Goal: Task Accomplishment & Management: Use online tool/utility

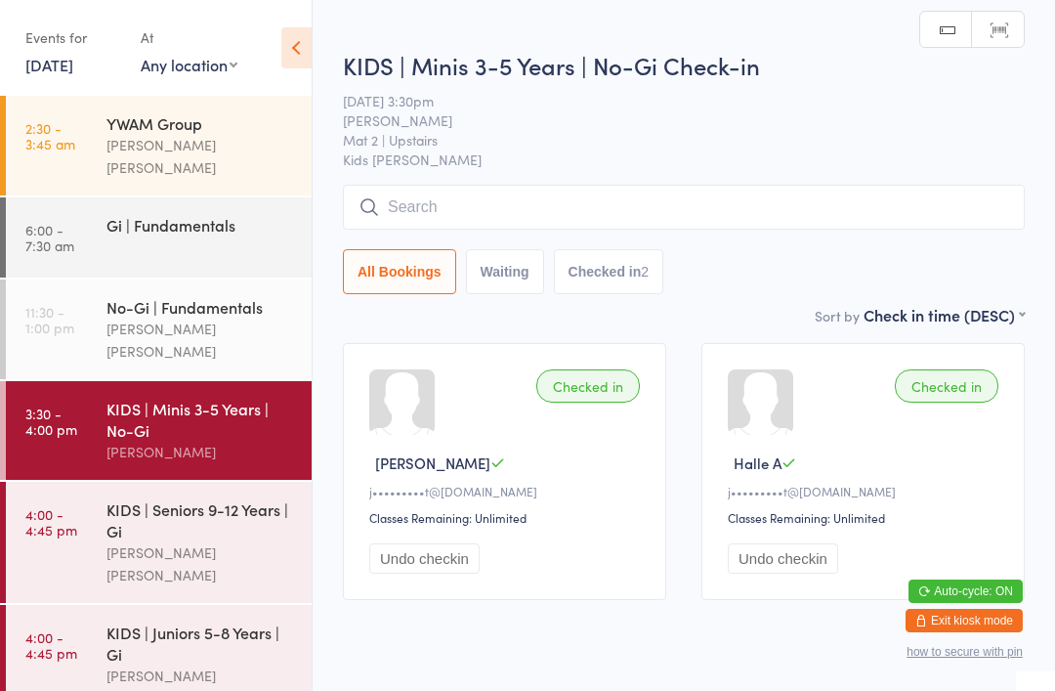
click at [678, 205] on input "search" at bounding box center [684, 207] width 682 height 45
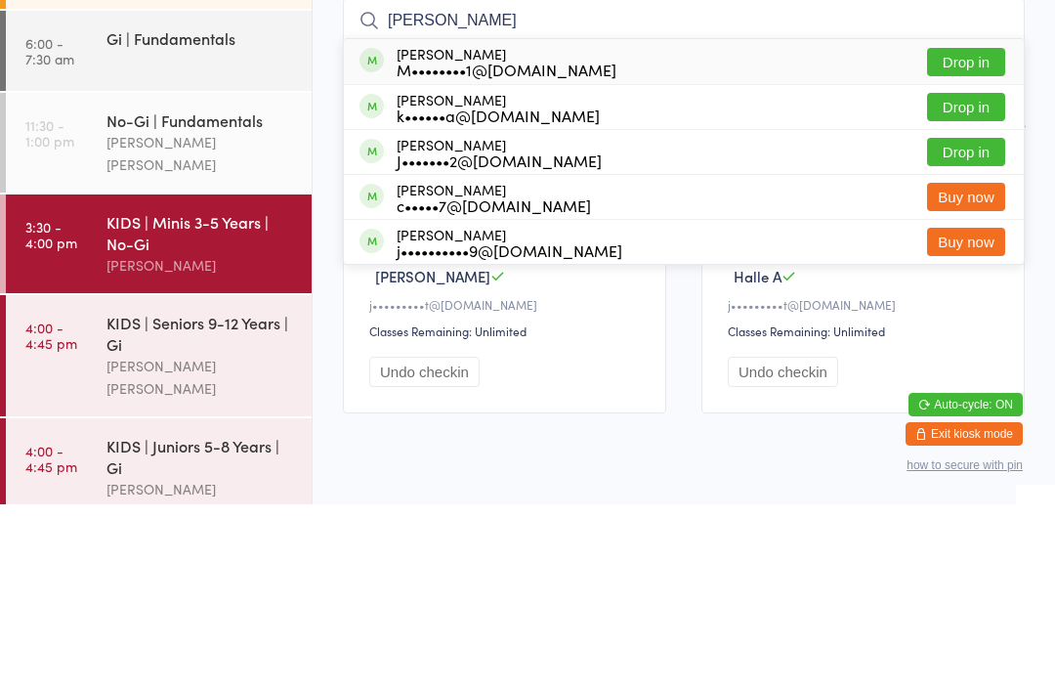
type input "[PERSON_NAME]"
click at [952, 279] on button "Drop in" at bounding box center [966, 293] width 78 height 28
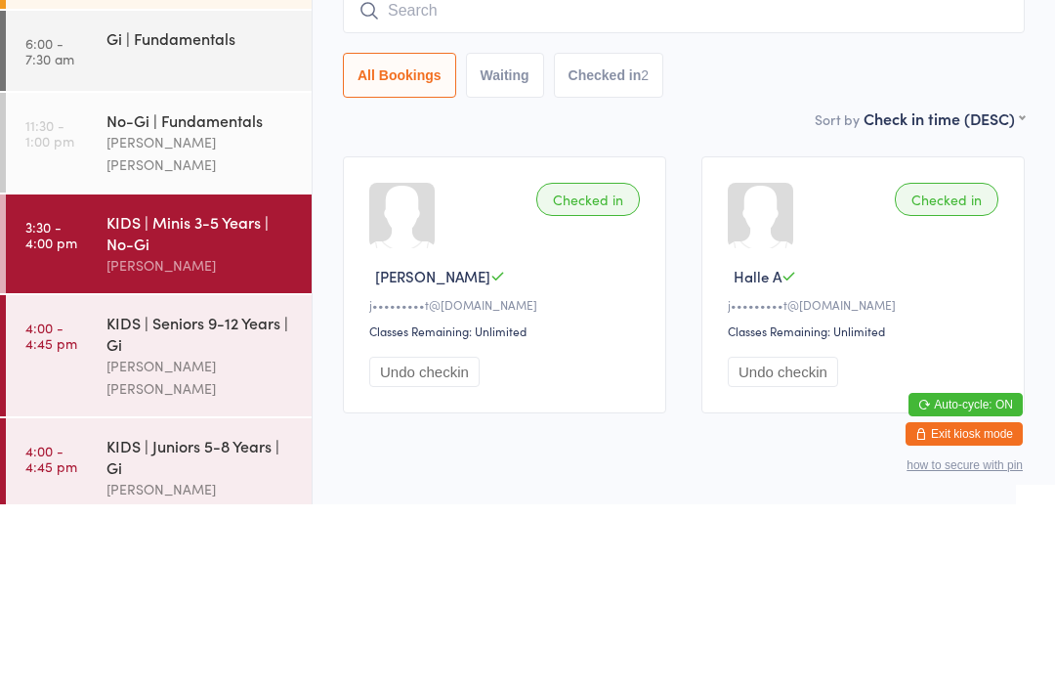
scroll to position [69, 0]
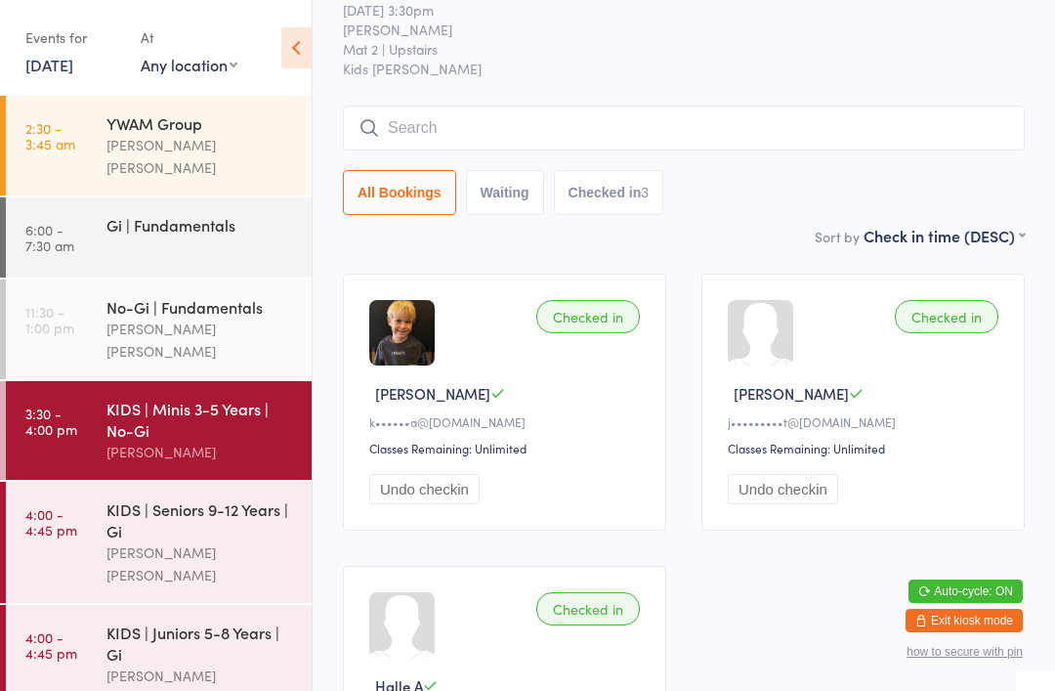
click at [410, 113] on input "search" at bounding box center [684, 128] width 682 height 45
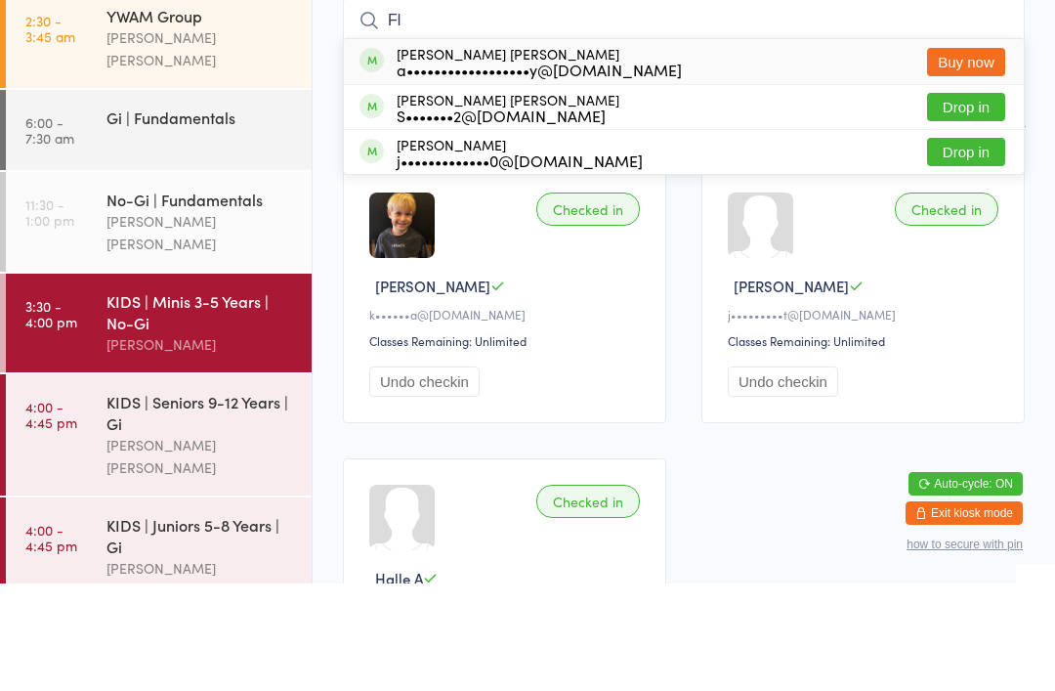
type input "F"
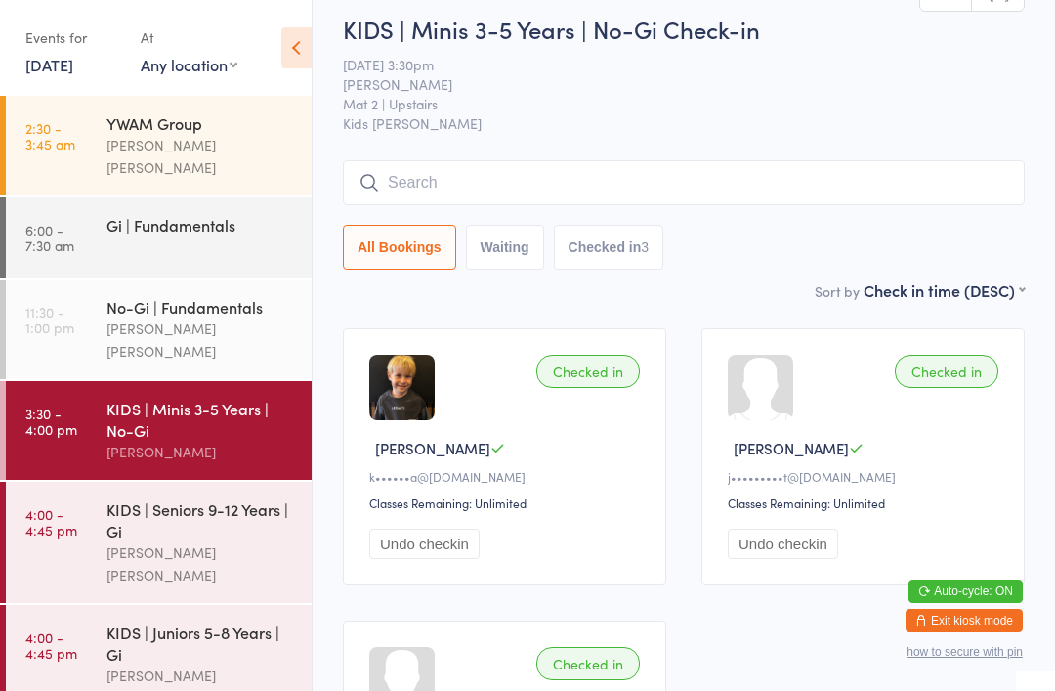
scroll to position [14, 0]
click at [569, 175] on input "search" at bounding box center [684, 183] width 682 height 45
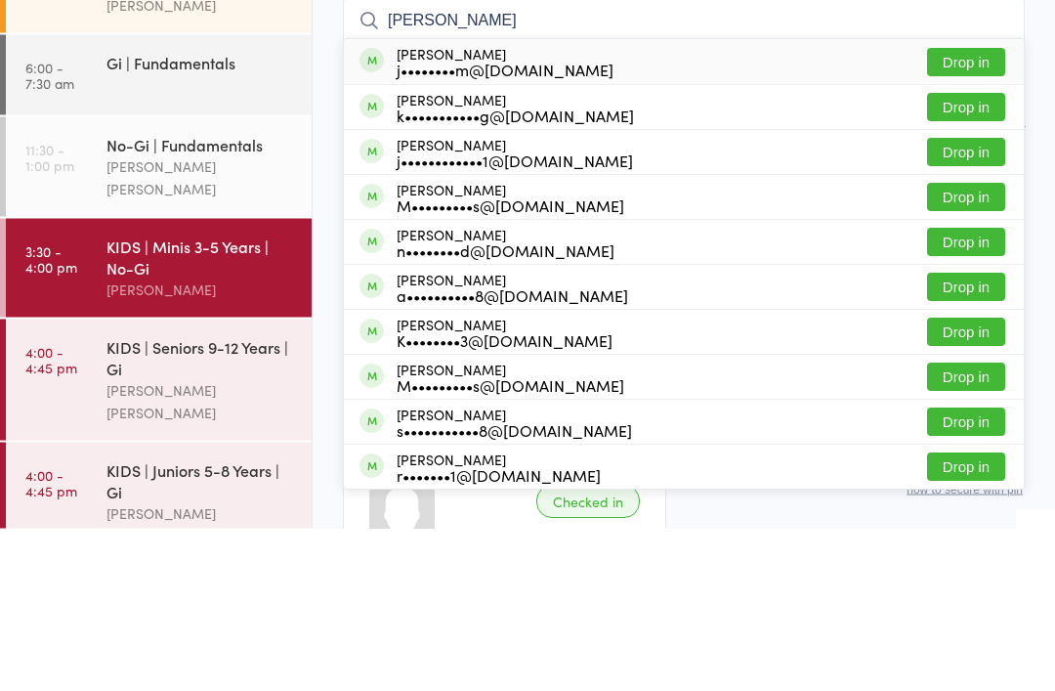
type input "[PERSON_NAME]"
click at [998, 211] on button "Drop in" at bounding box center [966, 225] width 78 height 28
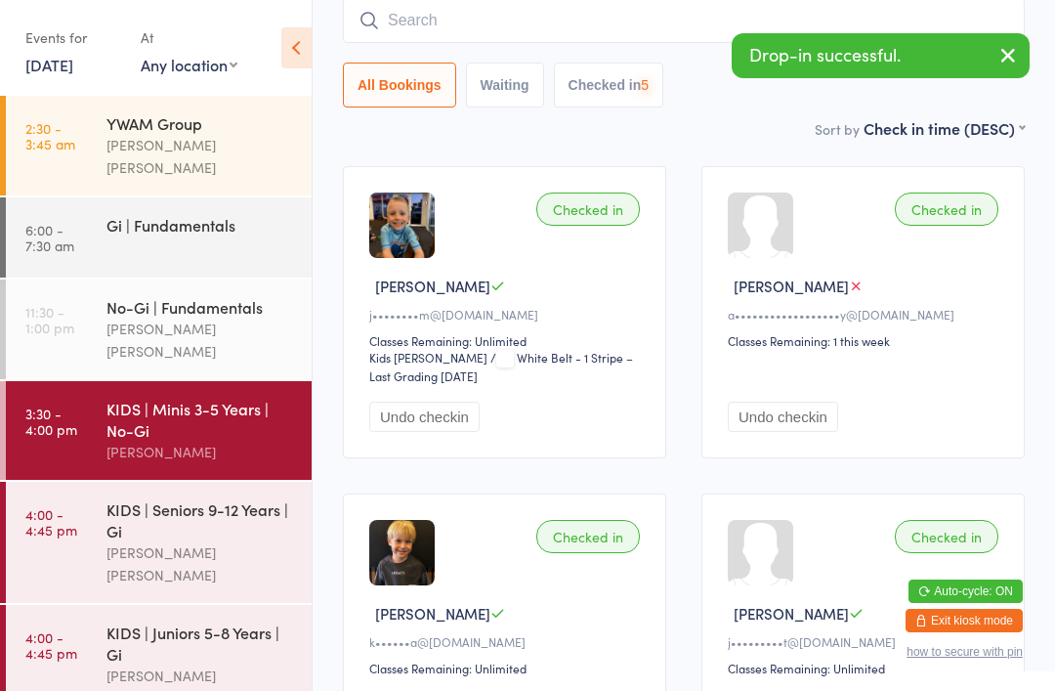
click at [644, 21] on input "search" at bounding box center [684, 20] width 682 height 45
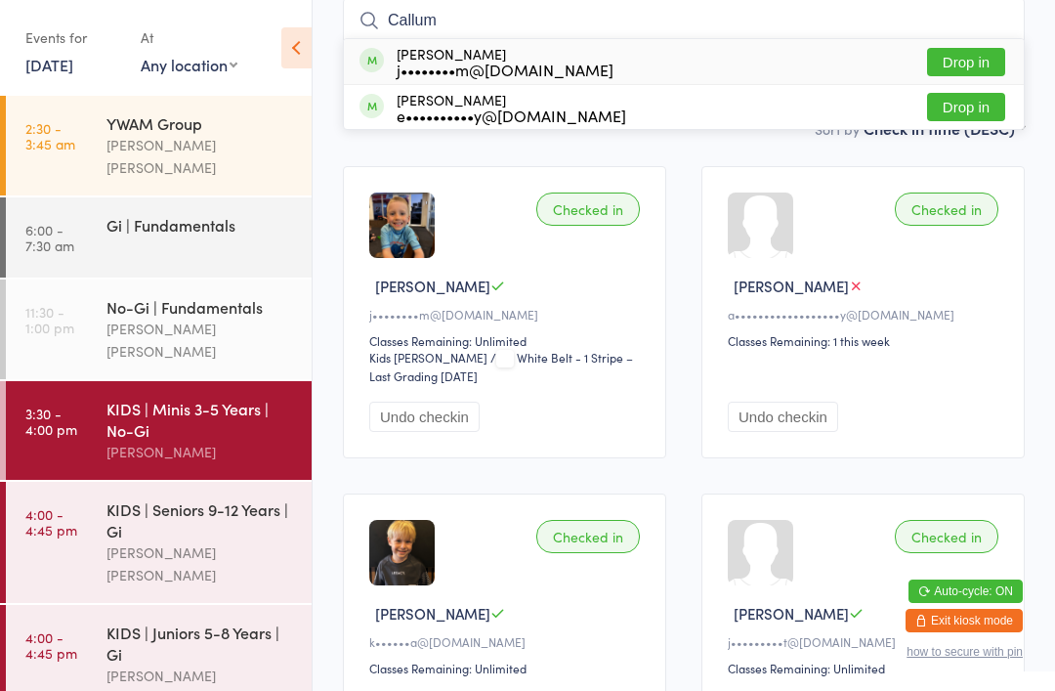
type input "Callum"
click at [984, 52] on button "Drop in" at bounding box center [966, 62] width 78 height 28
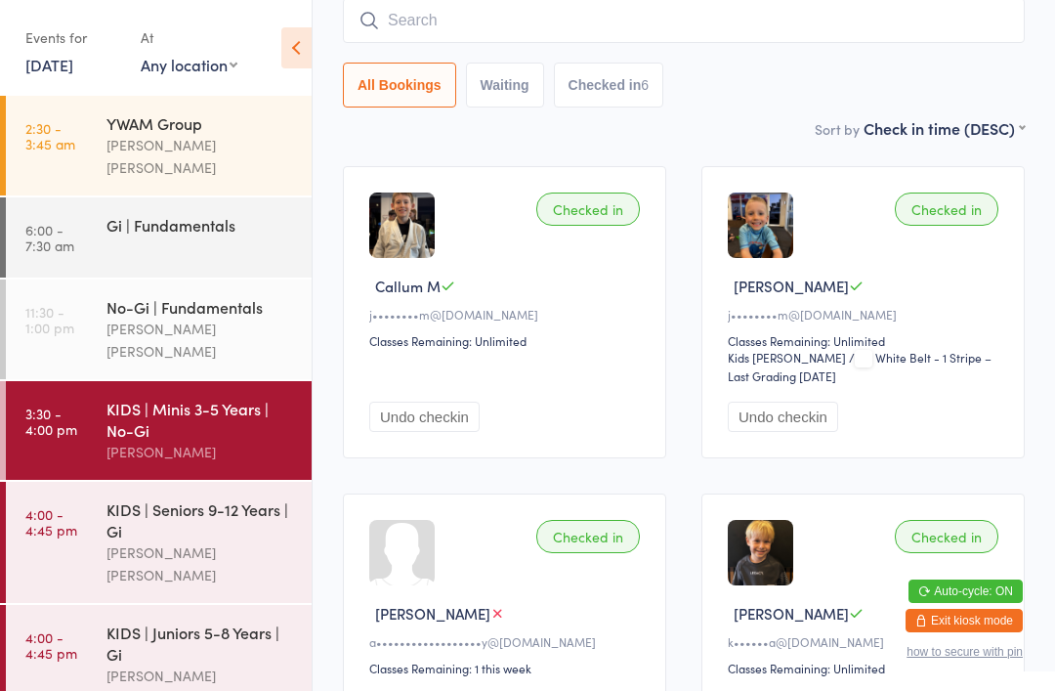
click at [142, 508] on div "KIDS | Seniors 9-12 Years | Gi" at bounding box center [200, 519] width 189 height 43
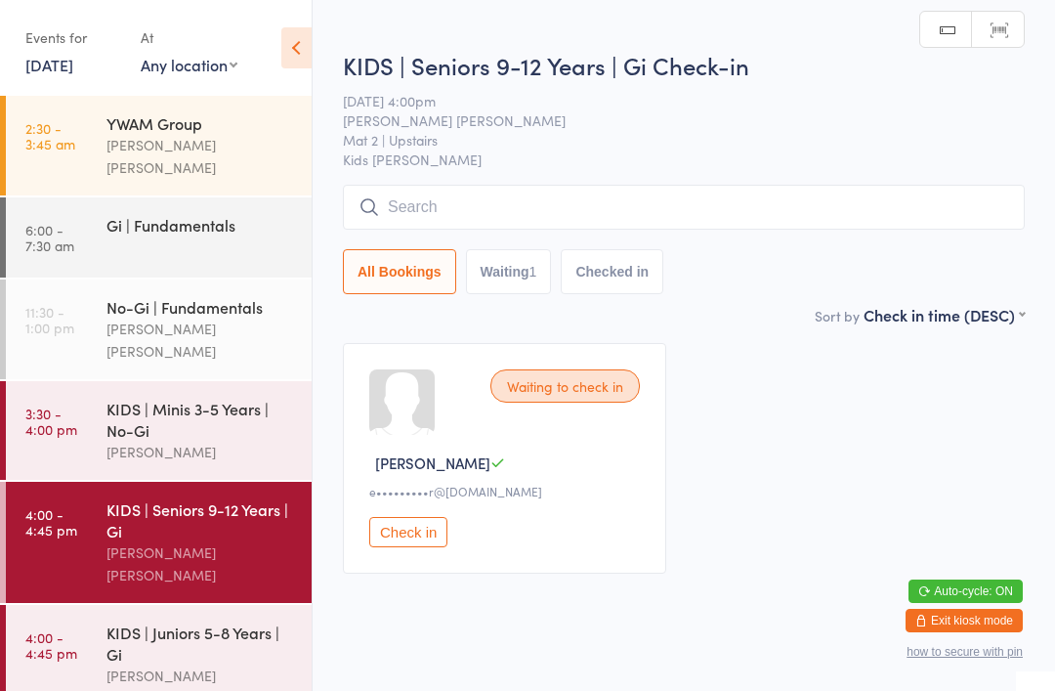
click at [446, 210] on input "search" at bounding box center [684, 207] width 682 height 45
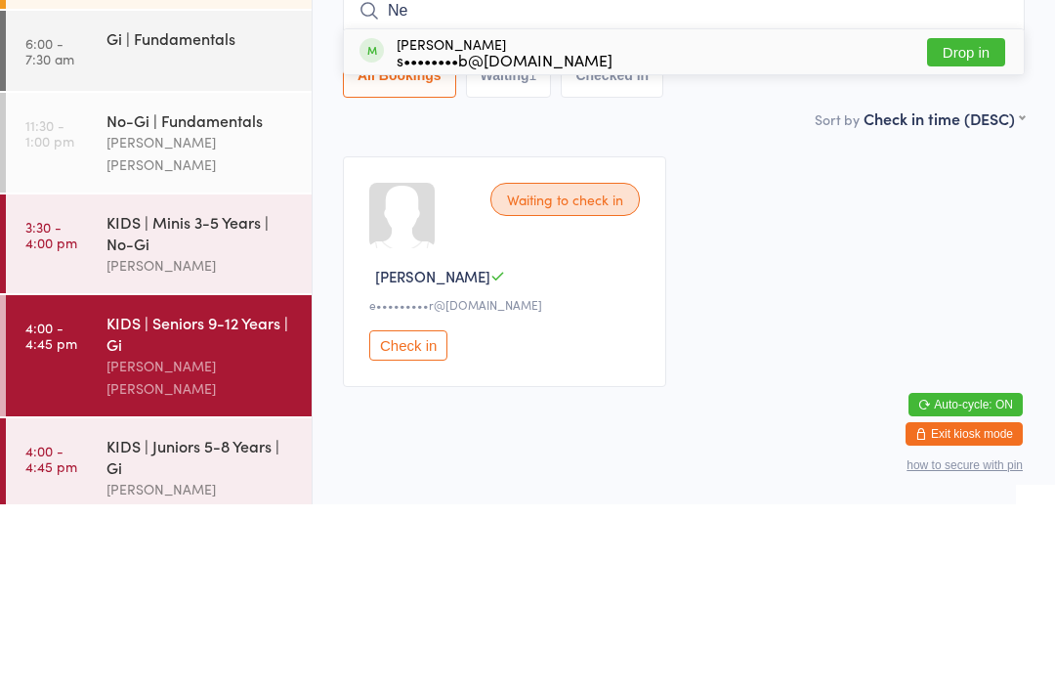
type input "N"
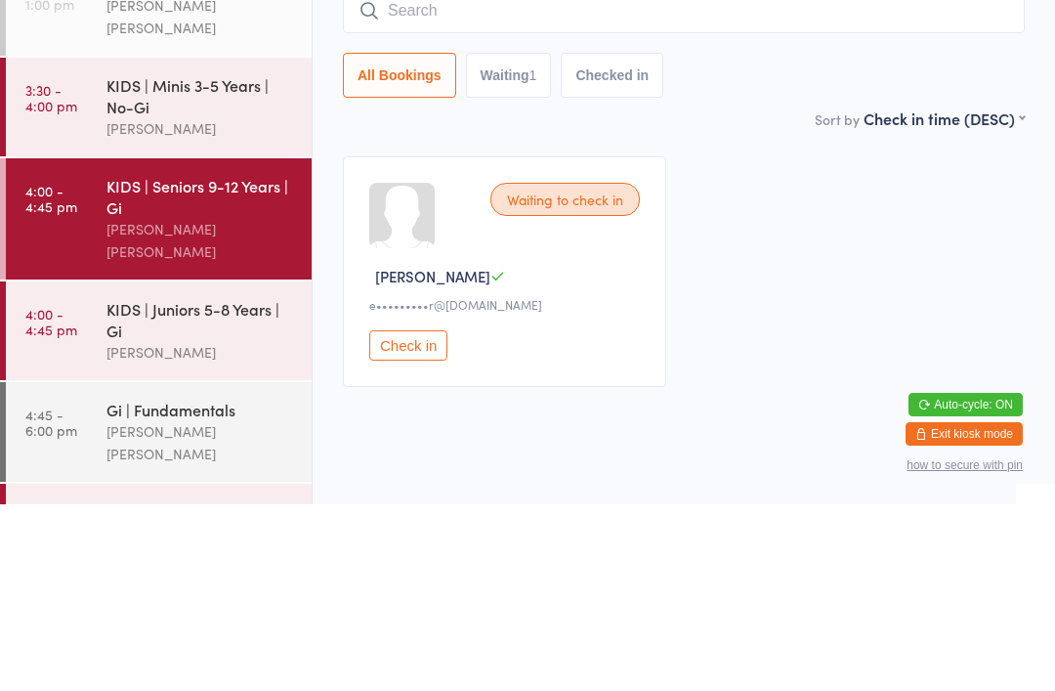
scroll to position [135, 0]
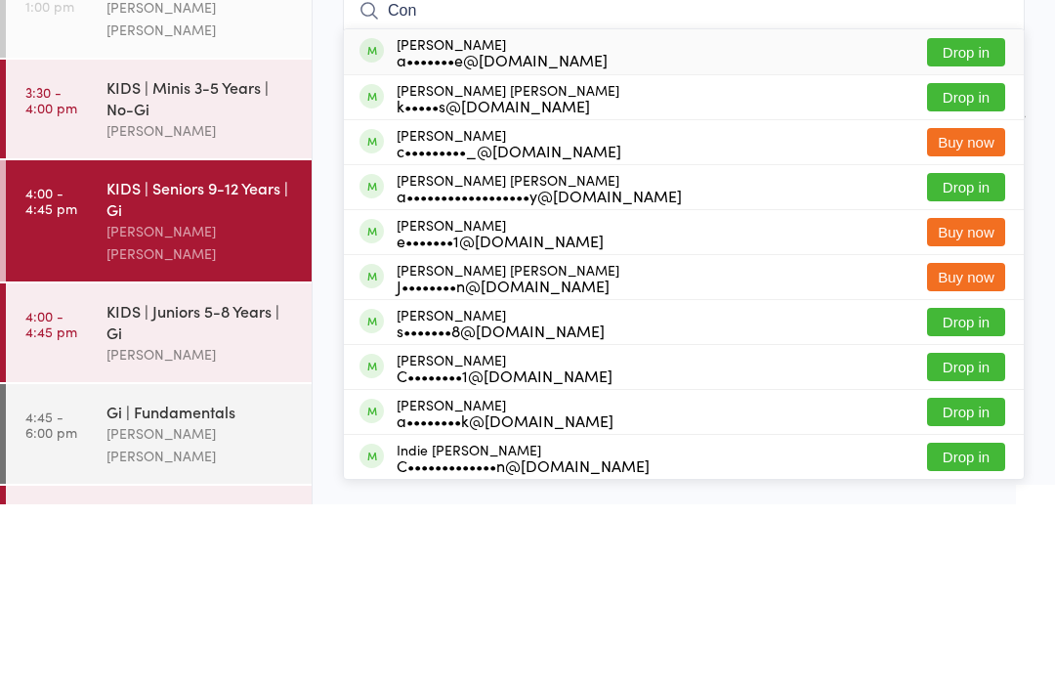
type input "Con"
click at [956, 270] on button "Drop in" at bounding box center [966, 284] width 78 height 28
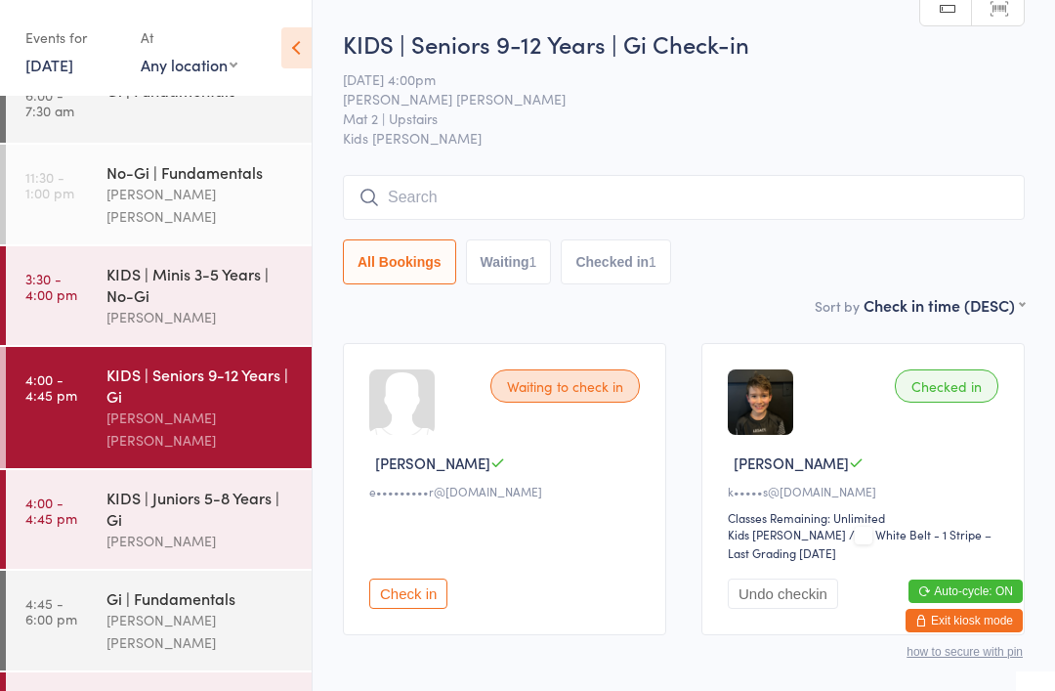
click at [951, 219] on input "search" at bounding box center [684, 197] width 682 height 45
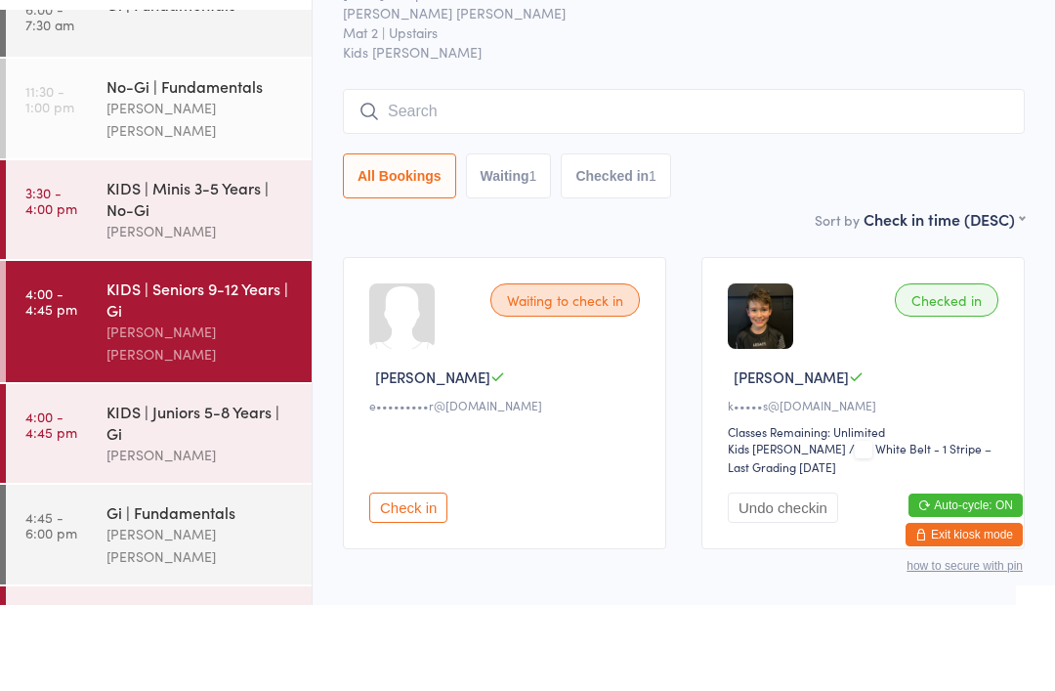
click at [958, 239] on div "All Bookings Waiting 1 Checked in 1" at bounding box center [684, 261] width 682 height 45
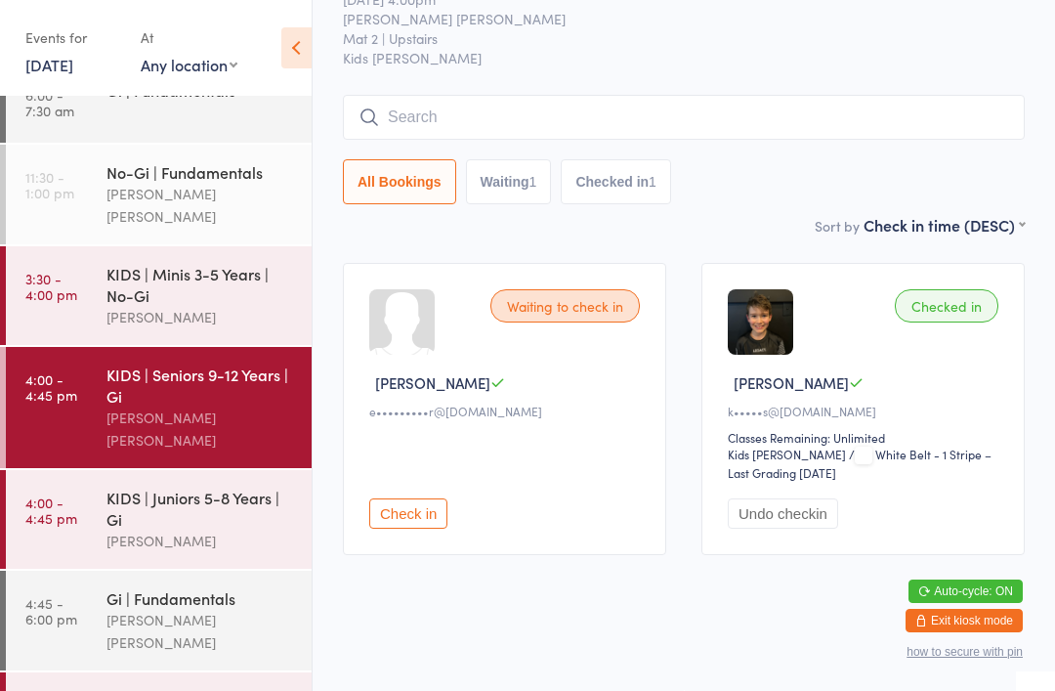
click at [962, 114] on input "search" at bounding box center [684, 117] width 682 height 45
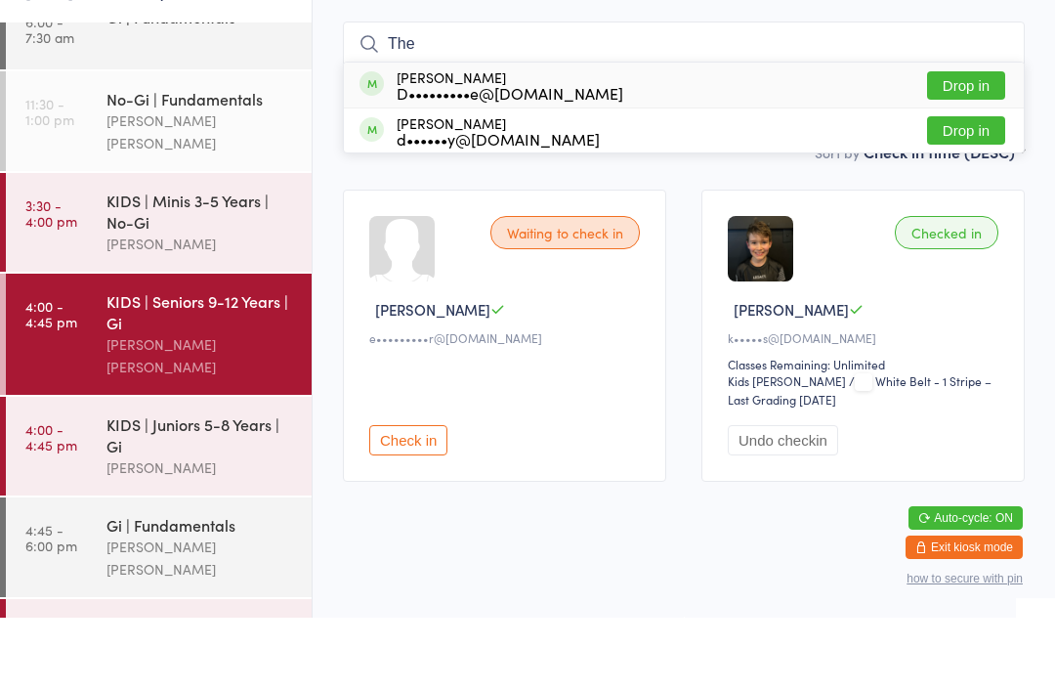
click at [983, 214] on select "First name (ASC) First name (DESC) Last name (ASC) Last name (DESC) Check in ti…" at bounding box center [944, 222] width 161 height 17
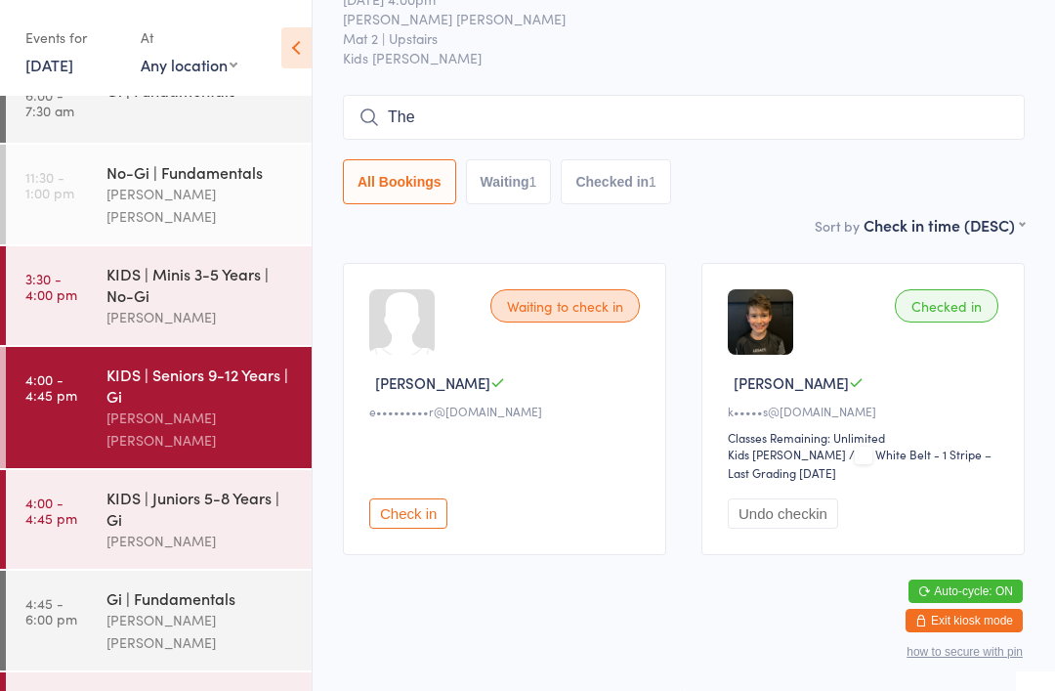
scroll to position [0, 0]
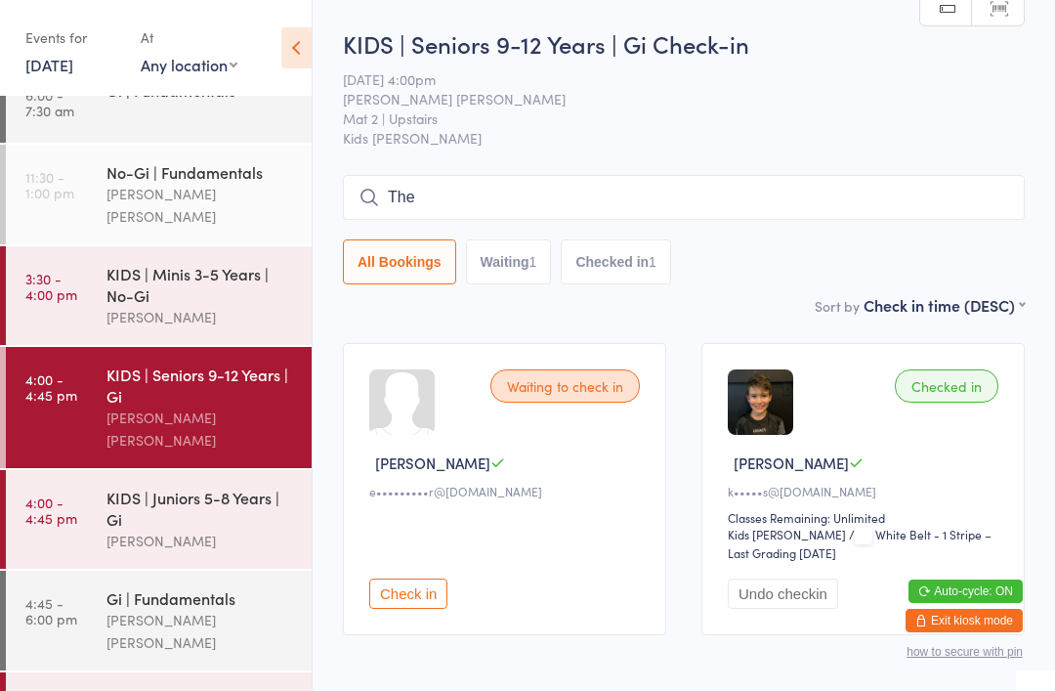
click at [835, 207] on input "The" at bounding box center [684, 197] width 682 height 45
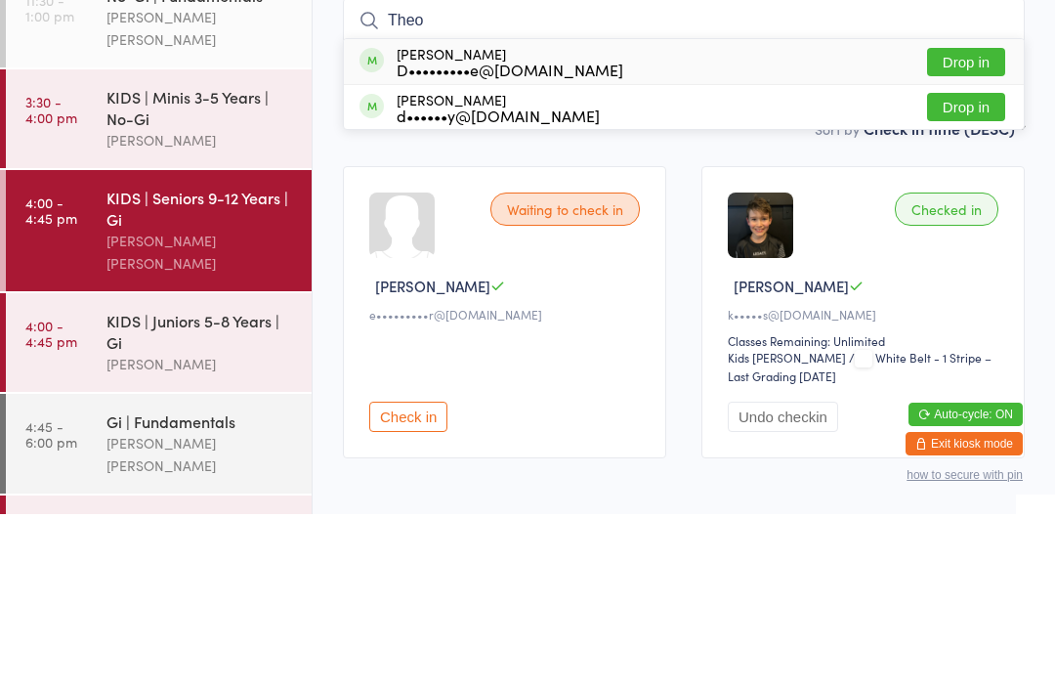
type input "Theo"
click at [984, 270] on button "Drop in" at bounding box center [966, 284] width 78 height 28
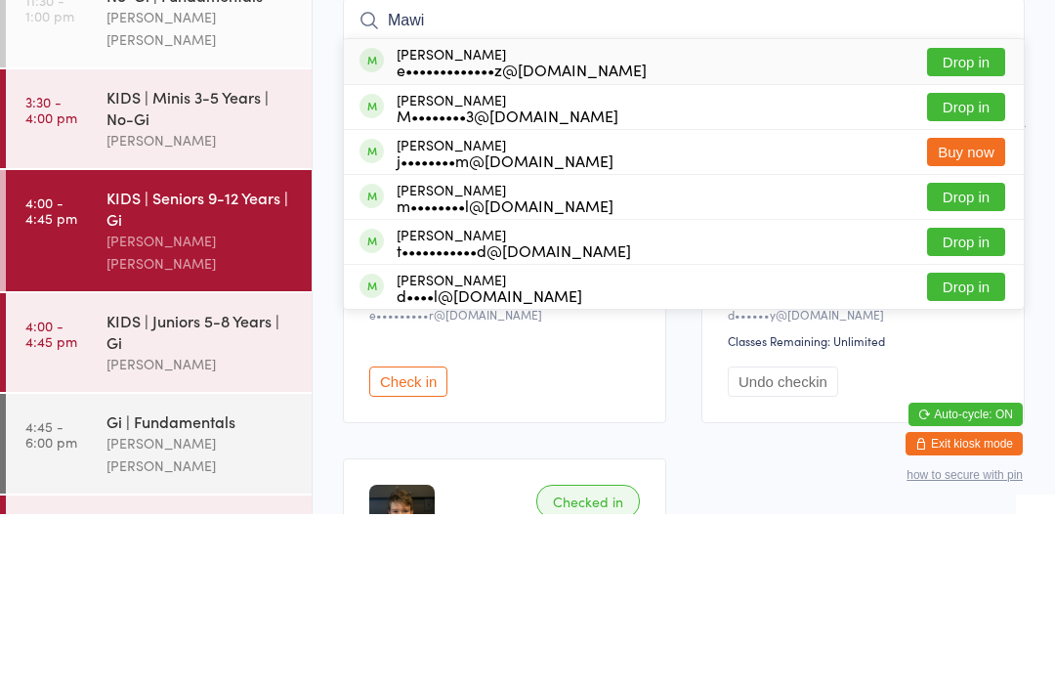
type input "Mawi"
click at [964, 216] on div "[PERSON_NAME] e•••••••••••••z@[DOMAIN_NAME] Drop in" at bounding box center [684, 238] width 680 height 45
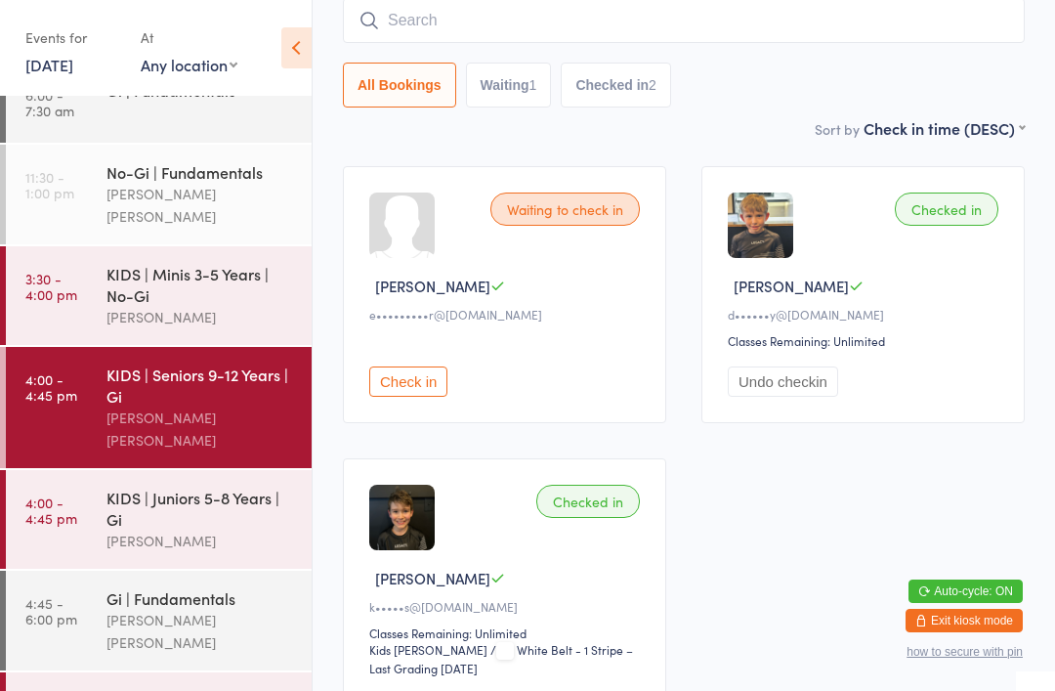
click at [957, 59] on div "All Bookings Waiting 1 Checked in 2" at bounding box center [684, 52] width 682 height 109
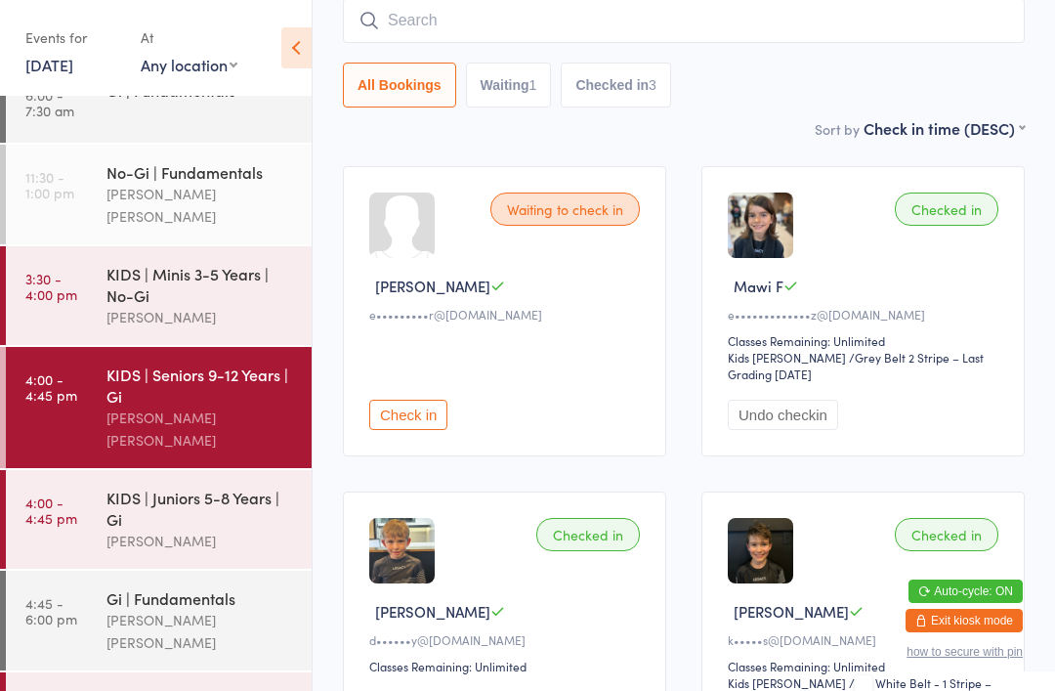
click at [142, 487] on div "KIDS | Juniors 5-8 Years | Gi" at bounding box center [200, 508] width 189 height 43
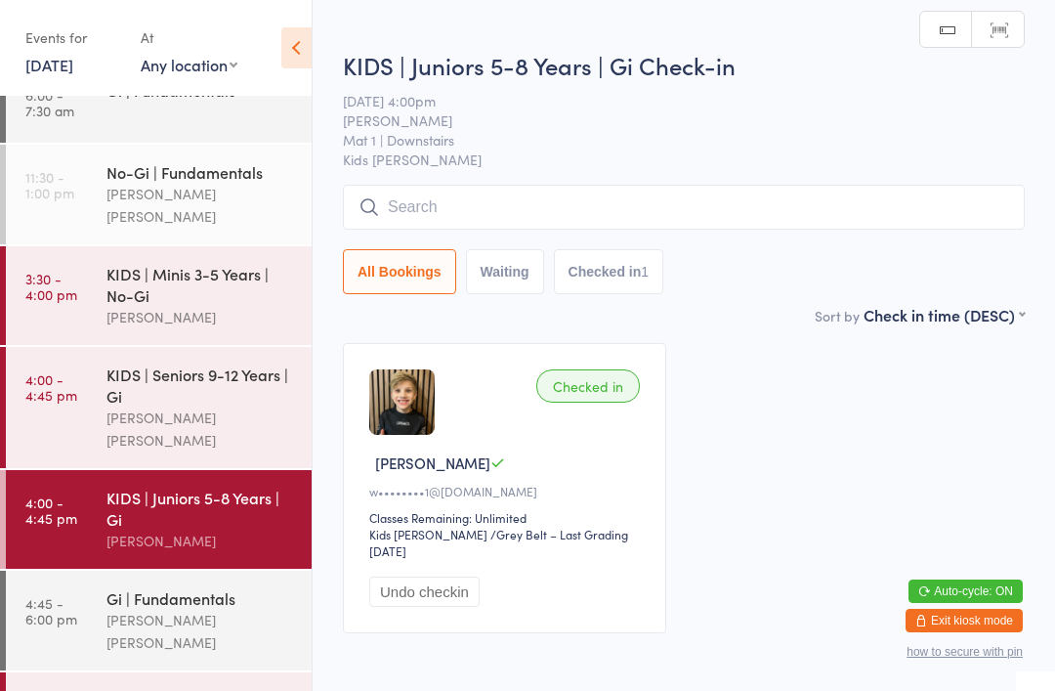
click at [472, 218] on input "search" at bounding box center [684, 207] width 682 height 45
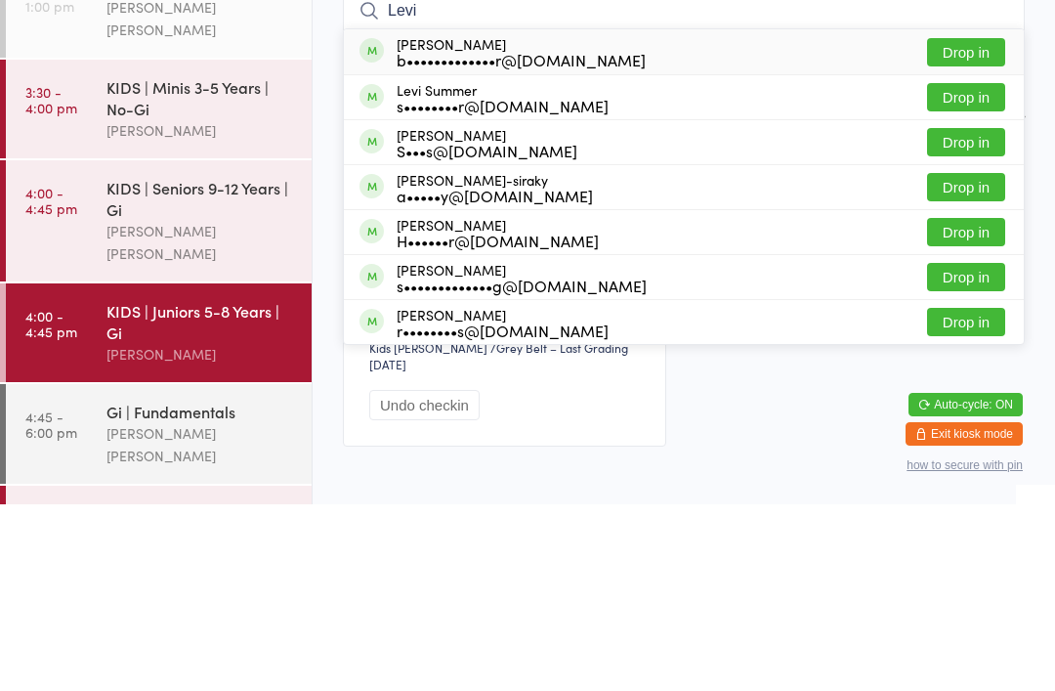
type input "Levi"
click at [973, 225] on button "Drop in" at bounding box center [966, 239] width 78 height 28
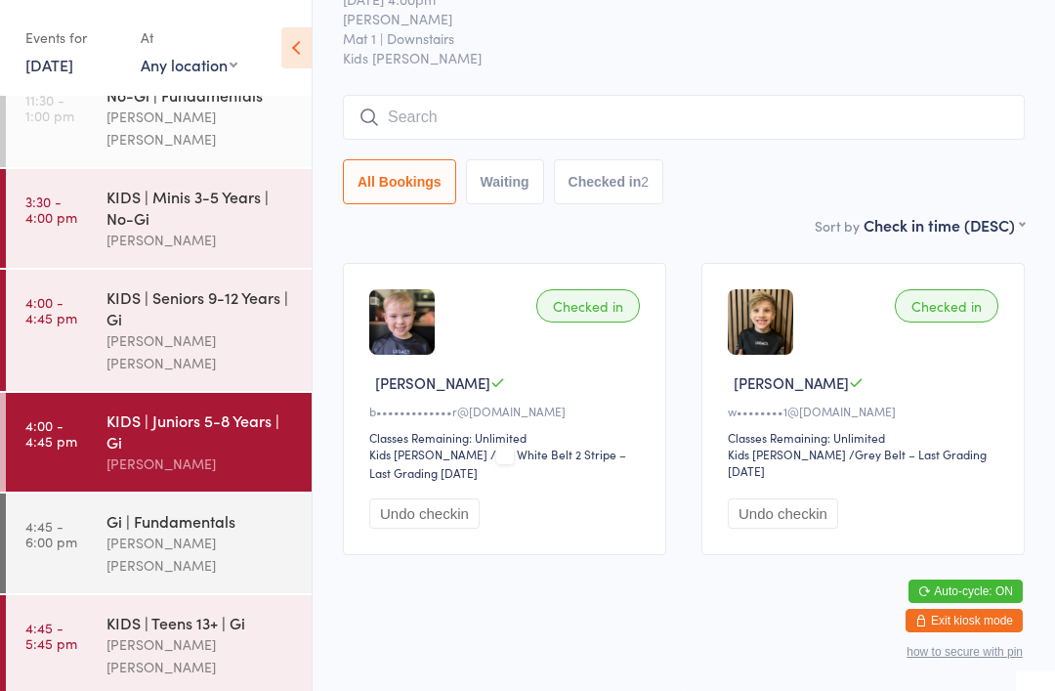
scroll to position [211, 0]
click at [155, 532] on div "[PERSON_NAME] [PERSON_NAME]" at bounding box center [200, 554] width 189 height 45
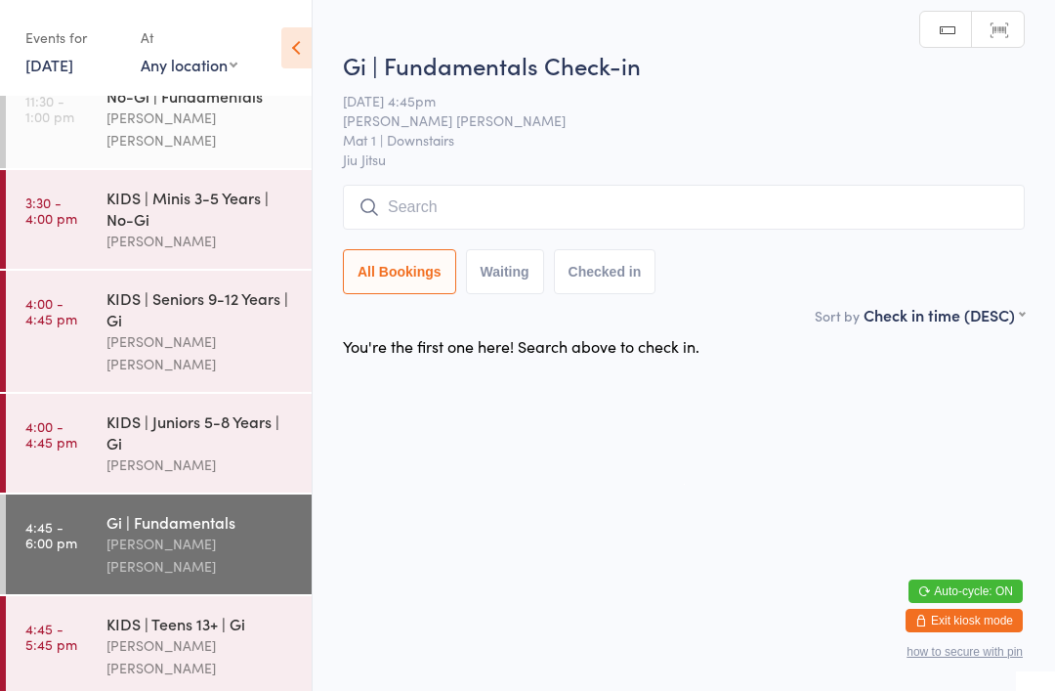
click at [596, 212] on input "search" at bounding box center [684, 207] width 682 height 45
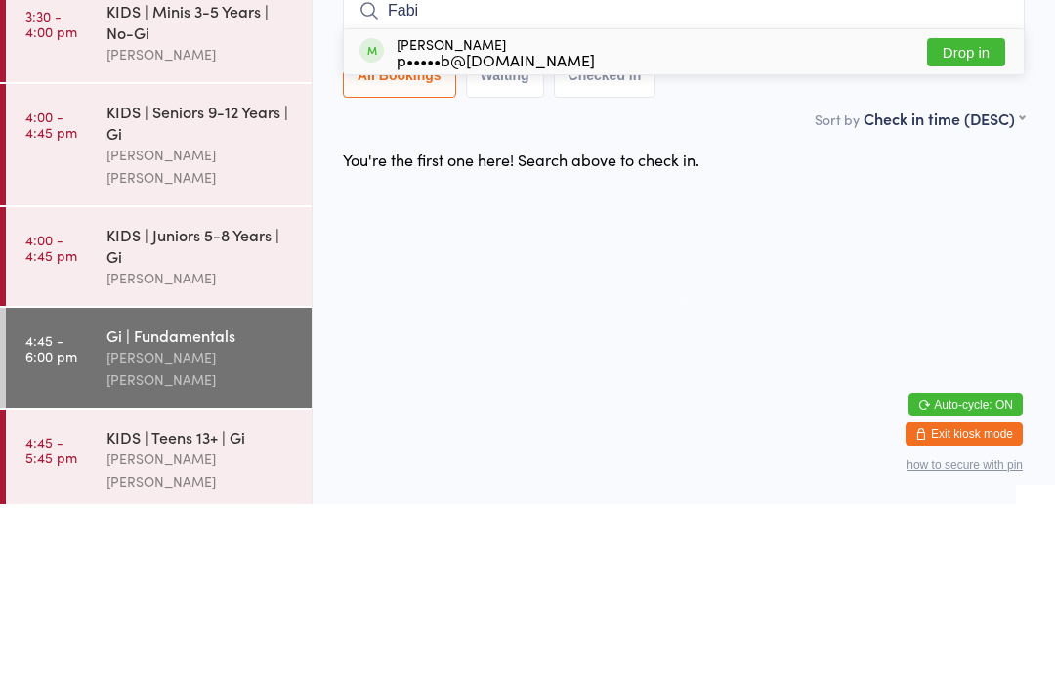
type input "Fabi"
click at [972, 225] on button "Drop in" at bounding box center [966, 239] width 78 height 28
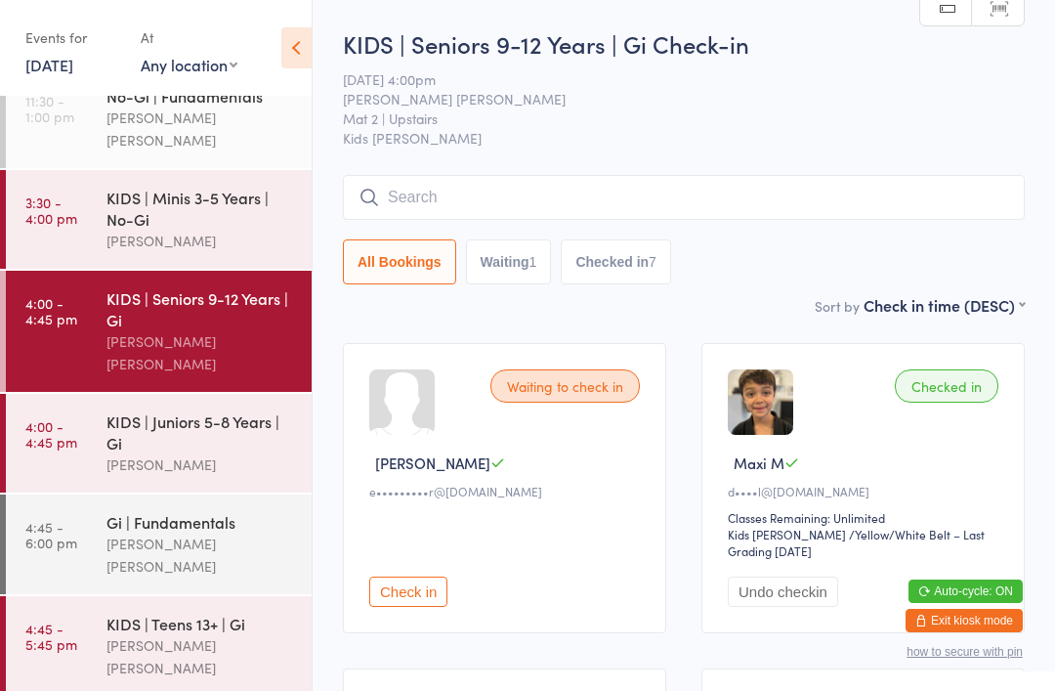
click at [870, 212] on input "search" at bounding box center [684, 197] width 682 height 45
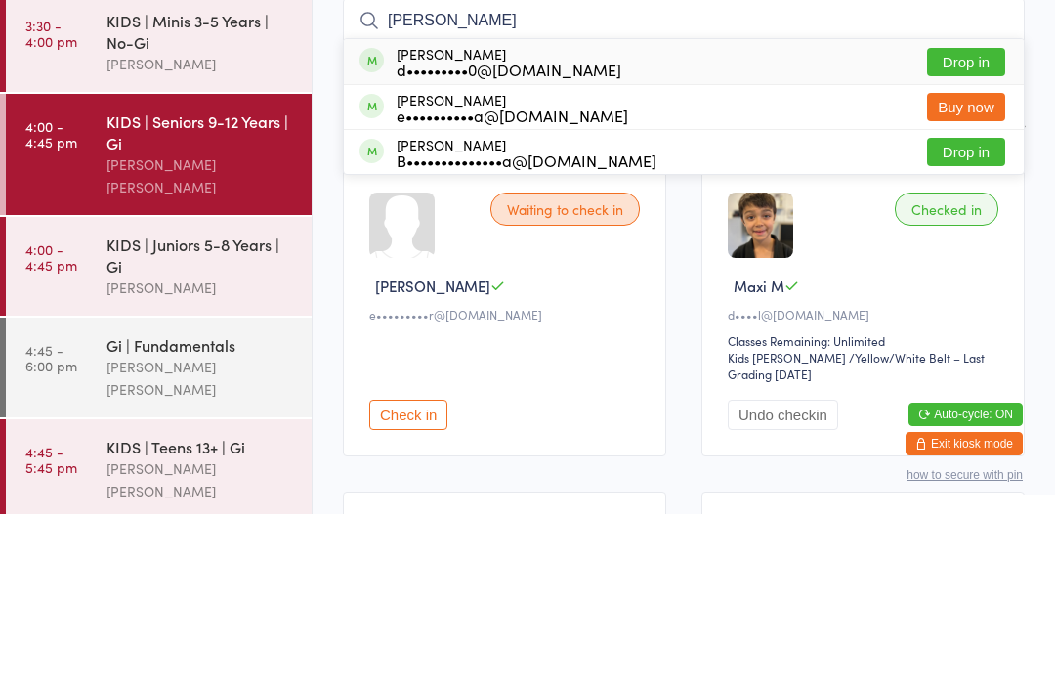
type input "[PERSON_NAME]"
click at [958, 225] on button "Drop in" at bounding box center [966, 239] width 78 height 28
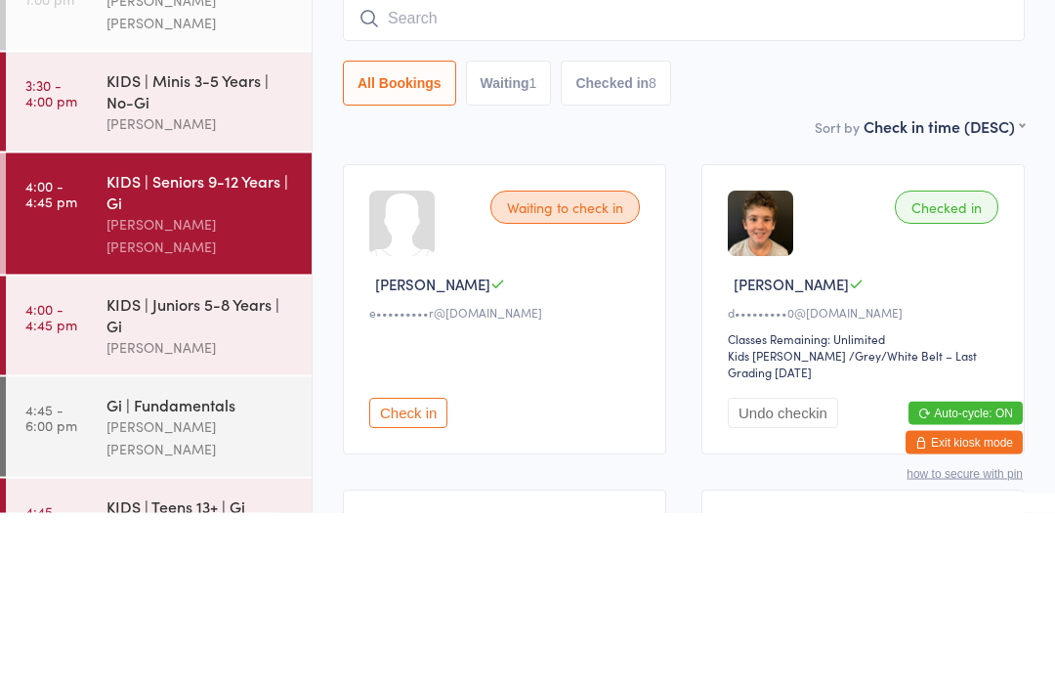
scroll to position [148, 0]
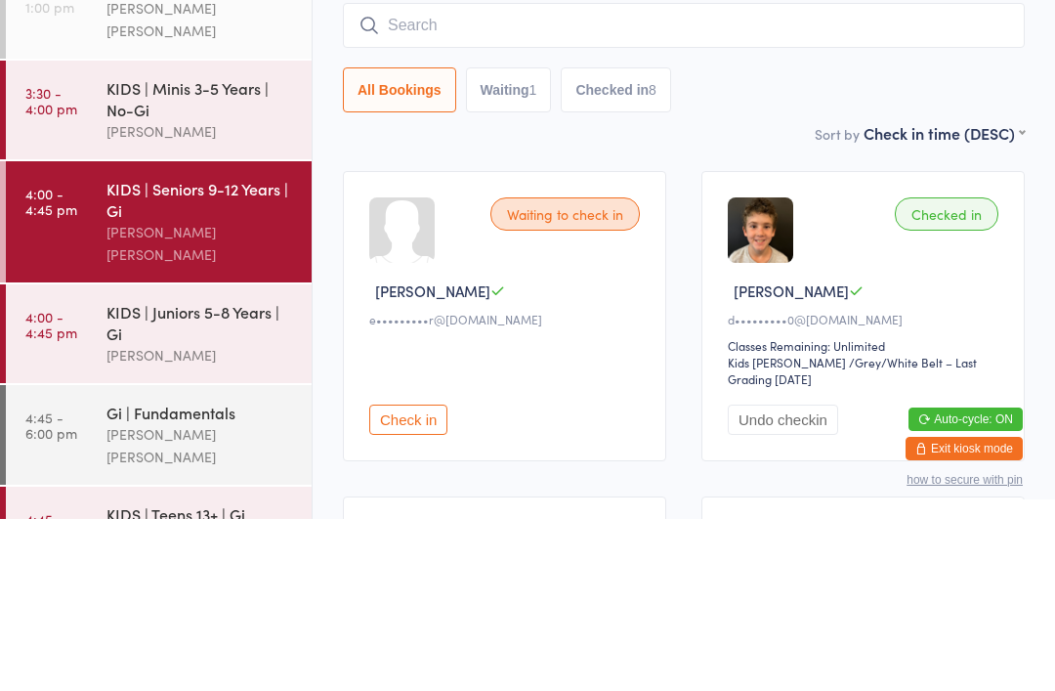
click at [183, 473] on div "KIDS | Juniors 5-8 Years | Gi" at bounding box center [200, 494] width 189 height 43
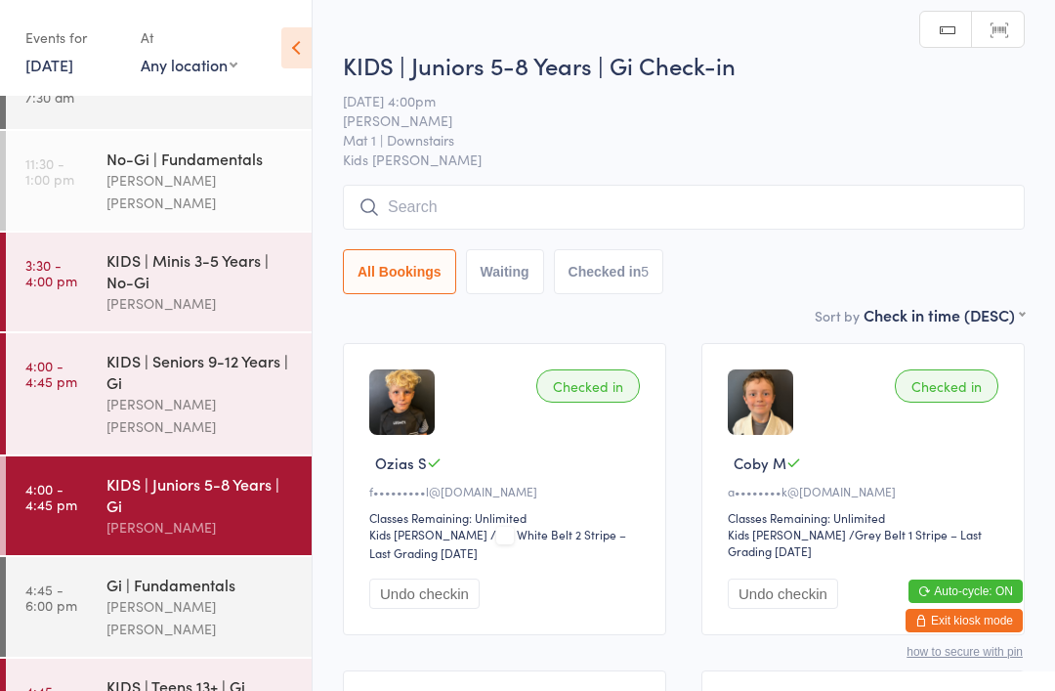
click at [223, 352] on div "KIDS | Seniors 9-12 Years | Gi" at bounding box center [200, 371] width 189 height 43
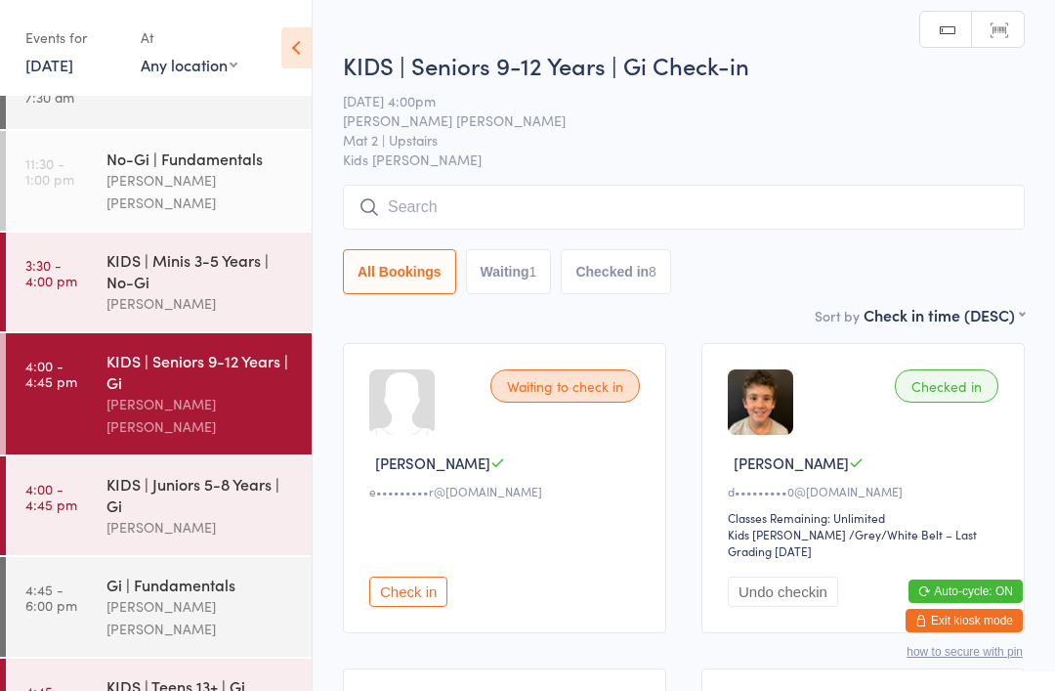
click at [539, 218] on input "search" at bounding box center [684, 207] width 682 height 45
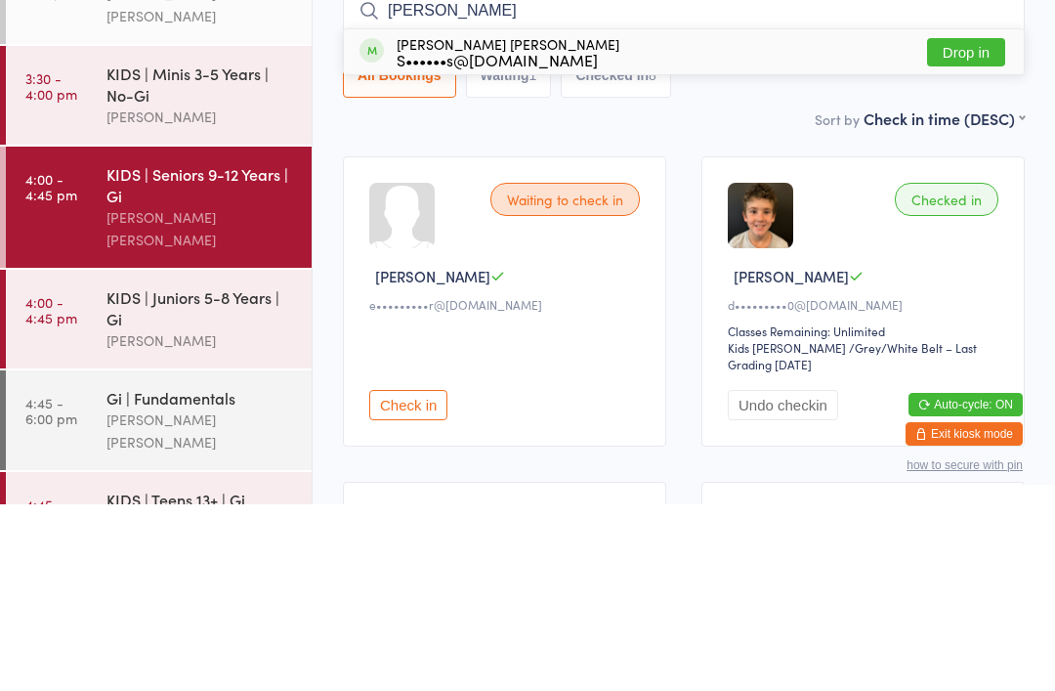
type input "[PERSON_NAME]"
click at [438, 238] on div "S••••••s@[DOMAIN_NAME]" at bounding box center [508, 246] width 223 height 16
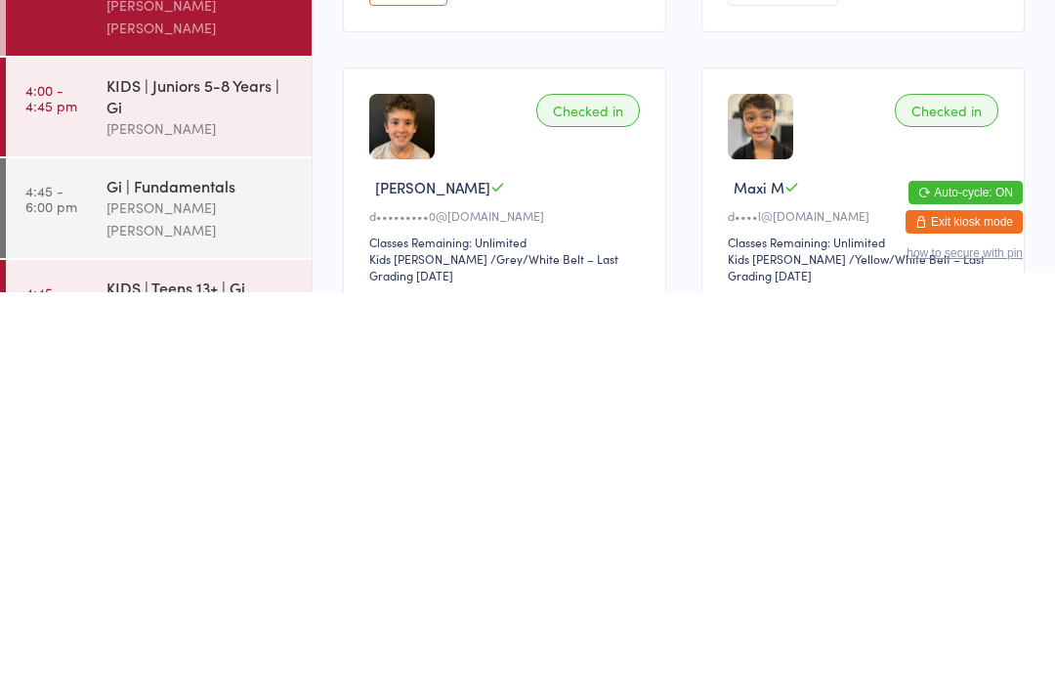
scroll to position [265, 0]
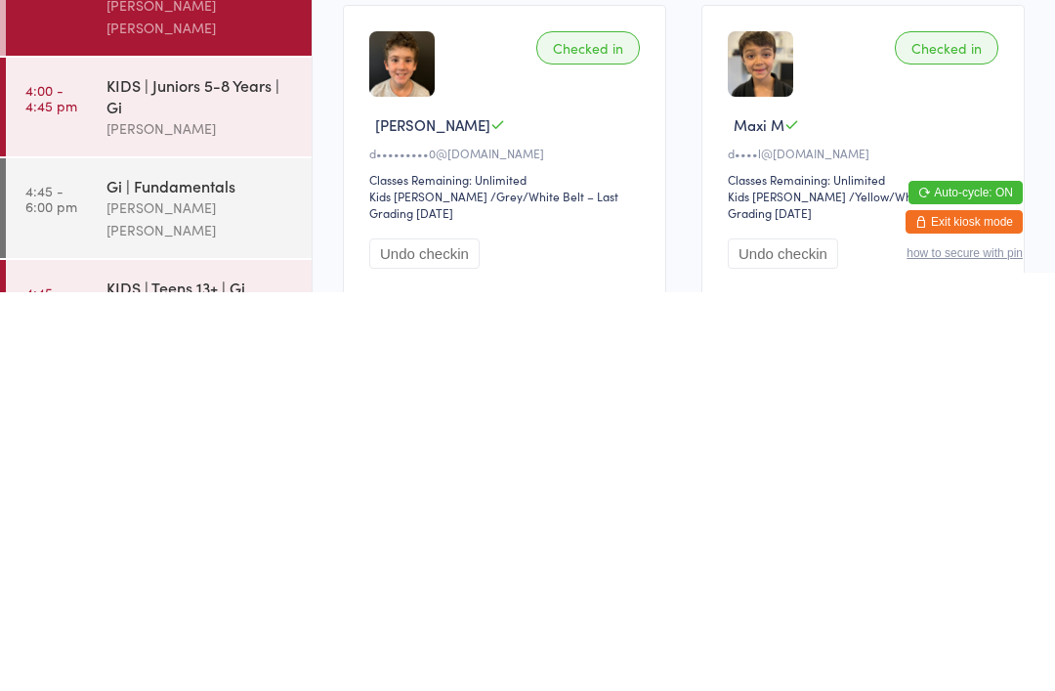
click at [166, 675] on div "KIDS | Teens 13+ | Gi" at bounding box center [200, 685] width 189 height 21
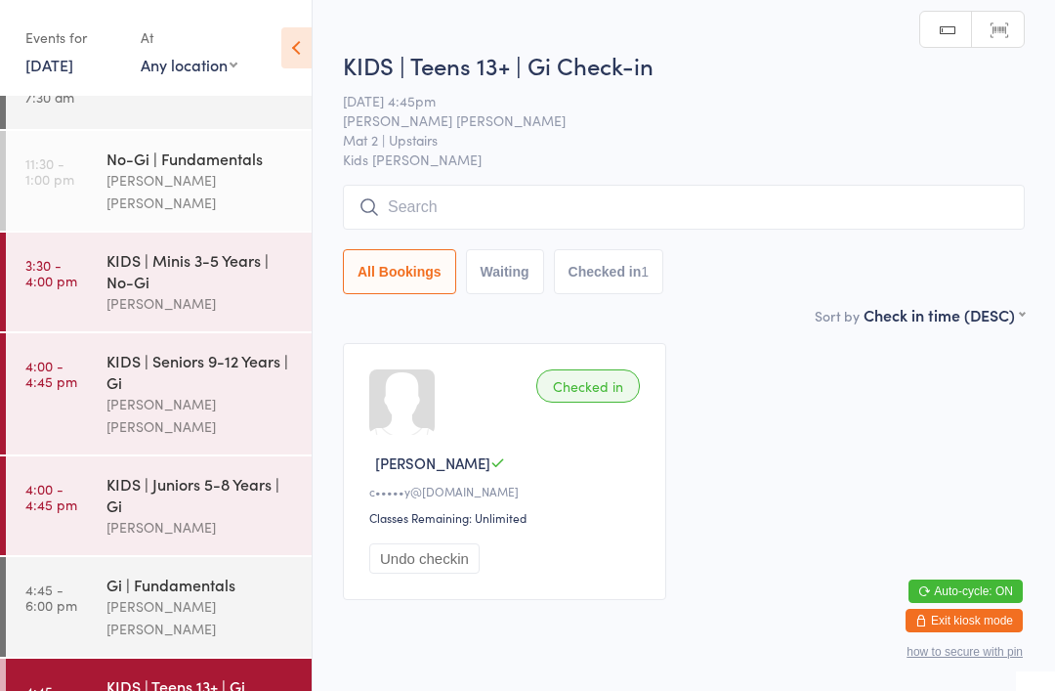
click at [435, 196] on input "search" at bounding box center [684, 207] width 682 height 45
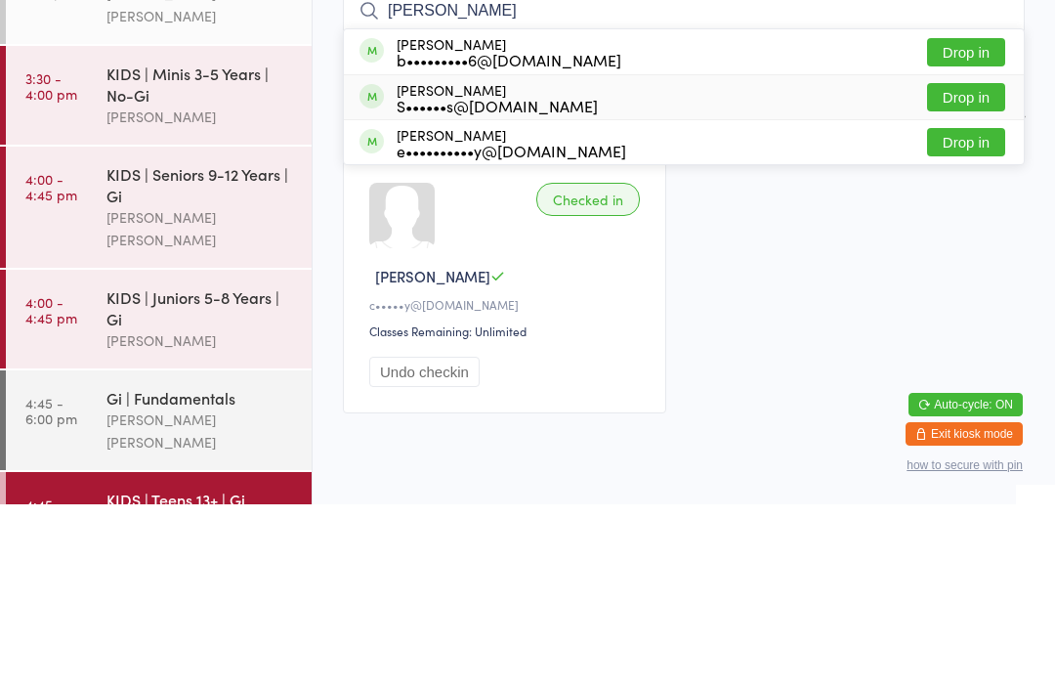
type input "[PERSON_NAME]"
click at [420, 269] on div "[PERSON_NAME] S••••••s@[DOMAIN_NAME]" at bounding box center [497, 284] width 201 height 31
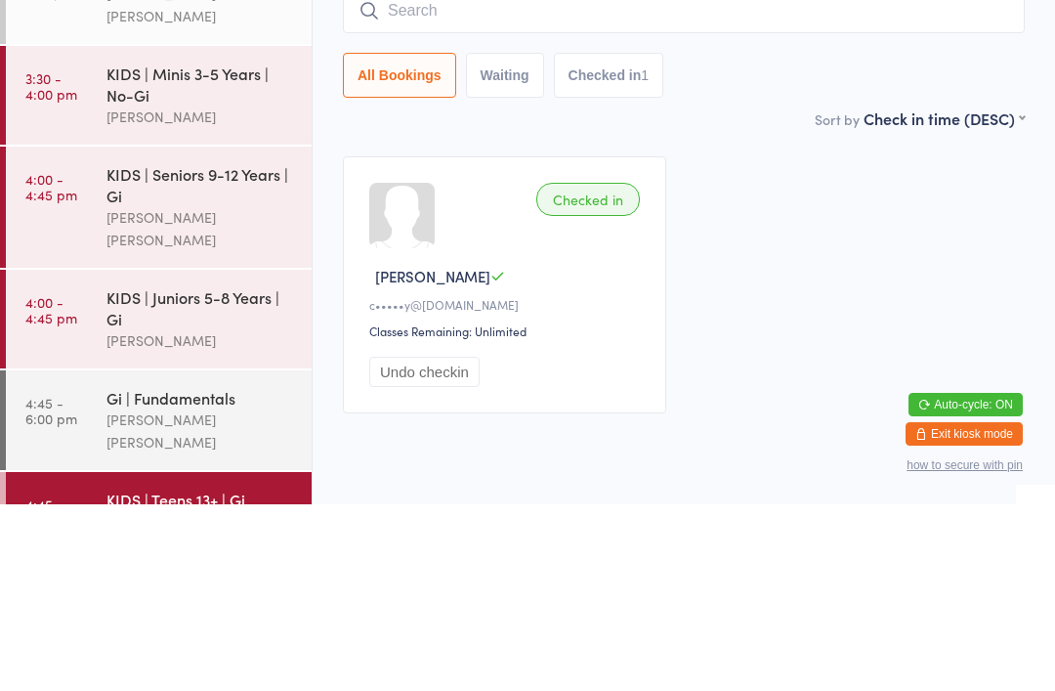
scroll to position [69, 0]
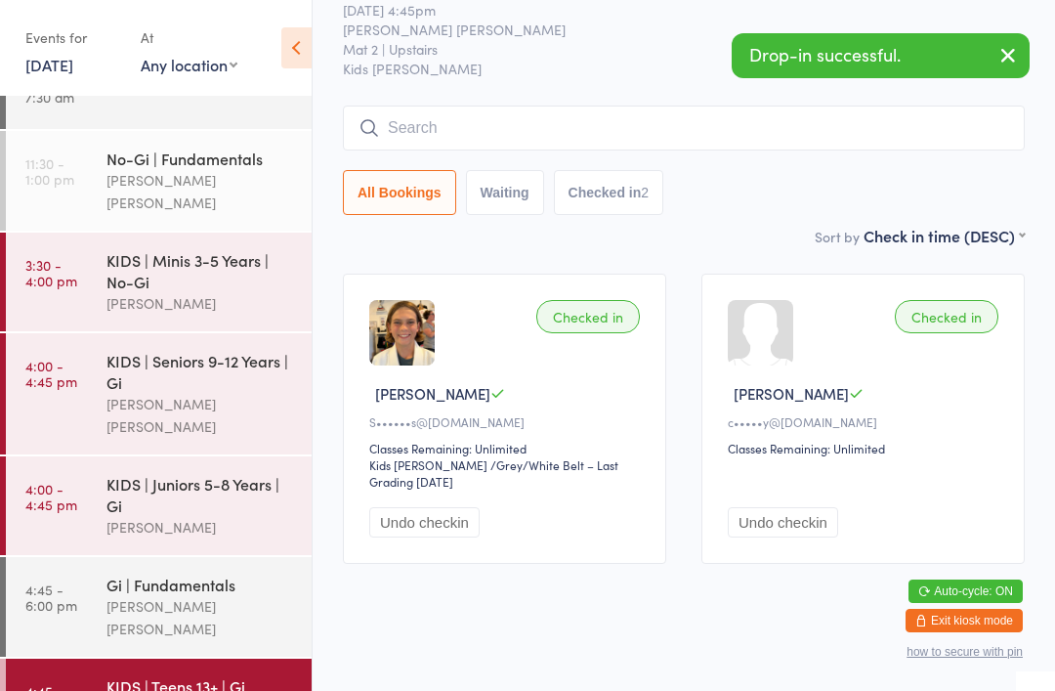
click at [412, 150] on input "search" at bounding box center [684, 128] width 682 height 45
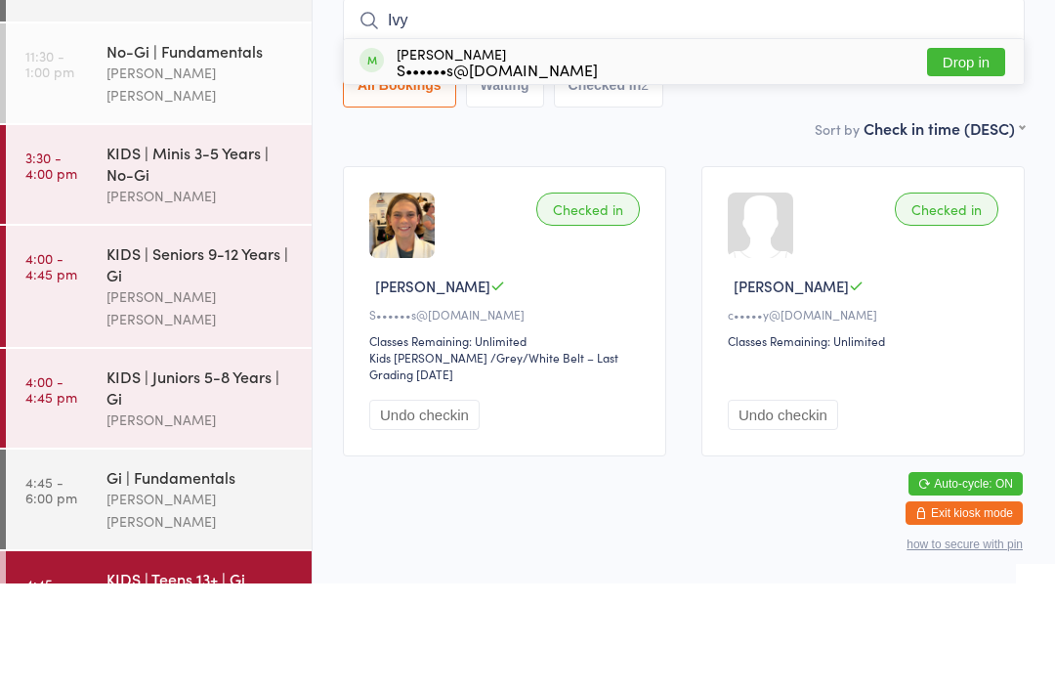
type input "Ivy"
click at [424, 153] on div "[PERSON_NAME] S••••••s@[DOMAIN_NAME]" at bounding box center [497, 168] width 201 height 31
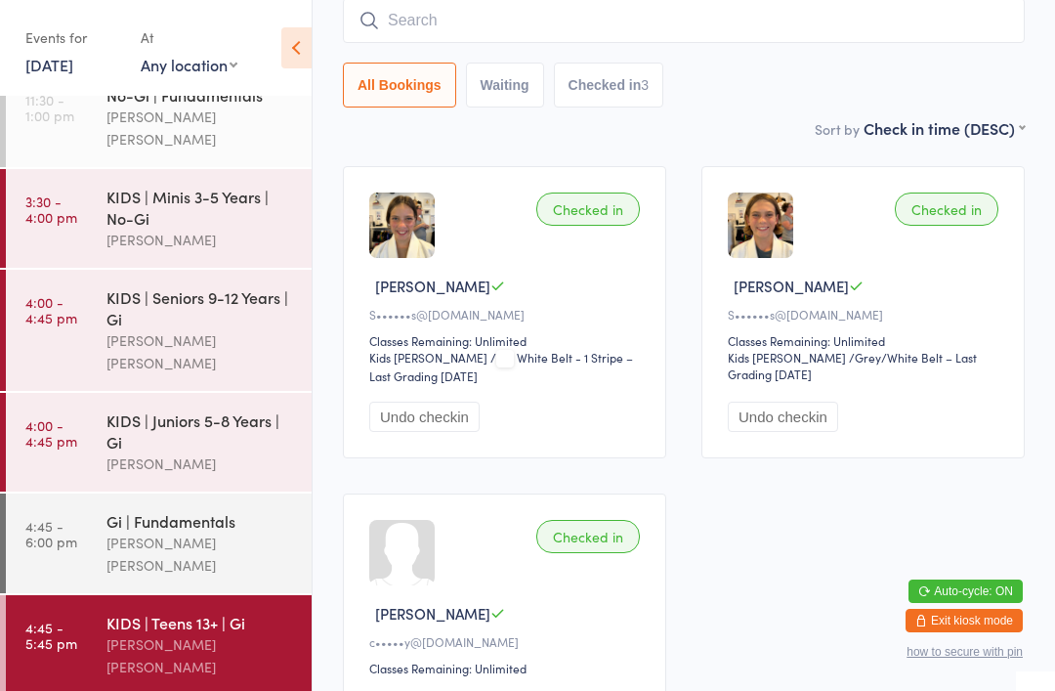
scroll to position [211, 0]
click at [506, 21] on input "search" at bounding box center [684, 20] width 682 height 45
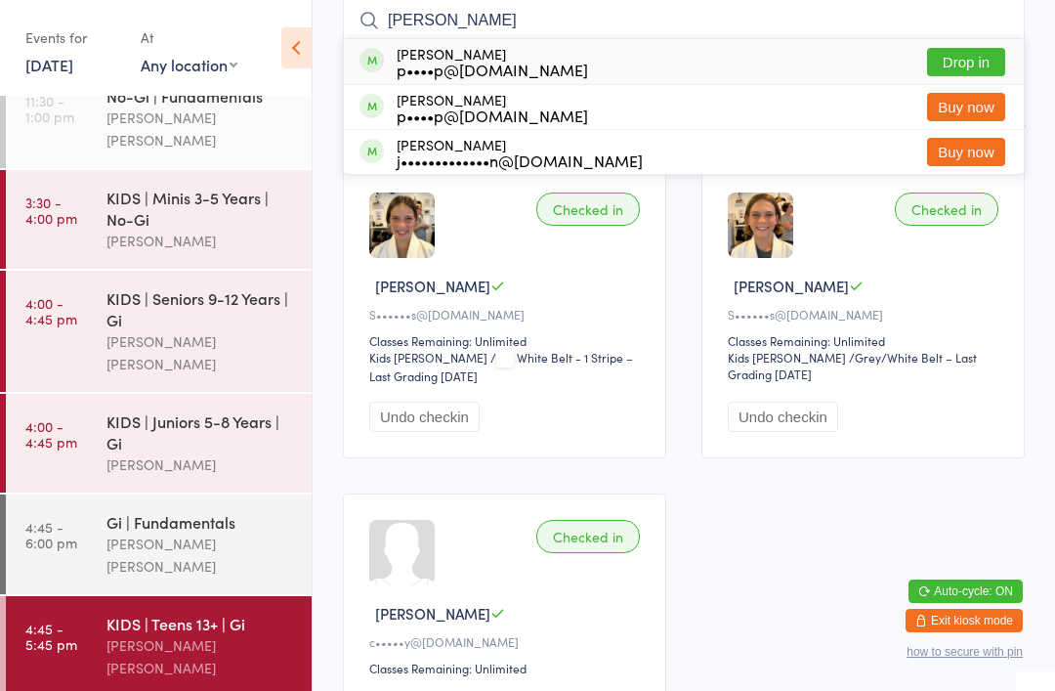
type input "[PERSON_NAME]"
click at [943, 64] on button "Drop in" at bounding box center [966, 62] width 78 height 28
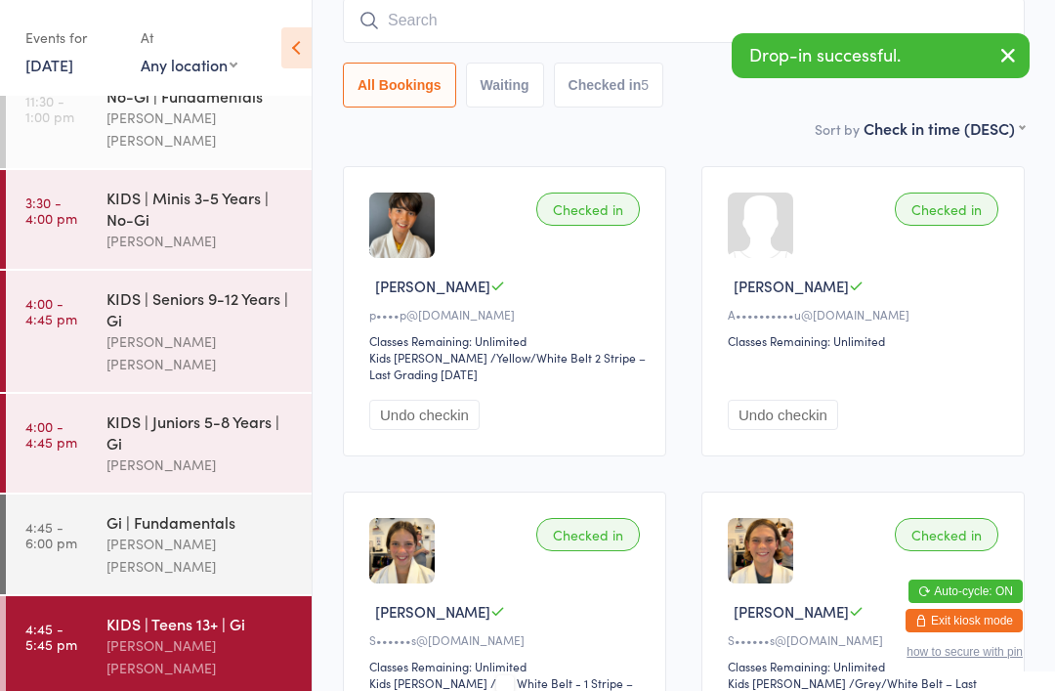
click at [172, 511] on div "Gi | Fundamentals" at bounding box center [200, 521] width 189 height 21
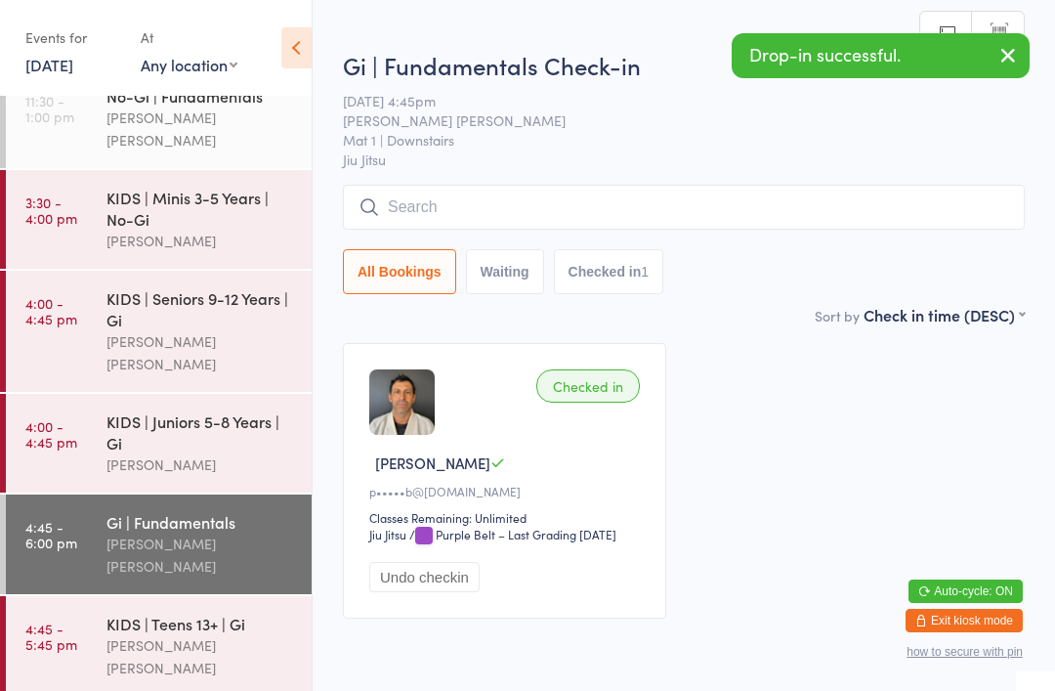
click at [488, 214] on input "search" at bounding box center [684, 207] width 682 height 45
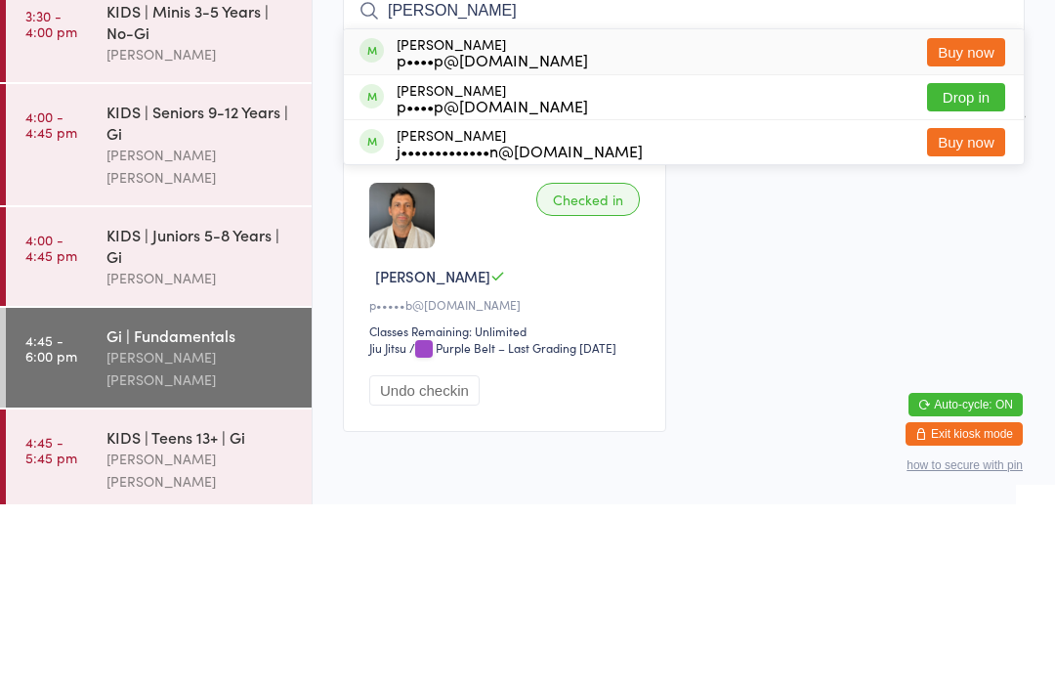
type input "[PERSON_NAME]"
click at [942, 270] on button "Drop in" at bounding box center [966, 284] width 78 height 28
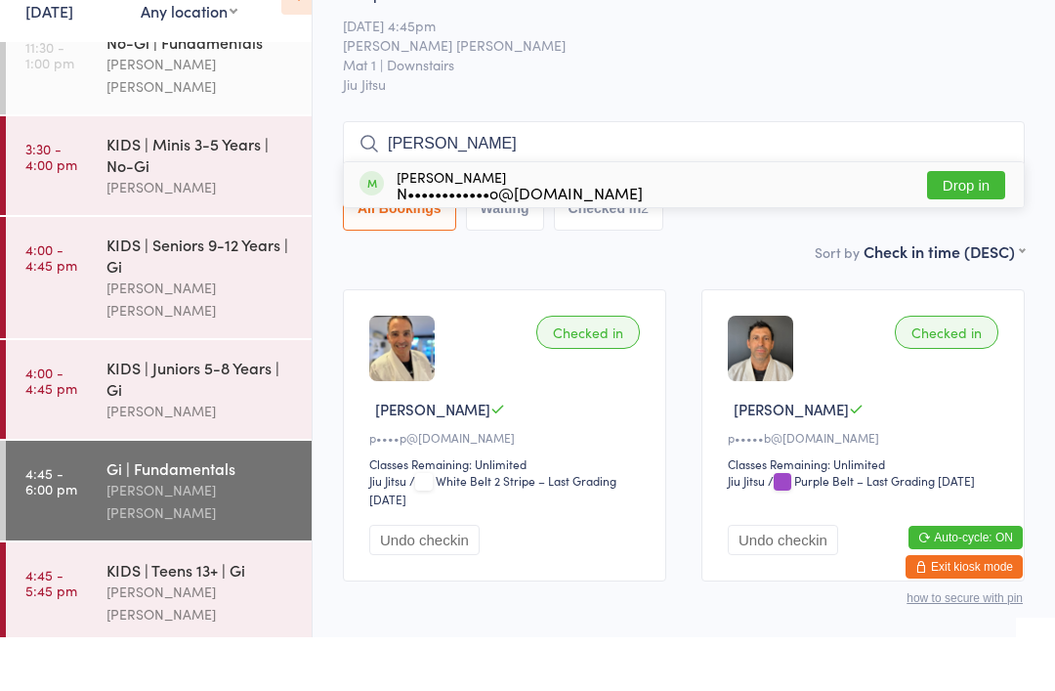
type input "[PERSON_NAME]"
click at [978, 225] on button "Drop in" at bounding box center [966, 239] width 78 height 28
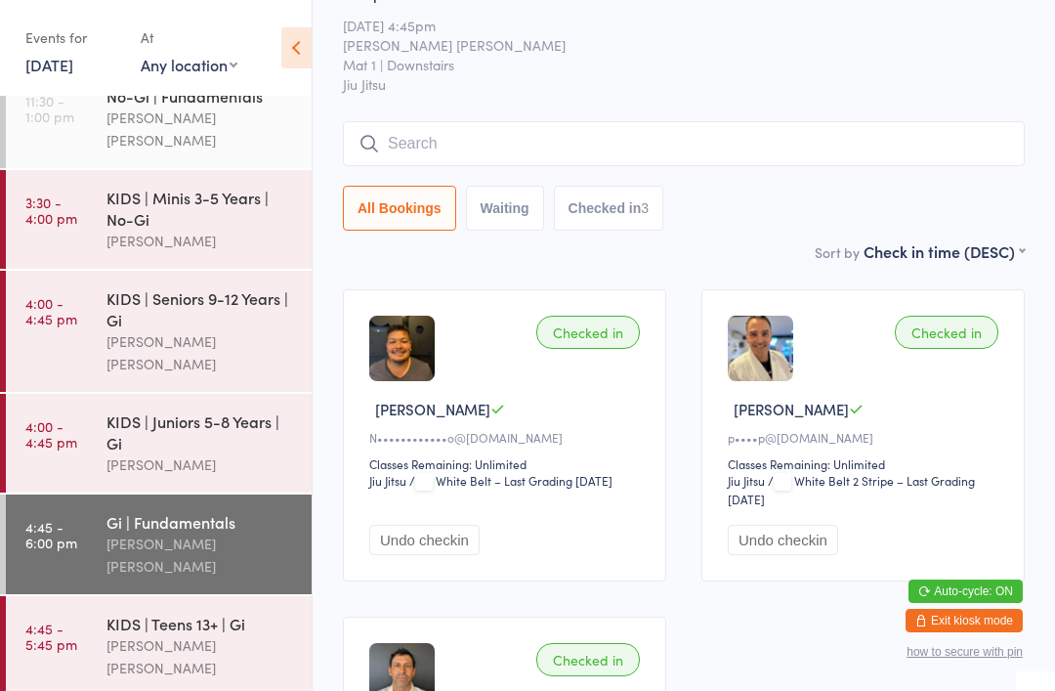
click at [469, 133] on input "search" at bounding box center [684, 143] width 682 height 45
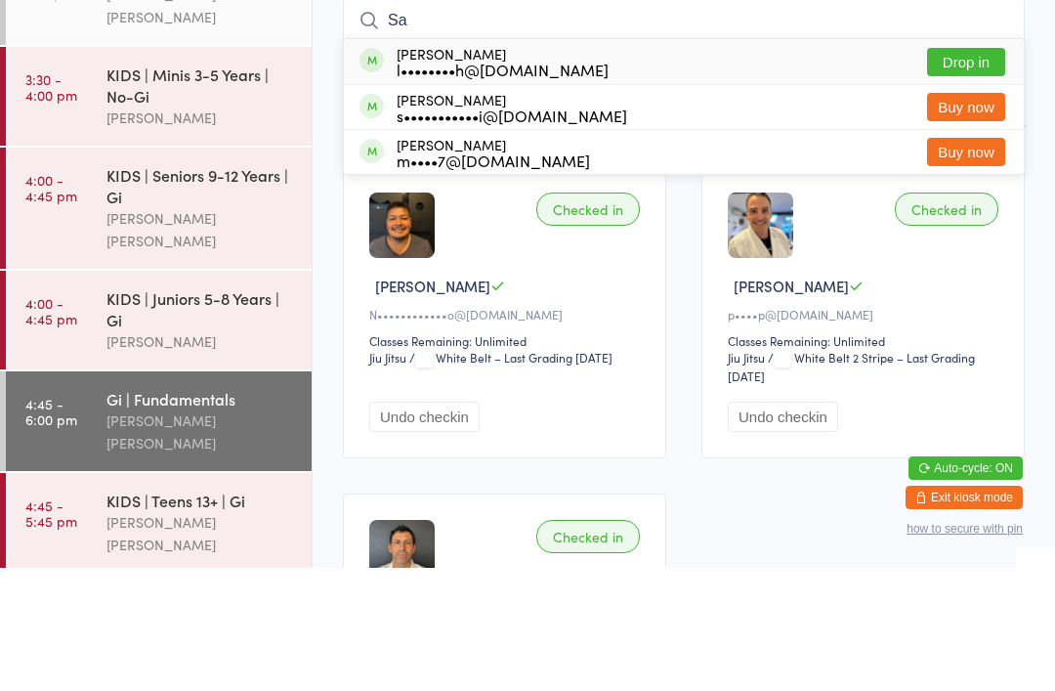
type input "S"
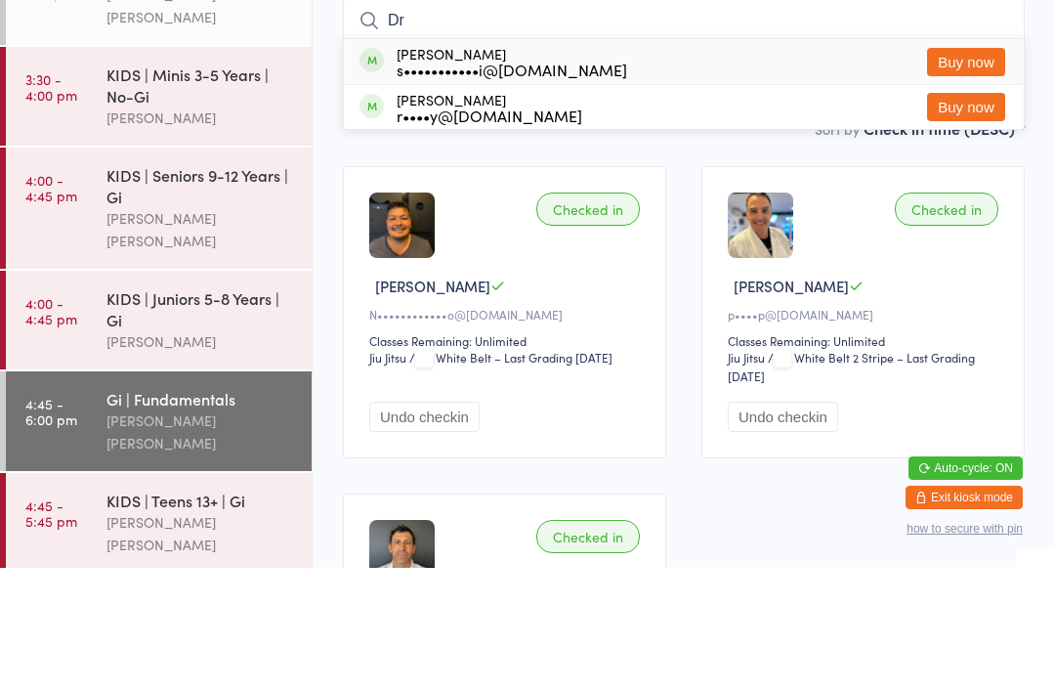
type input "D"
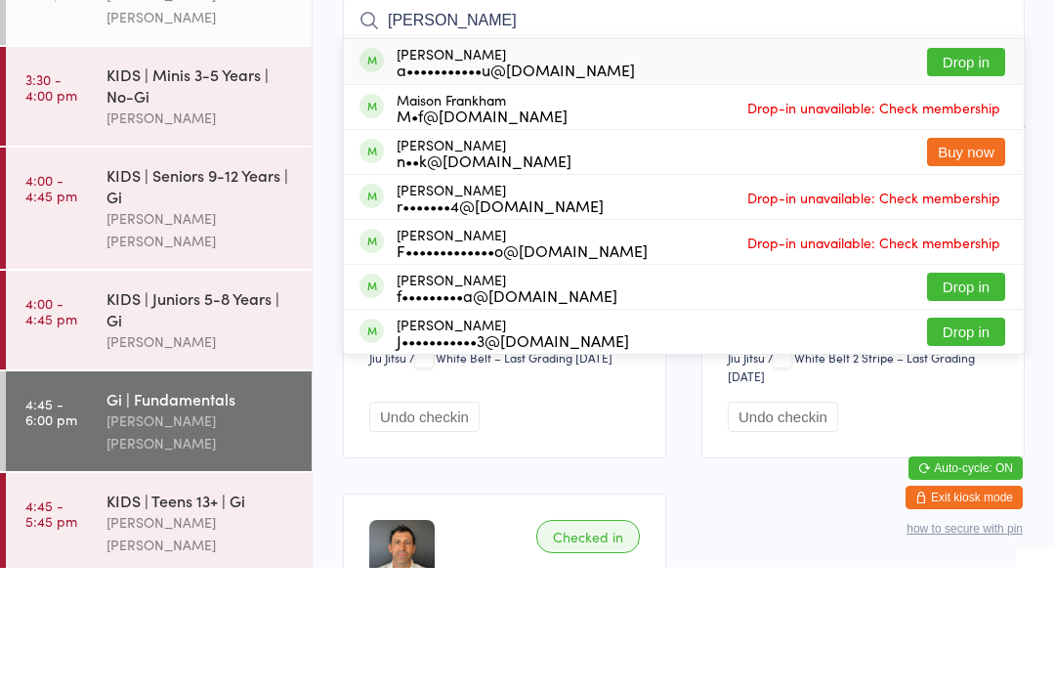
type input "[PERSON_NAME]"
click at [968, 171] on button "Drop in" at bounding box center [966, 185] width 78 height 28
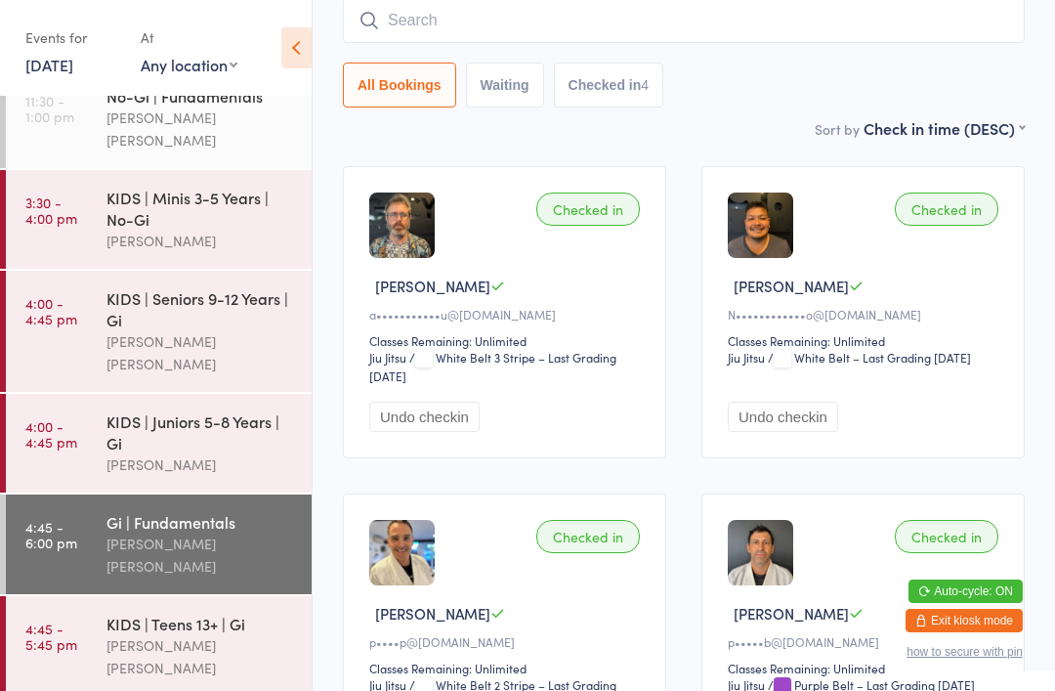
click at [191, 634] on div "[PERSON_NAME] [PERSON_NAME]" at bounding box center [200, 656] width 189 height 45
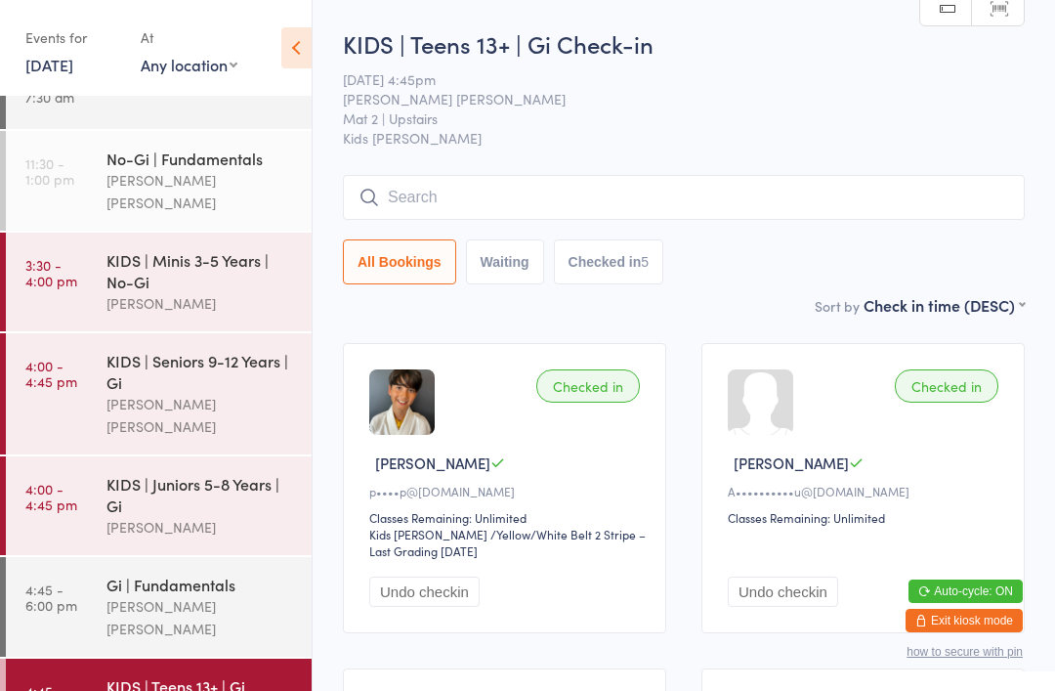
click at [958, 199] on input "search" at bounding box center [684, 197] width 682 height 45
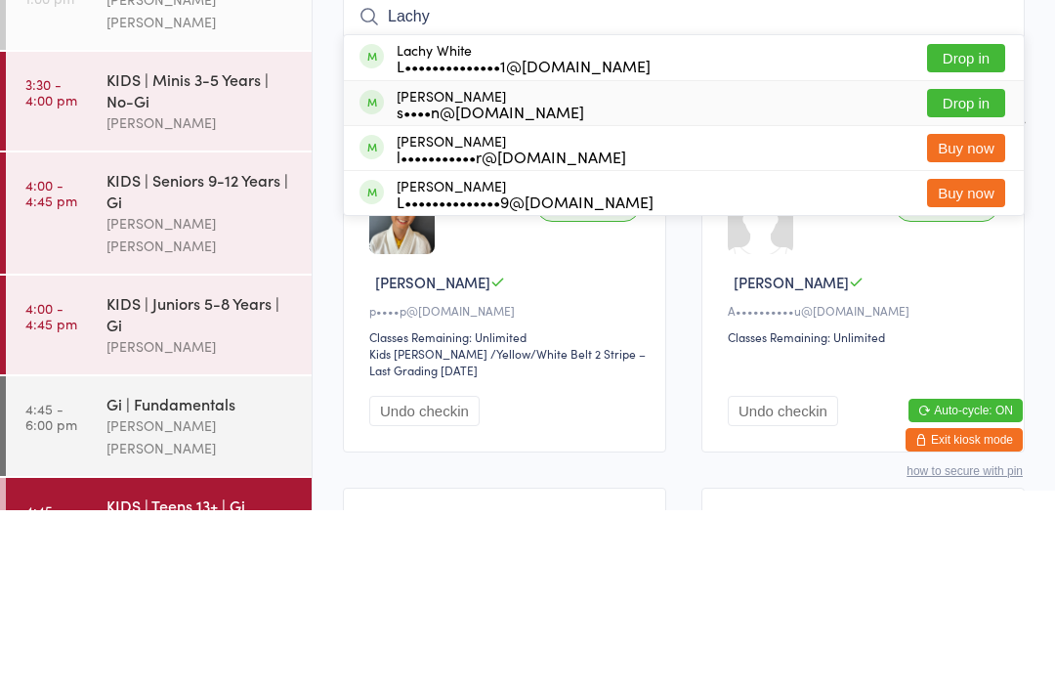
type input "Lachy"
click at [684, 262] on div "[PERSON_NAME] s••••n@[DOMAIN_NAME] Drop in" at bounding box center [684, 284] width 680 height 44
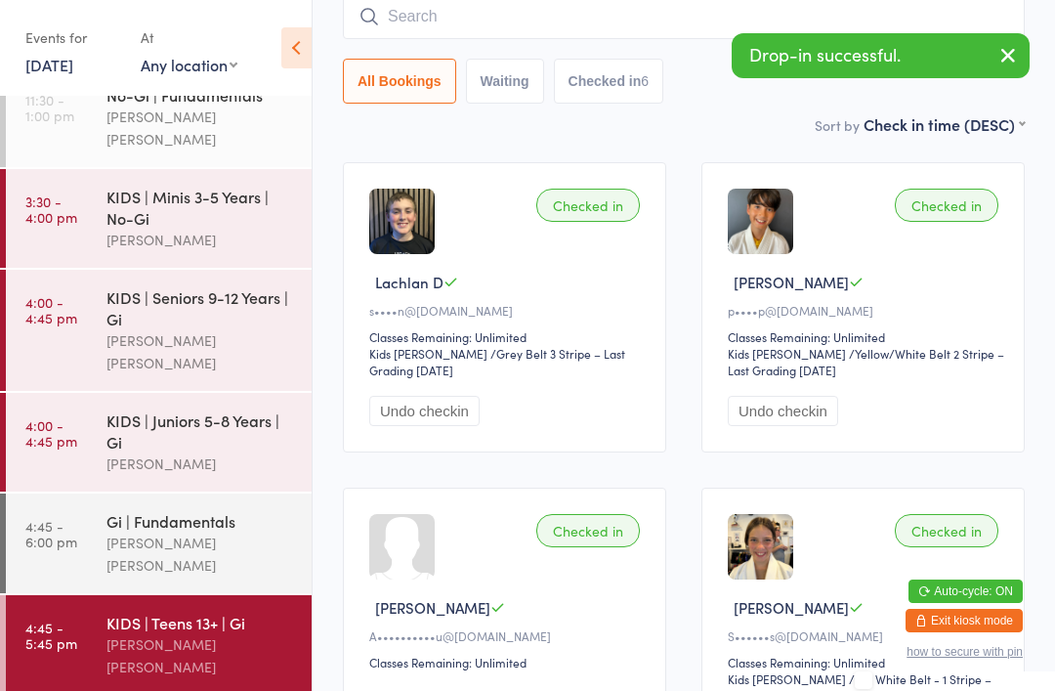
scroll to position [211, 0]
click at [219, 532] on div "[PERSON_NAME] [PERSON_NAME]" at bounding box center [200, 554] width 189 height 45
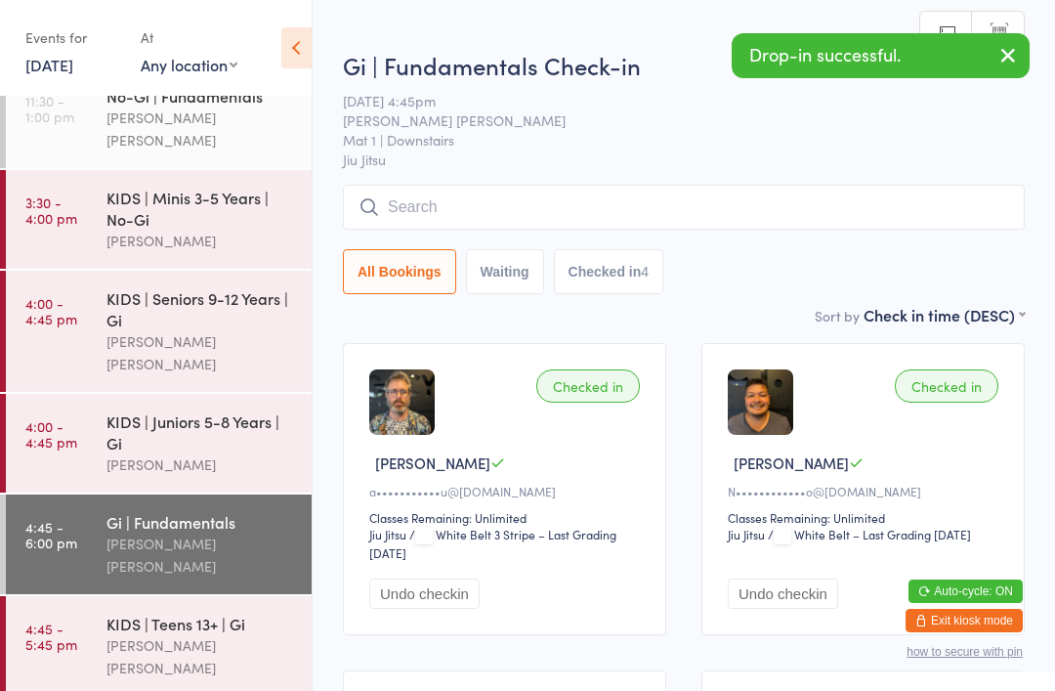
click at [576, 194] on input "search" at bounding box center [684, 207] width 682 height 45
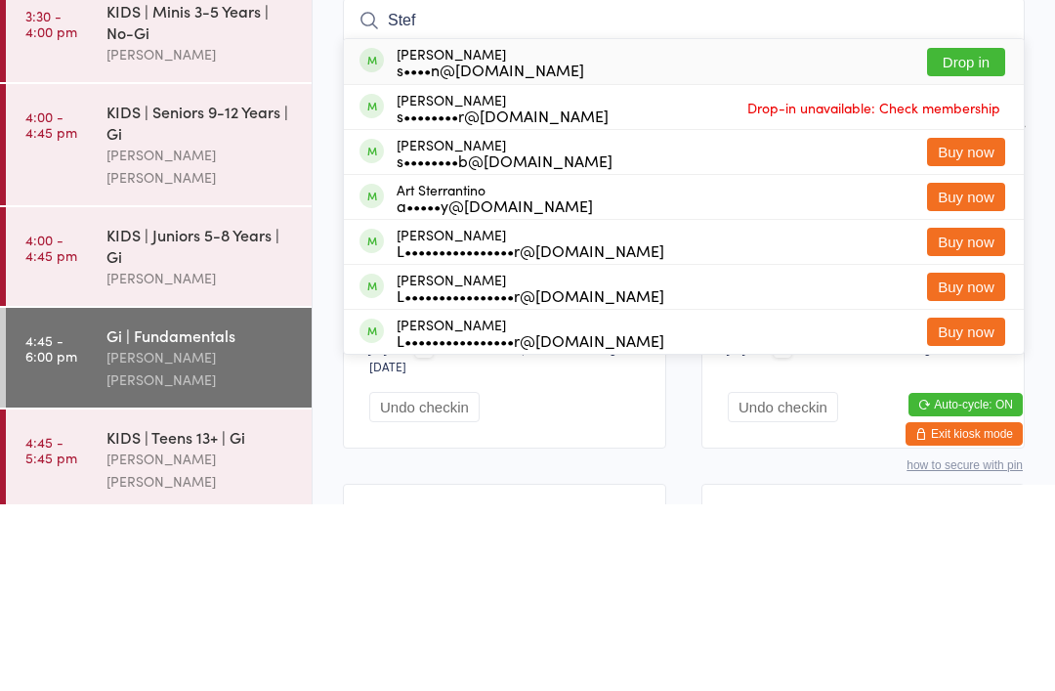
type input "Stef"
click at [523, 248] on div "s••••n@[DOMAIN_NAME]" at bounding box center [491, 256] width 188 height 16
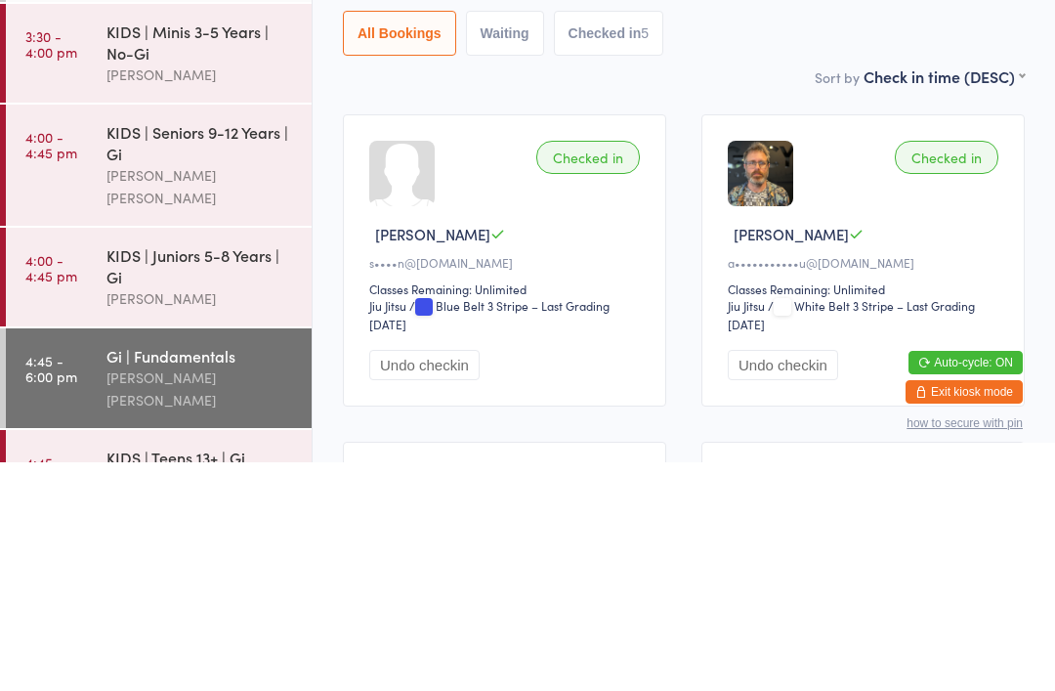
scroll to position [148, 0]
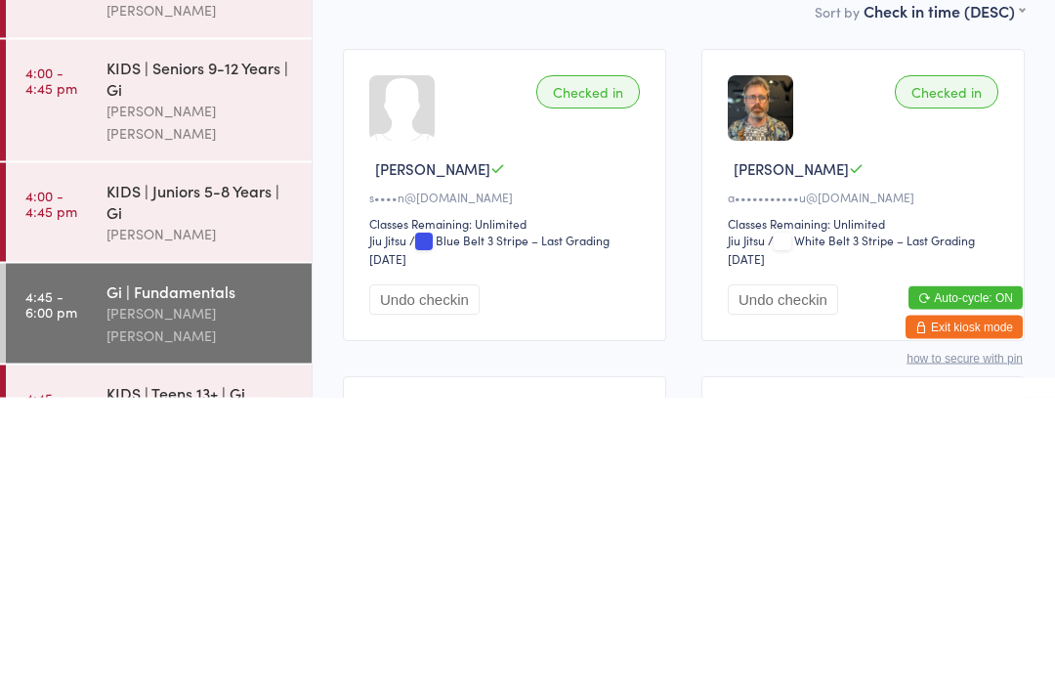
click at [234, 675] on div "KIDS | Teens 13+ | Gi" at bounding box center [200, 685] width 189 height 21
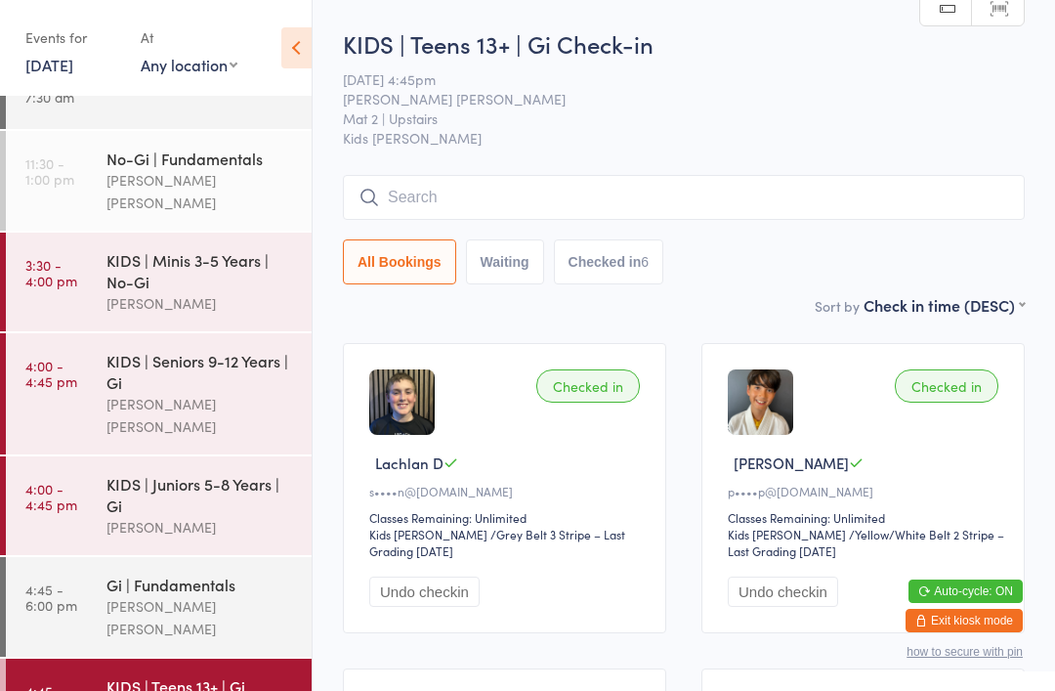
click at [477, 219] on input "search" at bounding box center [684, 197] width 682 height 45
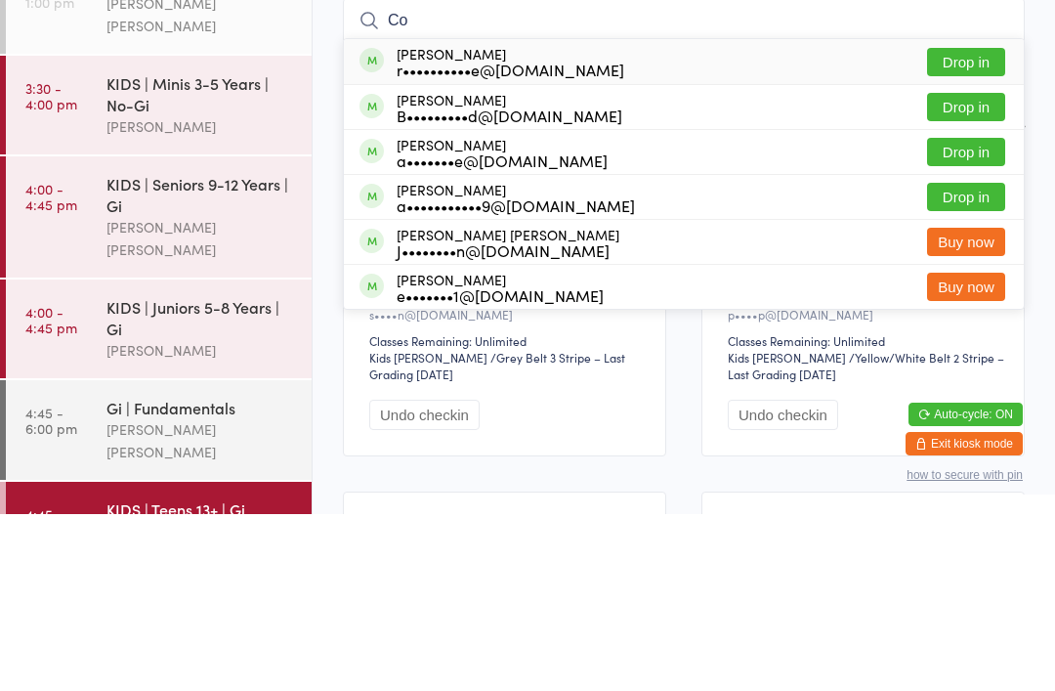
type input "C"
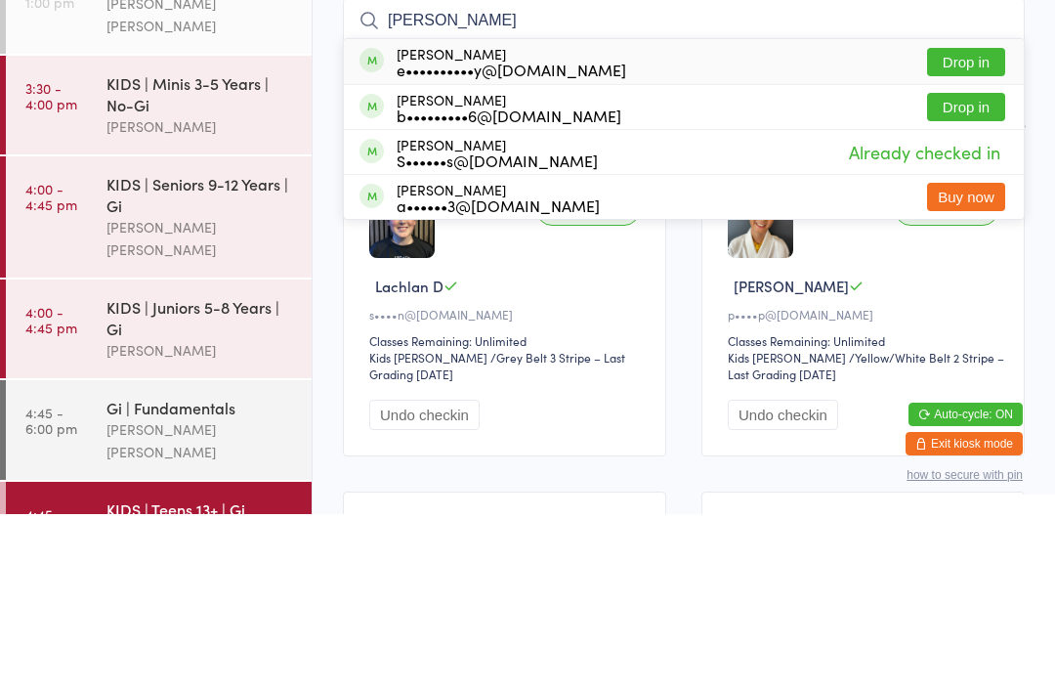
type input "[PERSON_NAME]"
click at [980, 225] on button "Drop in" at bounding box center [966, 239] width 78 height 28
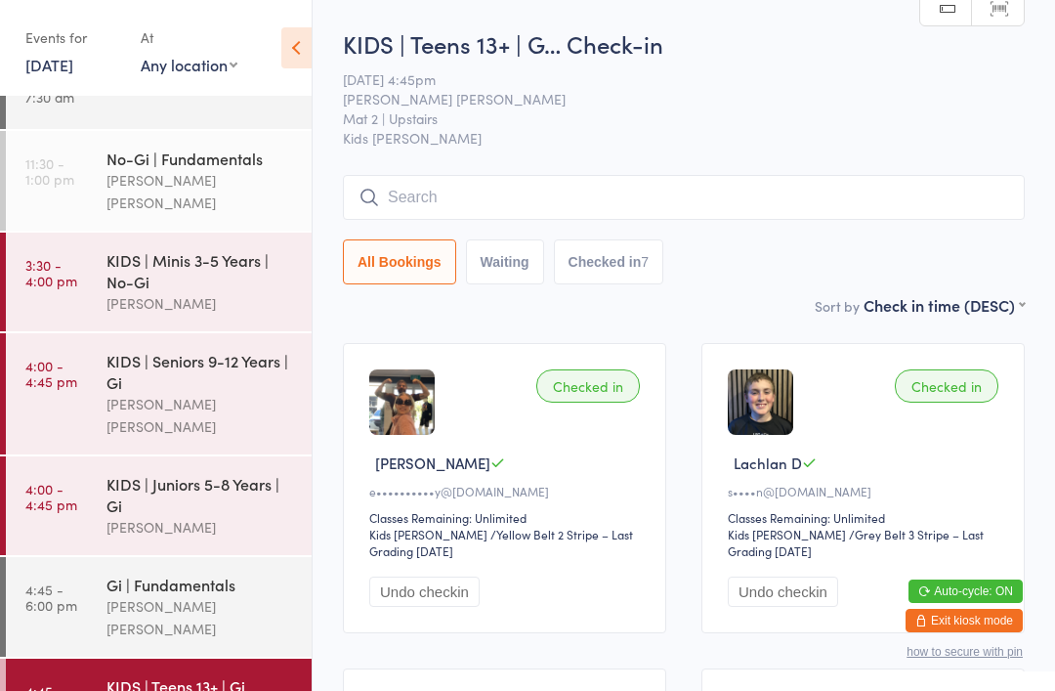
click at [618, 196] on input "search" at bounding box center [684, 197] width 682 height 45
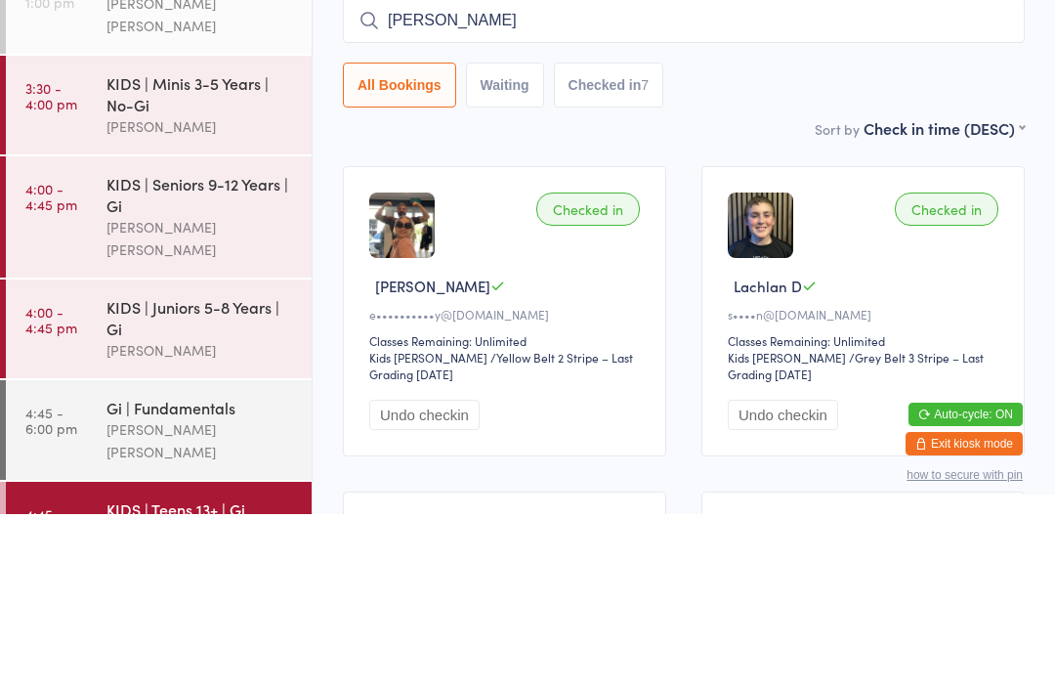
type input "[PERSON_NAME]"
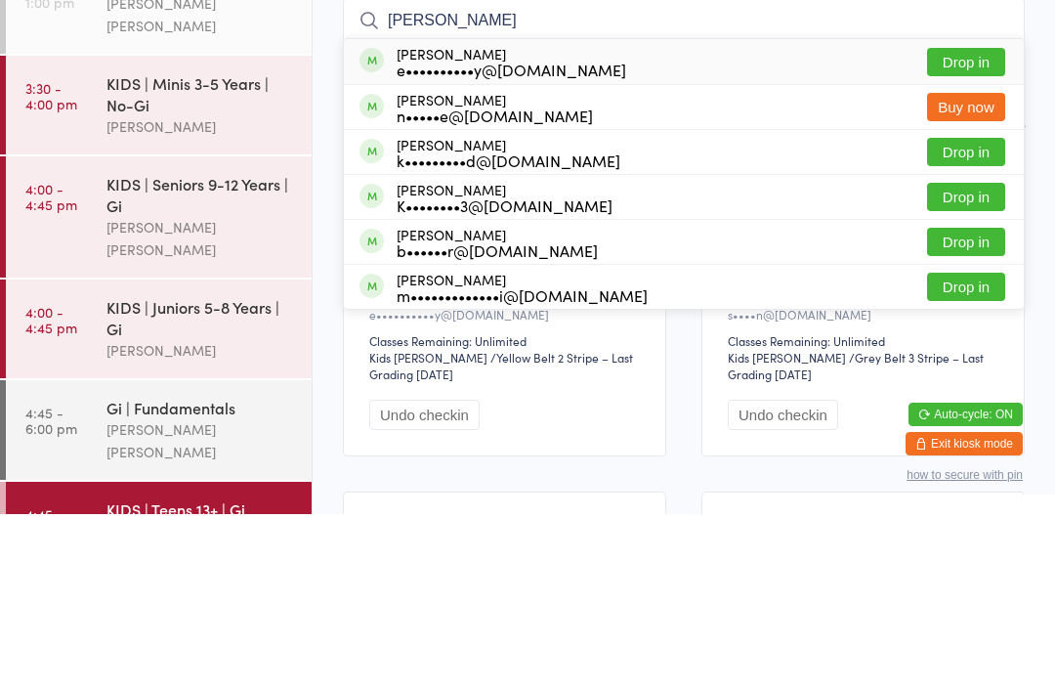
click at [979, 225] on button "Drop in" at bounding box center [966, 239] width 78 height 28
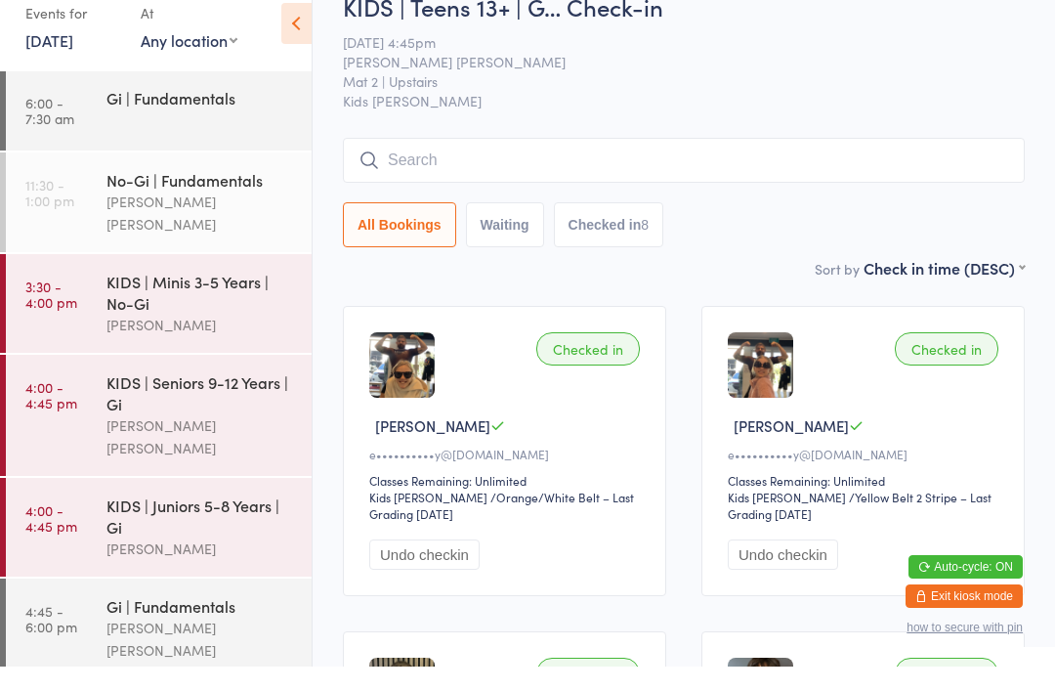
scroll to position [37, 0]
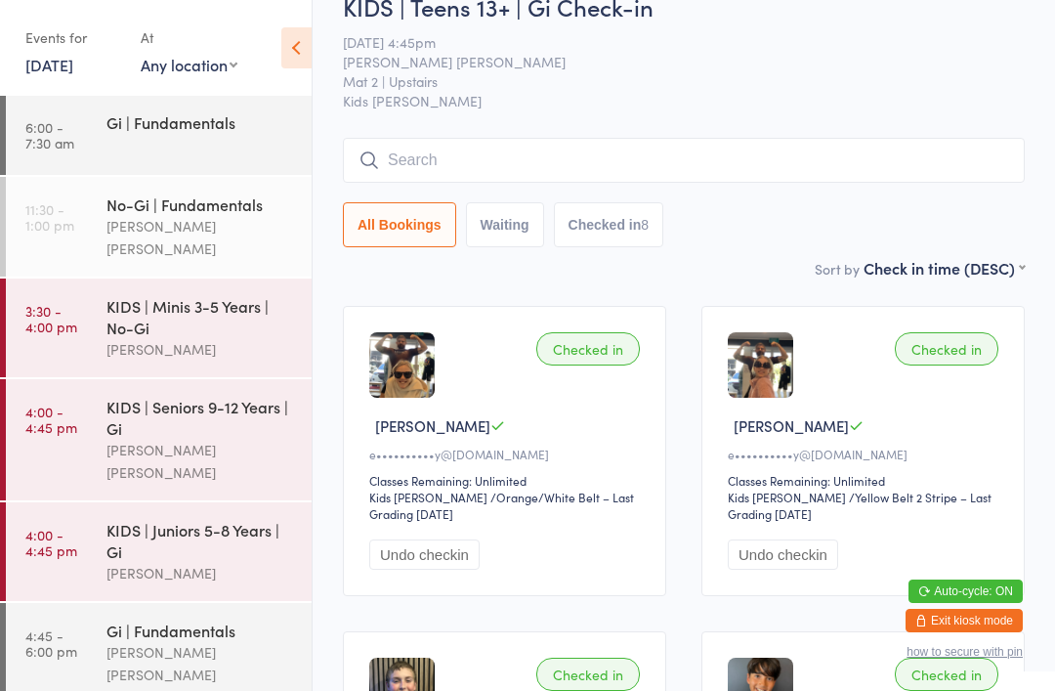
click at [635, 182] on input "search" at bounding box center [684, 160] width 682 height 45
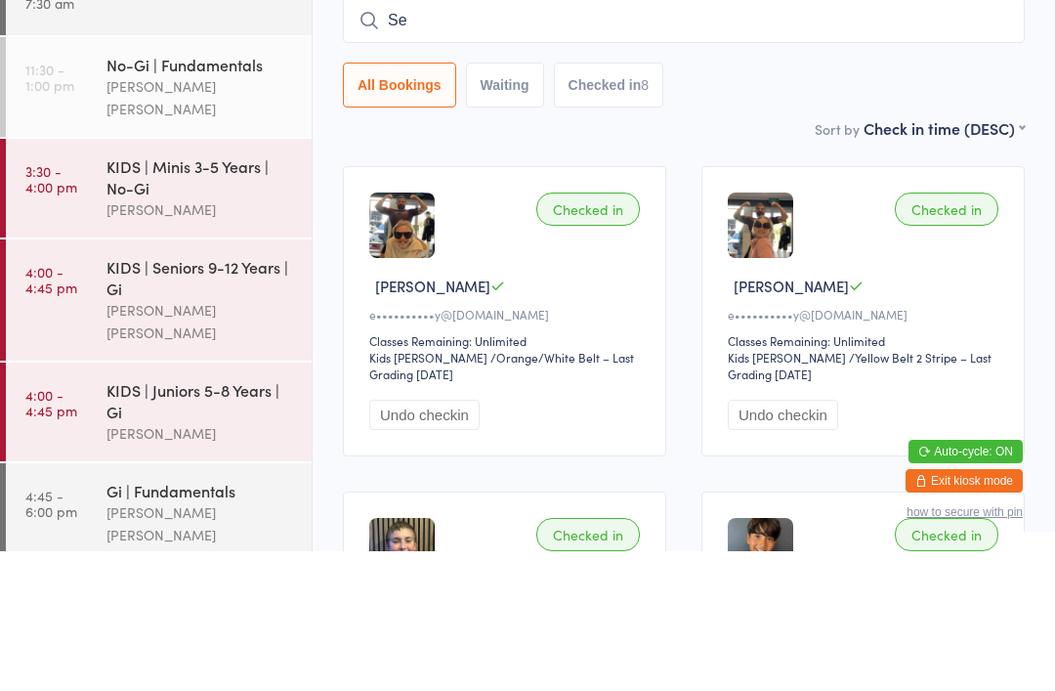
type input "Seb"
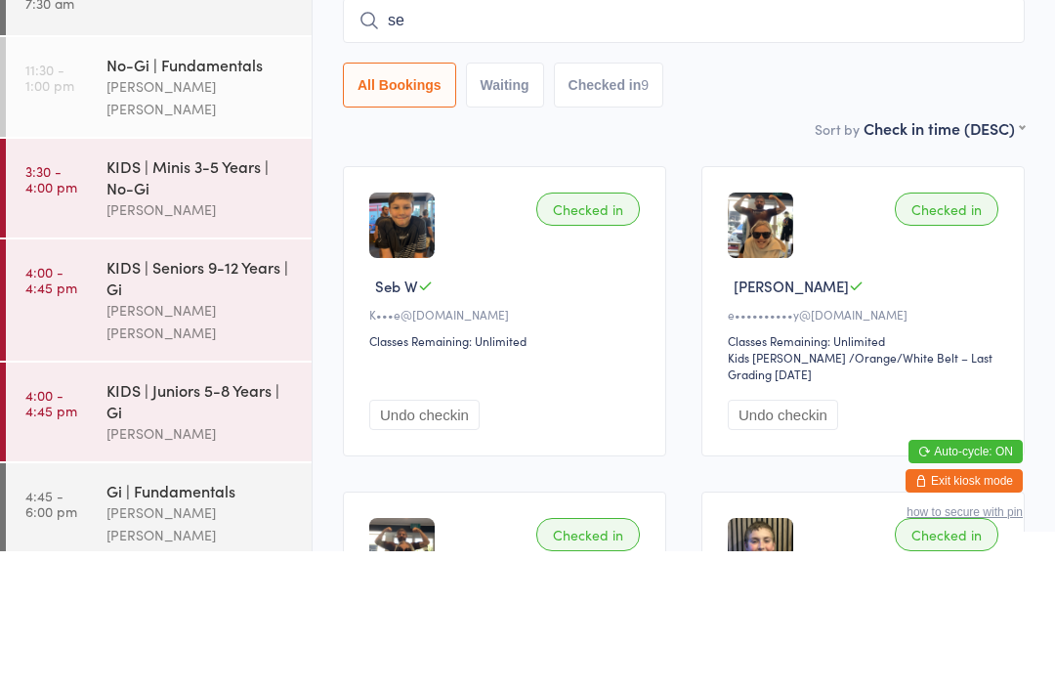
type input "seb"
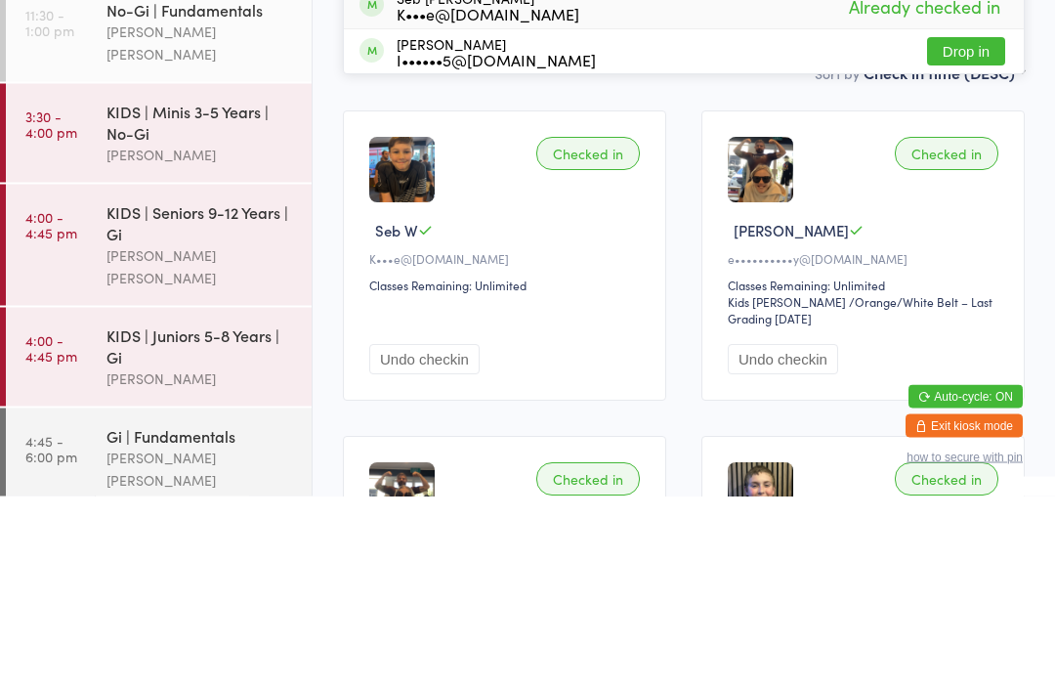
click at [127, 519] on div "KIDS | Juniors 5-8 Years | Gi" at bounding box center [200, 540] width 189 height 43
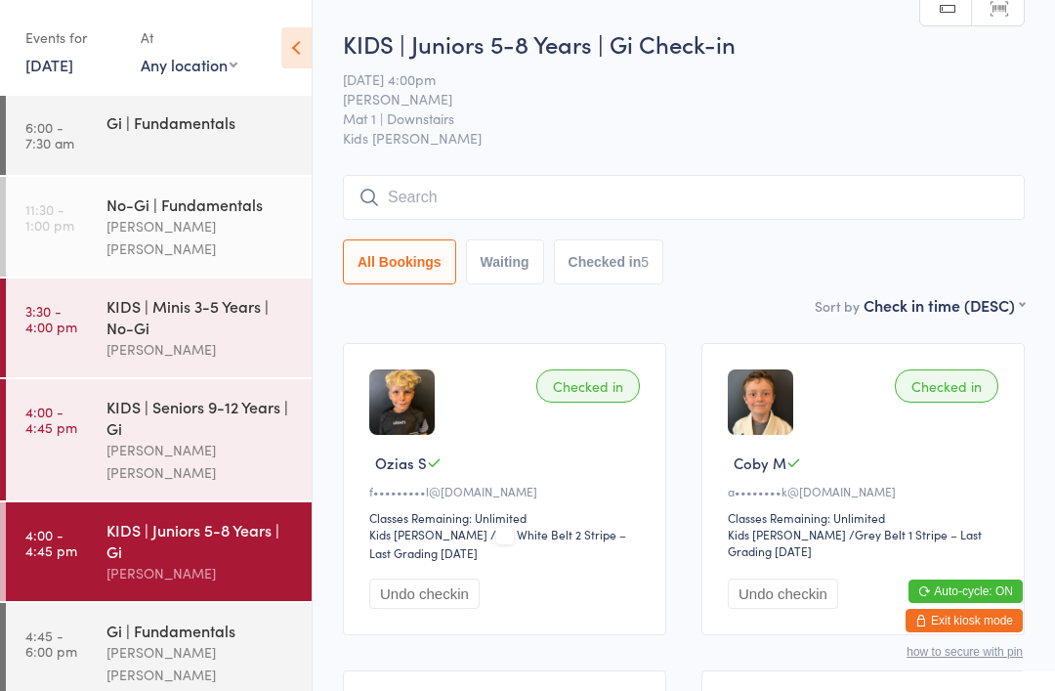
click at [121, 619] on div "Gi | Fundamentals" at bounding box center [200, 629] width 189 height 21
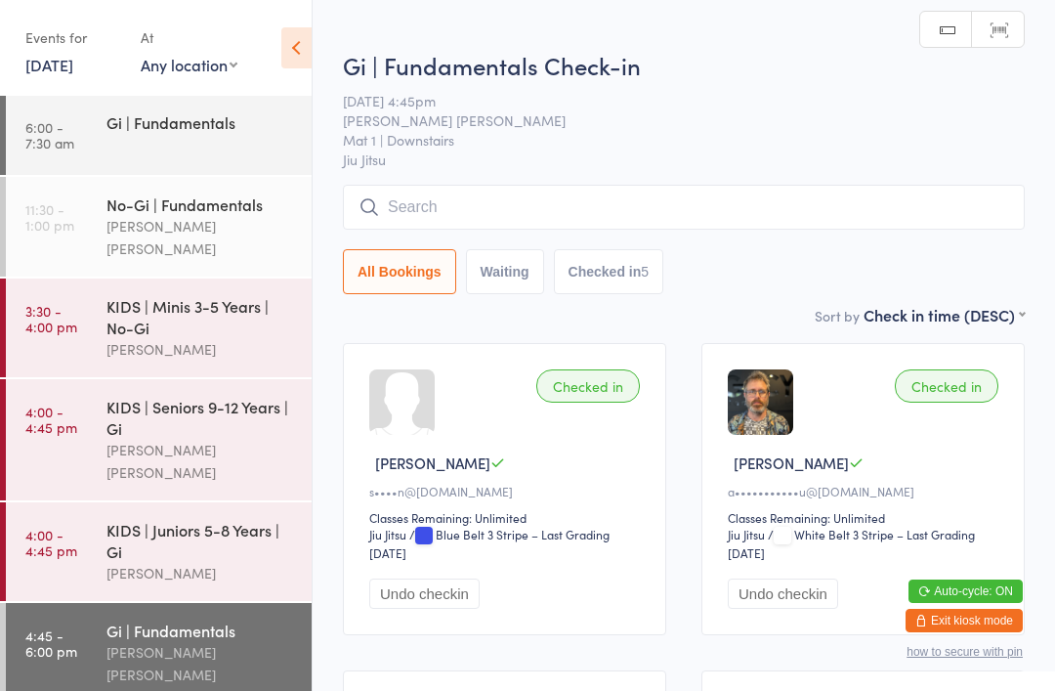
click at [498, 188] on input "search" at bounding box center [684, 207] width 682 height 45
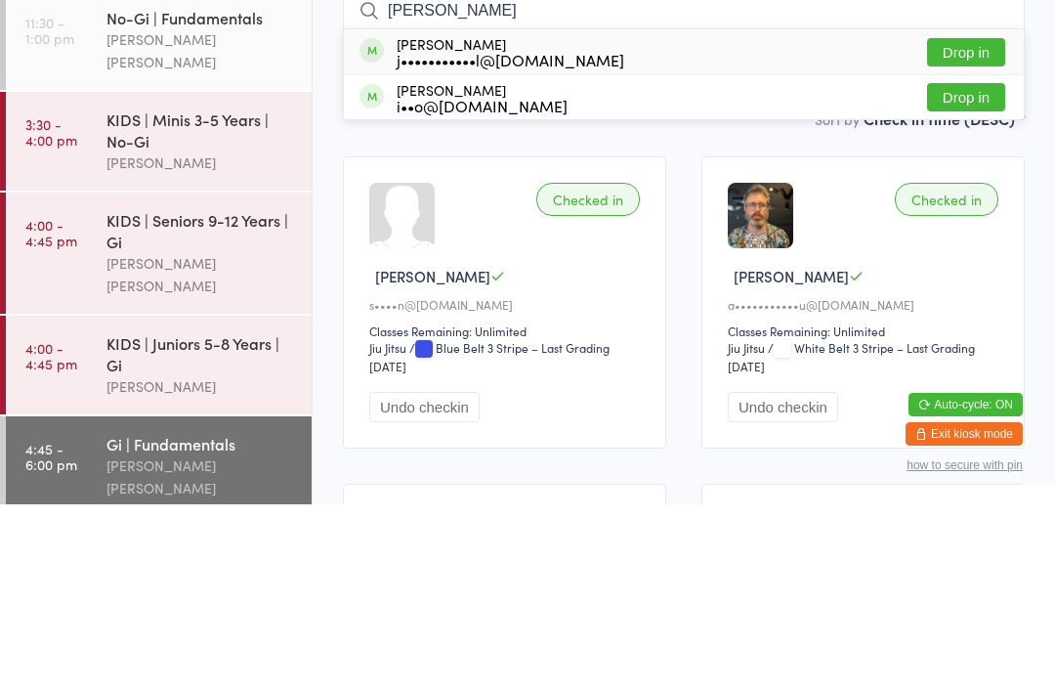
type input "[PERSON_NAME]"
click at [510, 216] on div "[PERSON_NAME] j•••••••••••l@[DOMAIN_NAME] Drop in" at bounding box center [684, 238] width 680 height 45
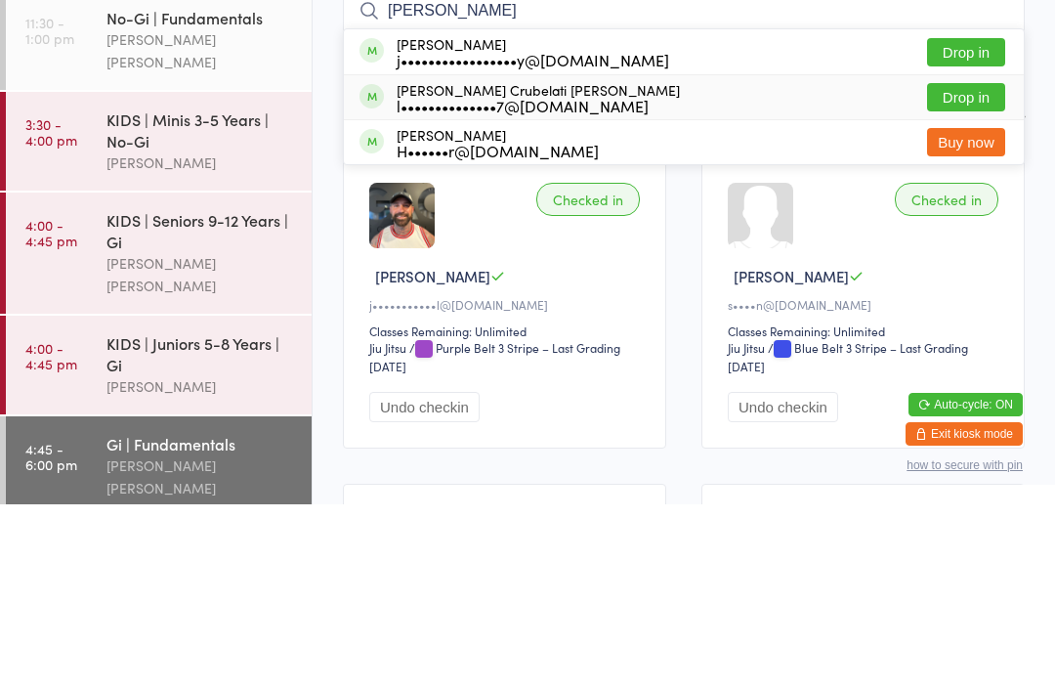
type input "[PERSON_NAME]"
click at [607, 262] on div "[PERSON_NAME] Crubelati [PERSON_NAME] l••••••••••••••7@[DOMAIN_NAME] Drop in" at bounding box center [684, 284] width 680 height 44
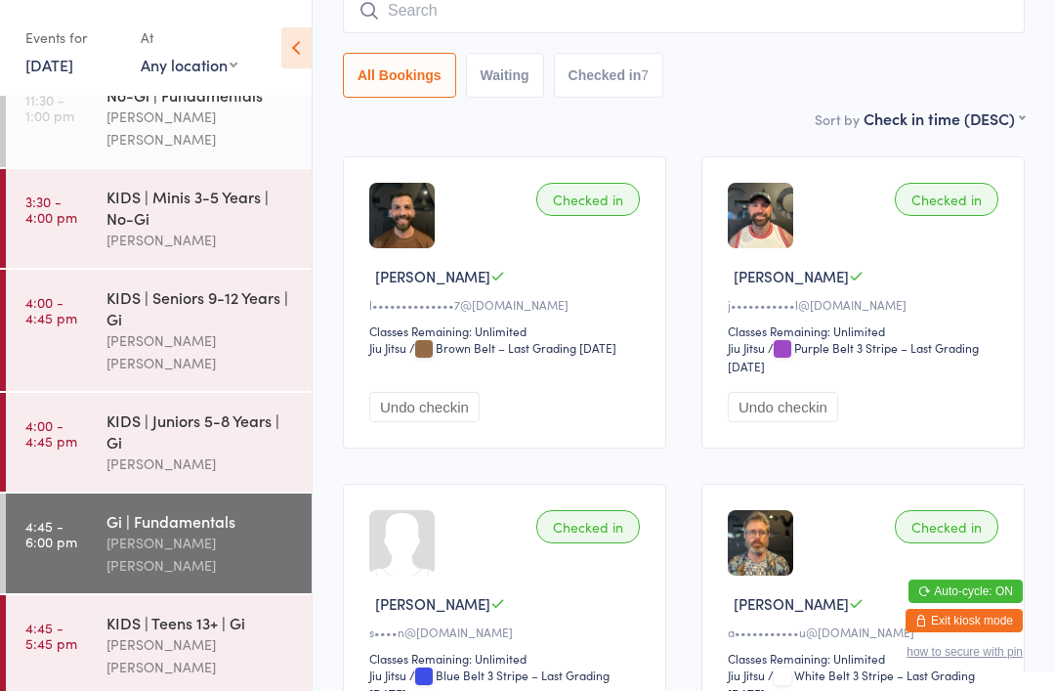
scroll to position [211, 0]
click at [207, 532] on div "[PERSON_NAME] [PERSON_NAME]" at bounding box center [200, 554] width 189 height 45
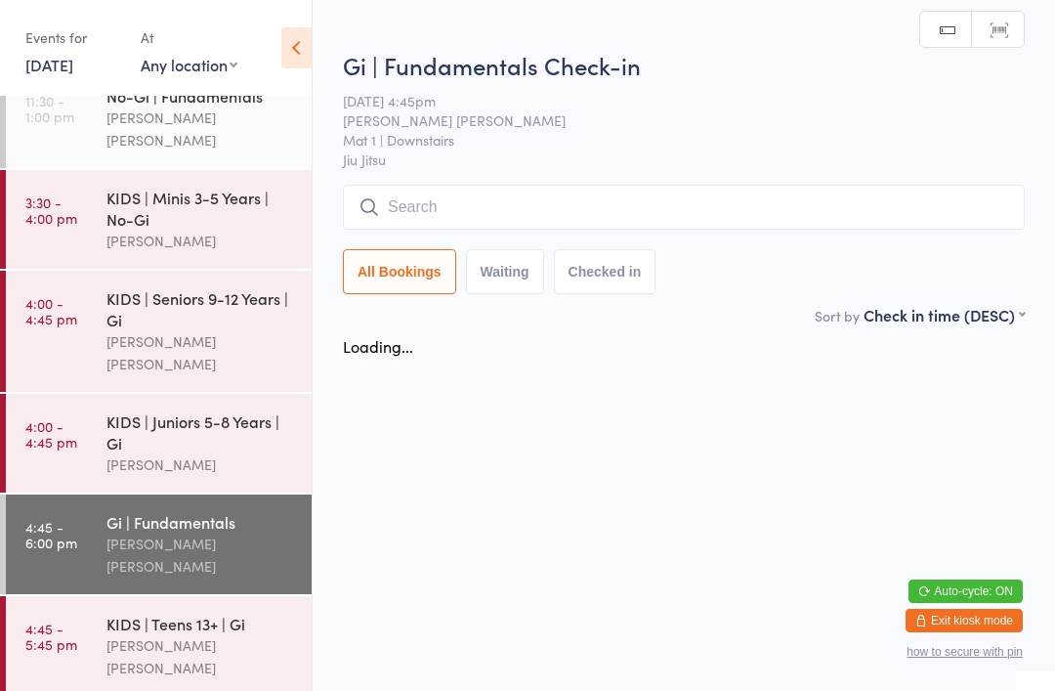
scroll to position [0, 0]
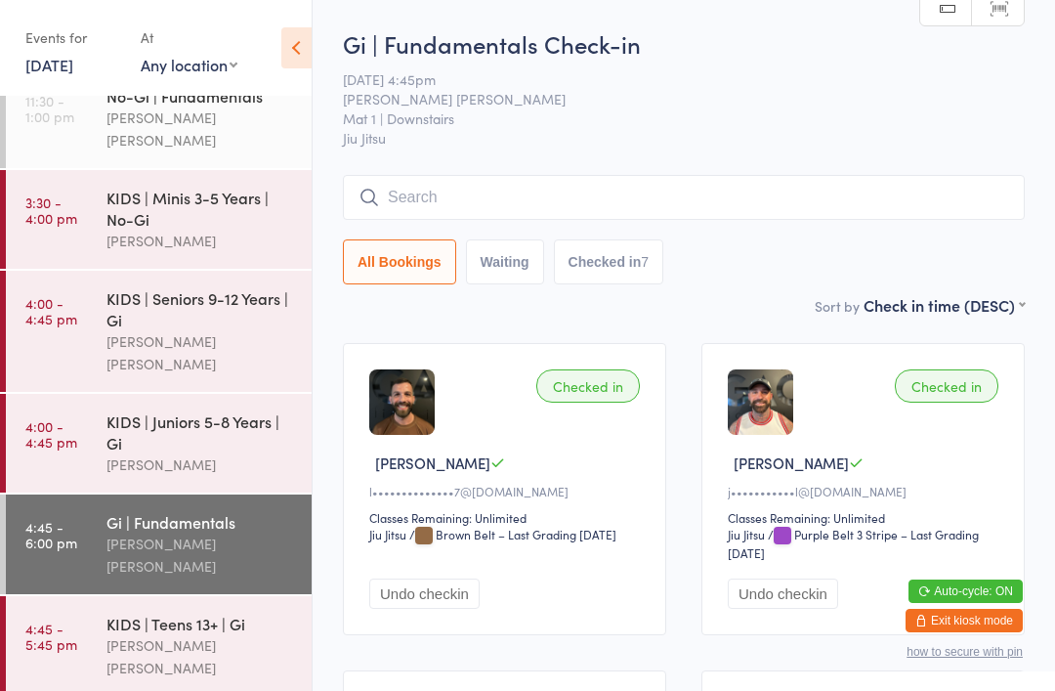
click at [747, 208] on input "search" at bounding box center [684, 197] width 682 height 45
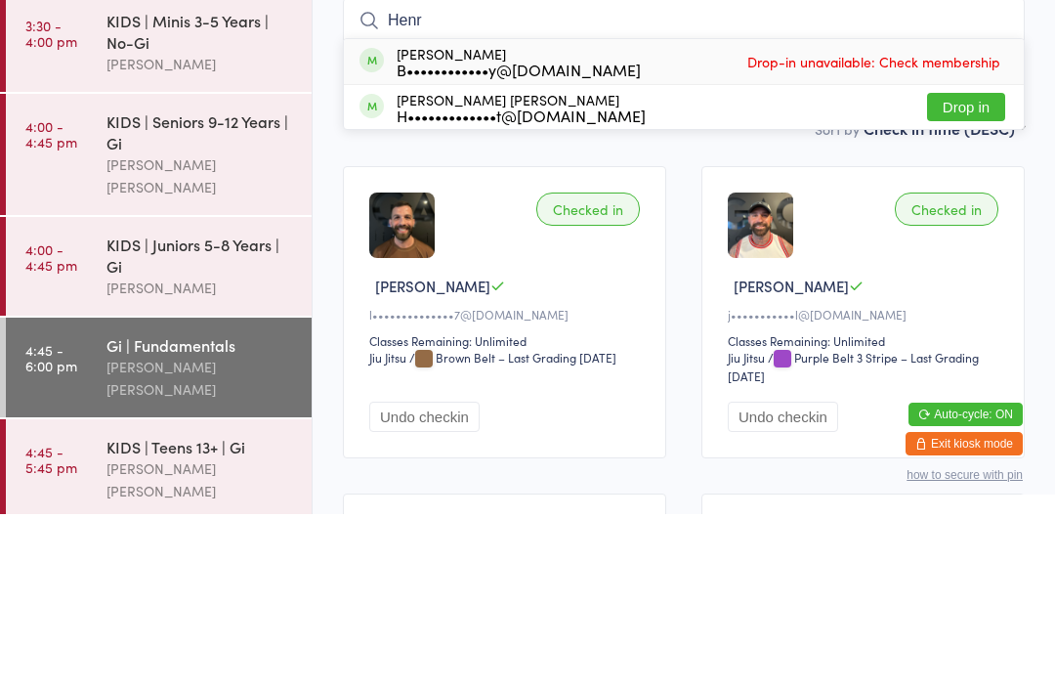
type input "Henr"
click at [983, 270] on button "Drop in" at bounding box center [966, 284] width 78 height 28
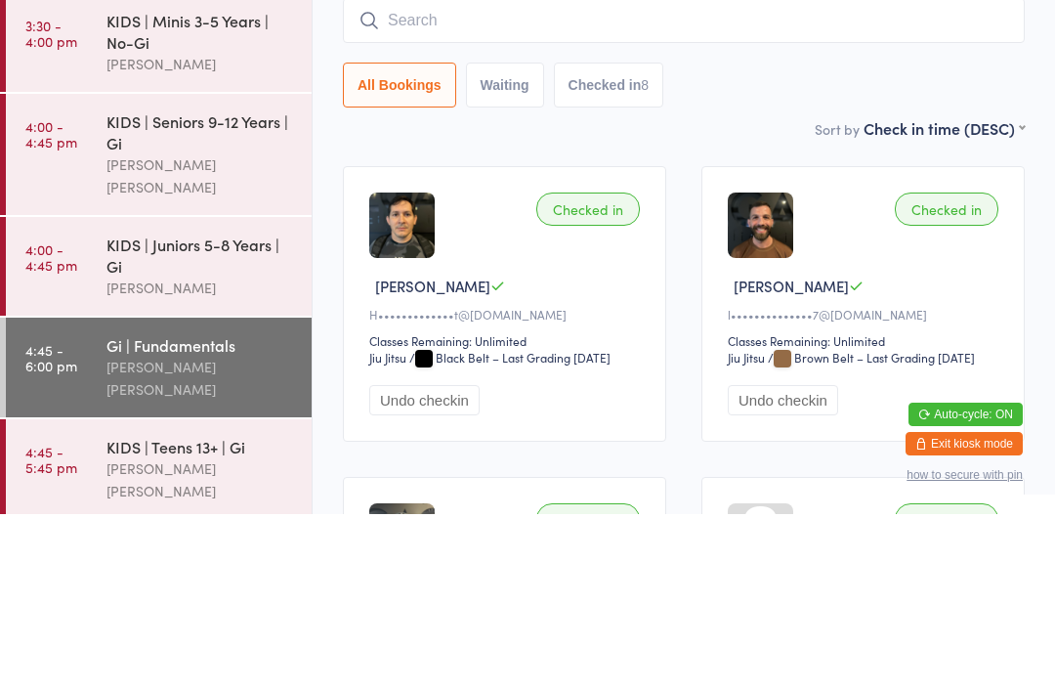
click at [755, 294] on div "Sort by Check in time (DESC) First name (ASC) First name (DESC) Last name (ASC)…" at bounding box center [684, 304] width 682 height 21
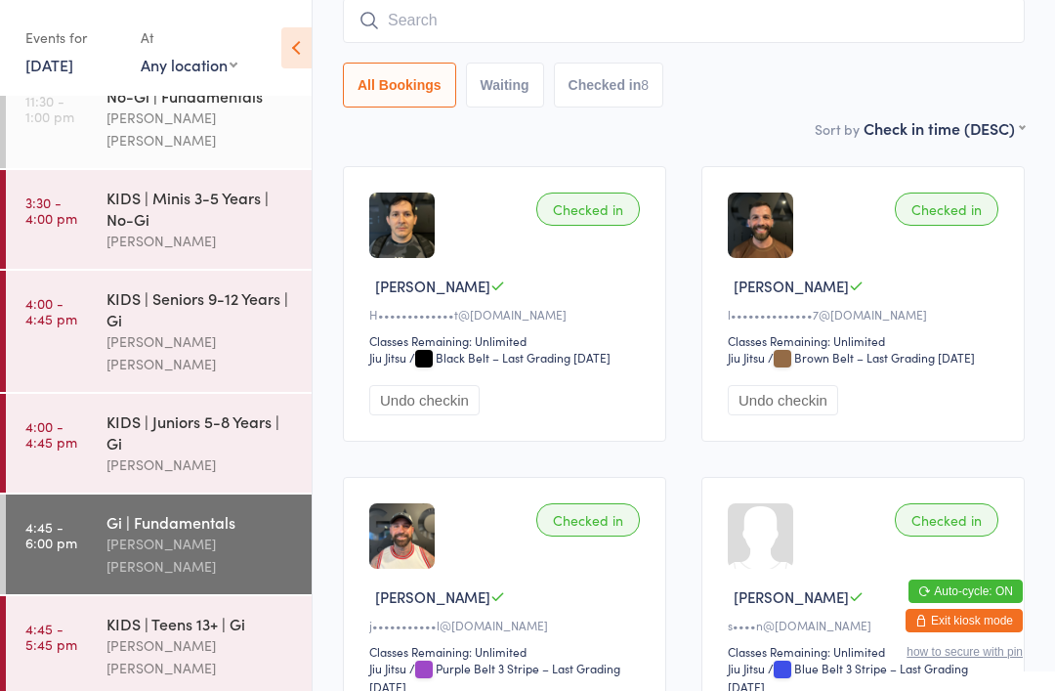
click at [194, 596] on div "KIDS | Teens 13+ | Gi [PERSON_NAME] [PERSON_NAME]" at bounding box center [208, 646] width 205 height 100
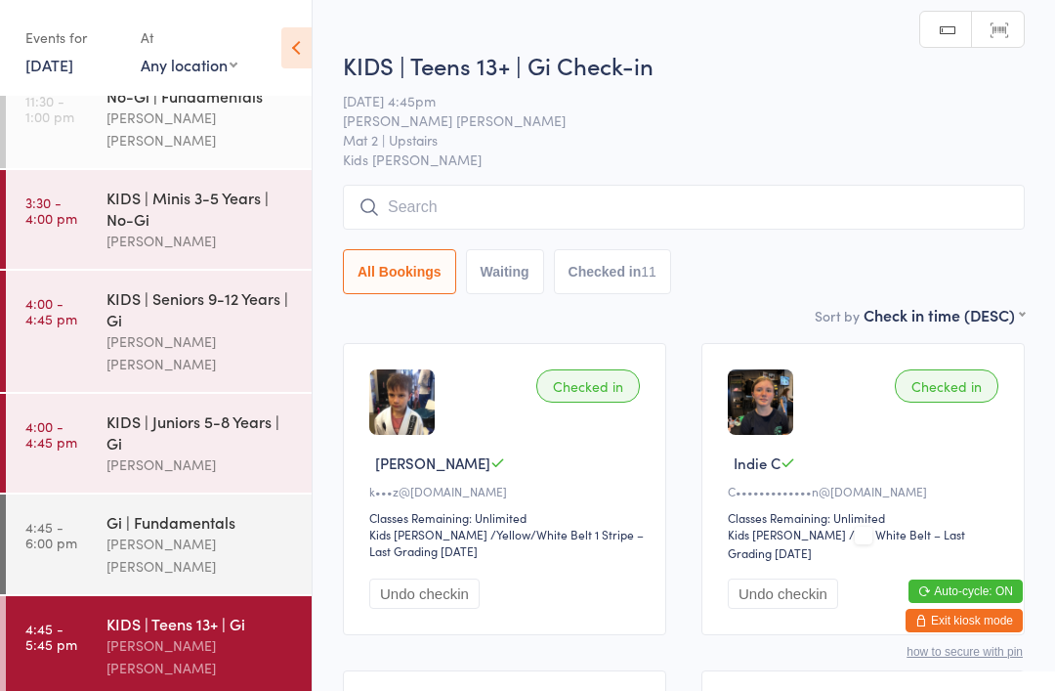
click at [439, 192] on input "search" at bounding box center [684, 207] width 682 height 45
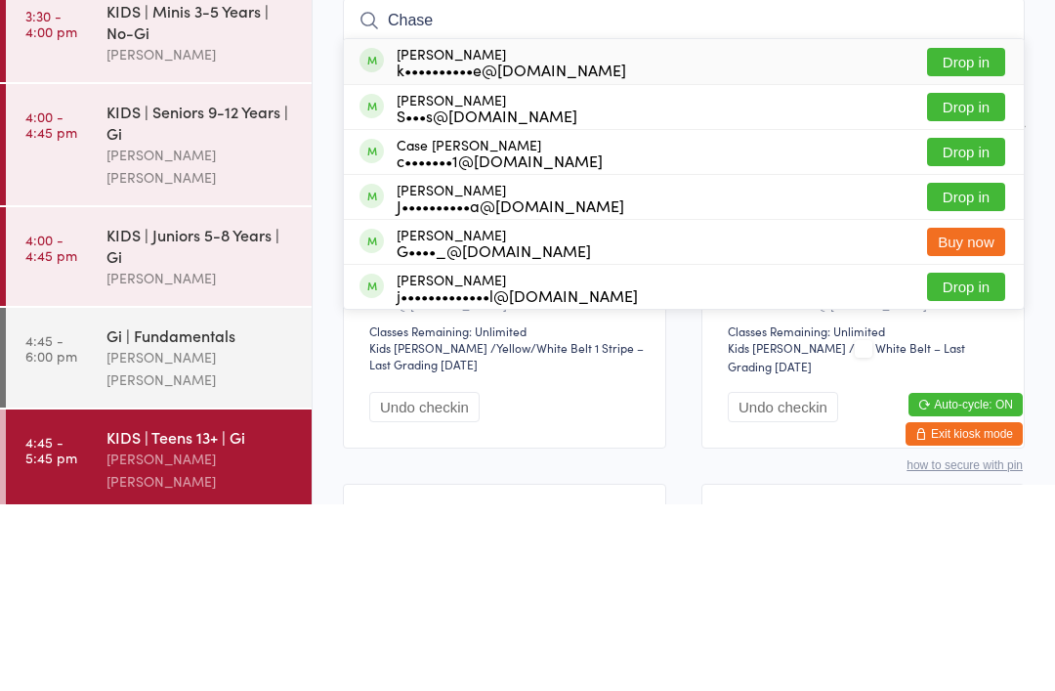
type input "Chase"
click at [979, 234] on button "Drop in" at bounding box center [966, 248] width 78 height 28
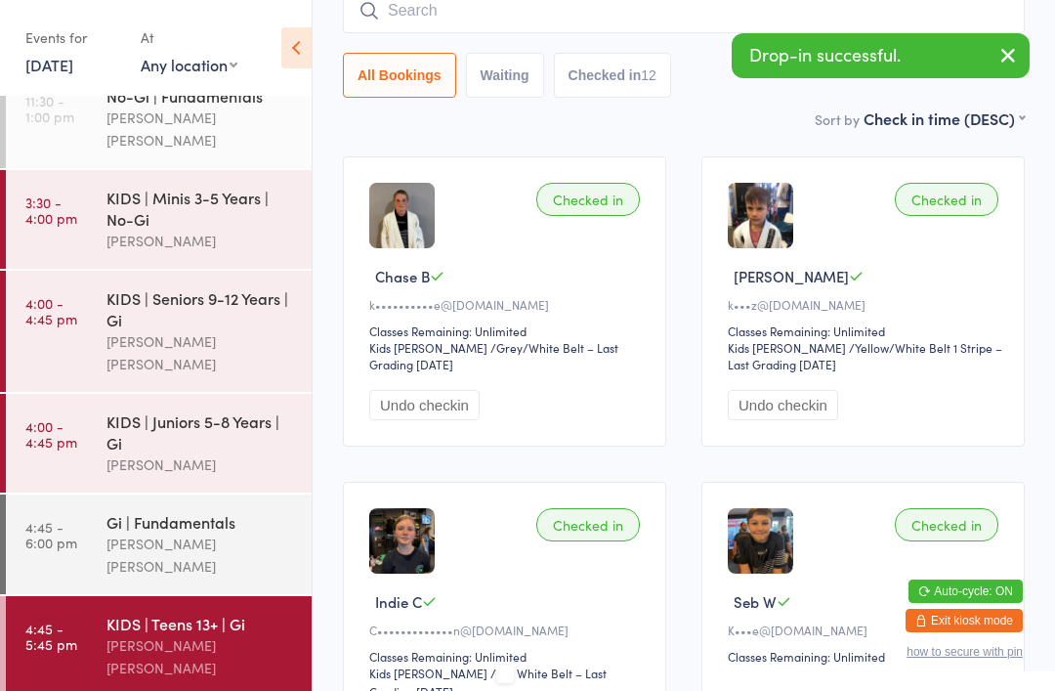
click at [462, 32] on input "search" at bounding box center [684, 10] width 682 height 45
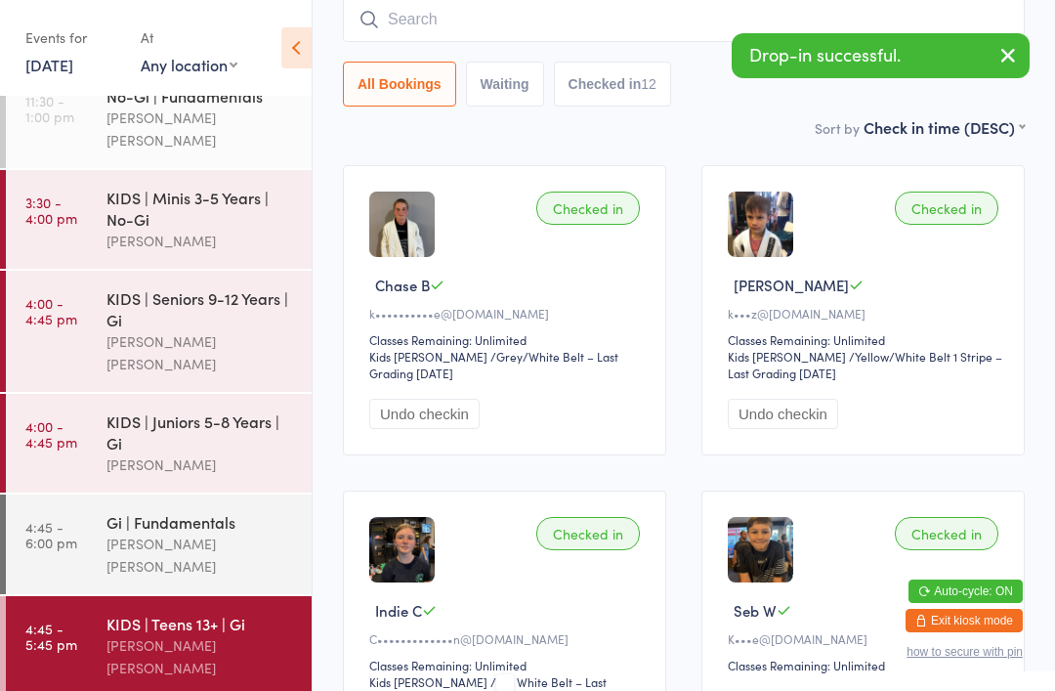
scroll to position [177, 0]
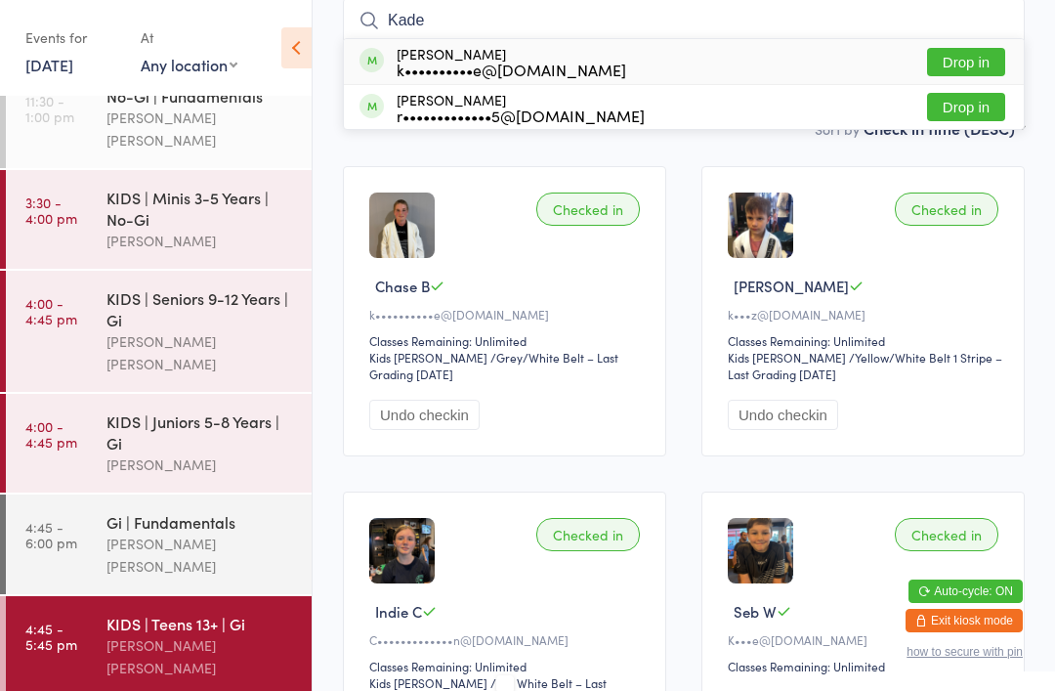
type input "Kade"
click at [958, 63] on button "Drop in" at bounding box center [966, 62] width 78 height 28
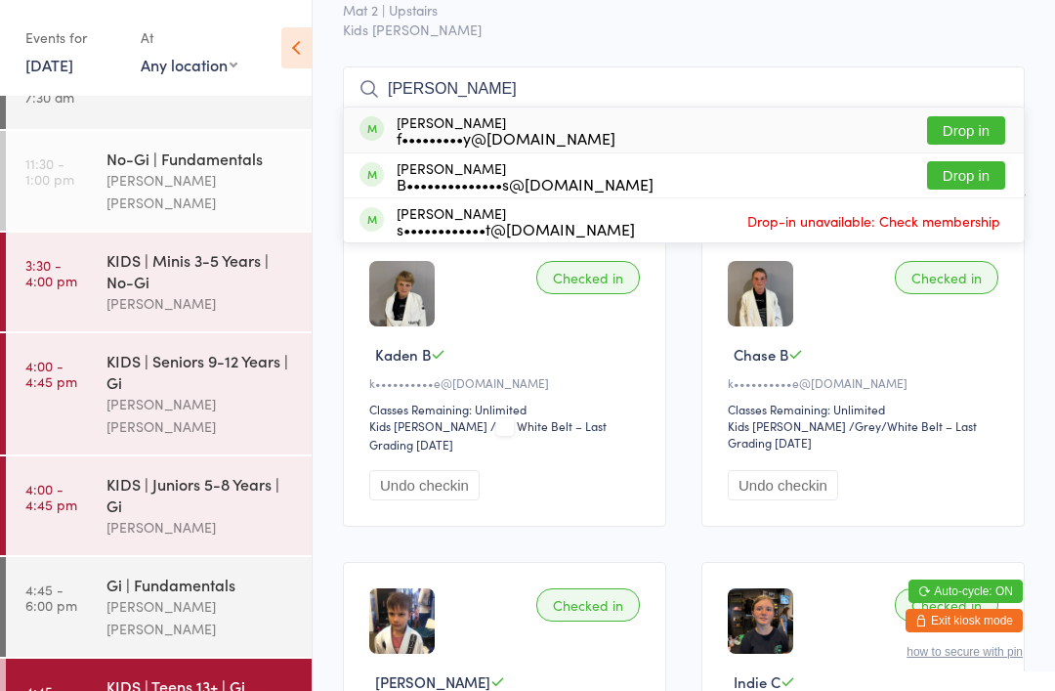
scroll to position [0, 0]
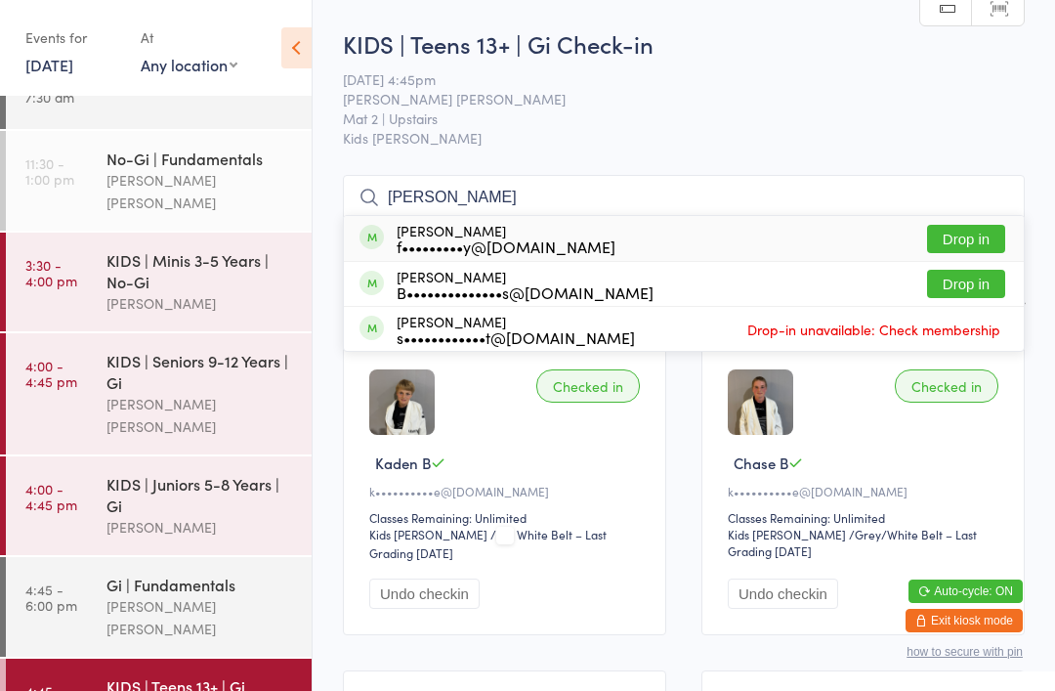
type input "[PERSON_NAME]"
click at [967, 237] on button "Drop in" at bounding box center [966, 239] width 78 height 28
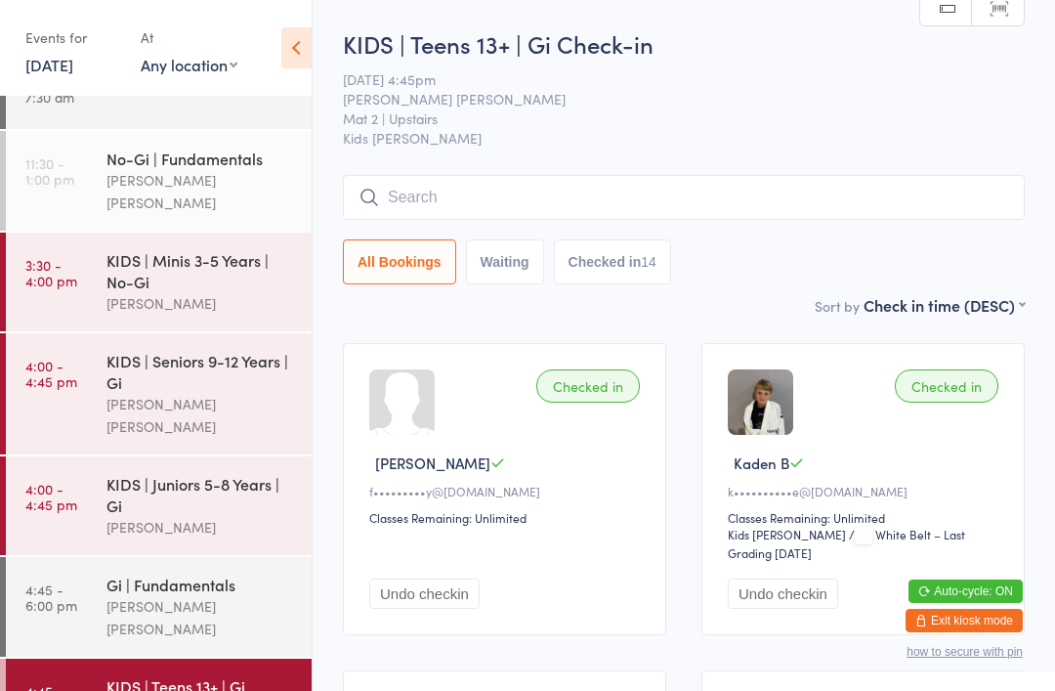
click at [612, 202] on input "search" at bounding box center [684, 197] width 682 height 45
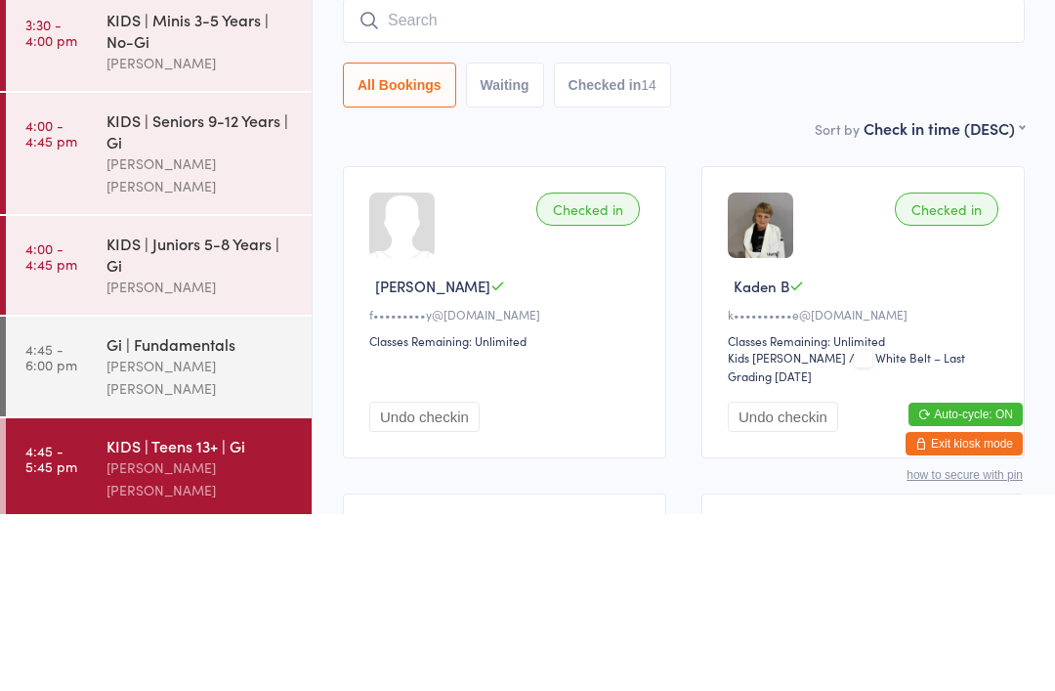
scroll to position [211, 0]
click at [220, 494] on div "Gi | Fundamentals [PERSON_NAME] [PERSON_NAME]" at bounding box center [208, 544] width 205 height 100
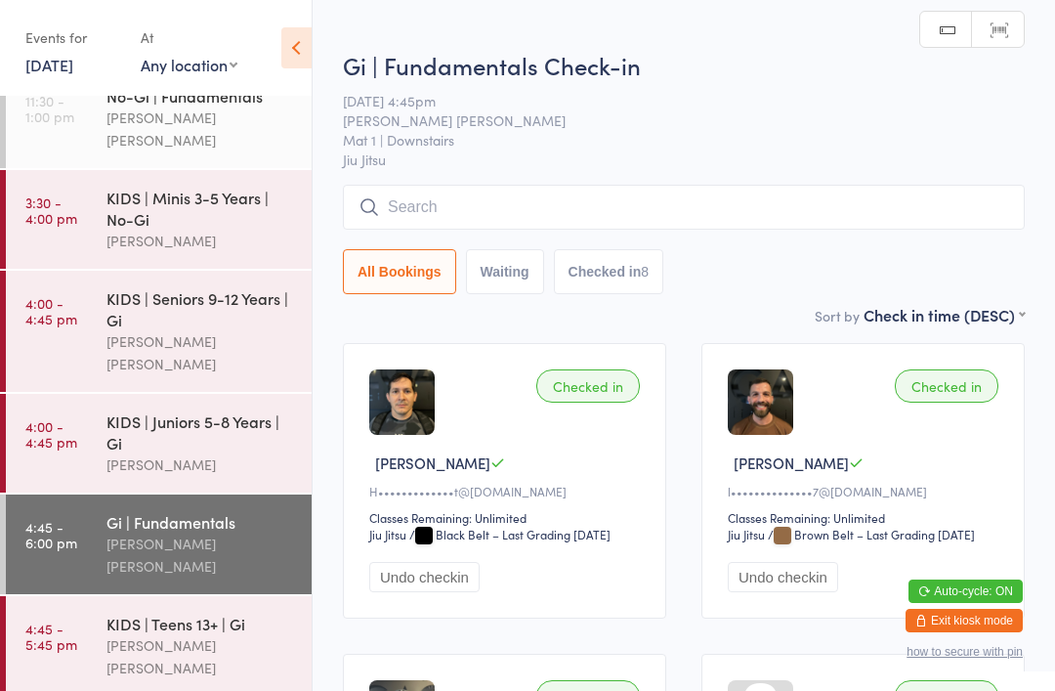
click at [489, 211] on input "search" at bounding box center [684, 207] width 682 height 45
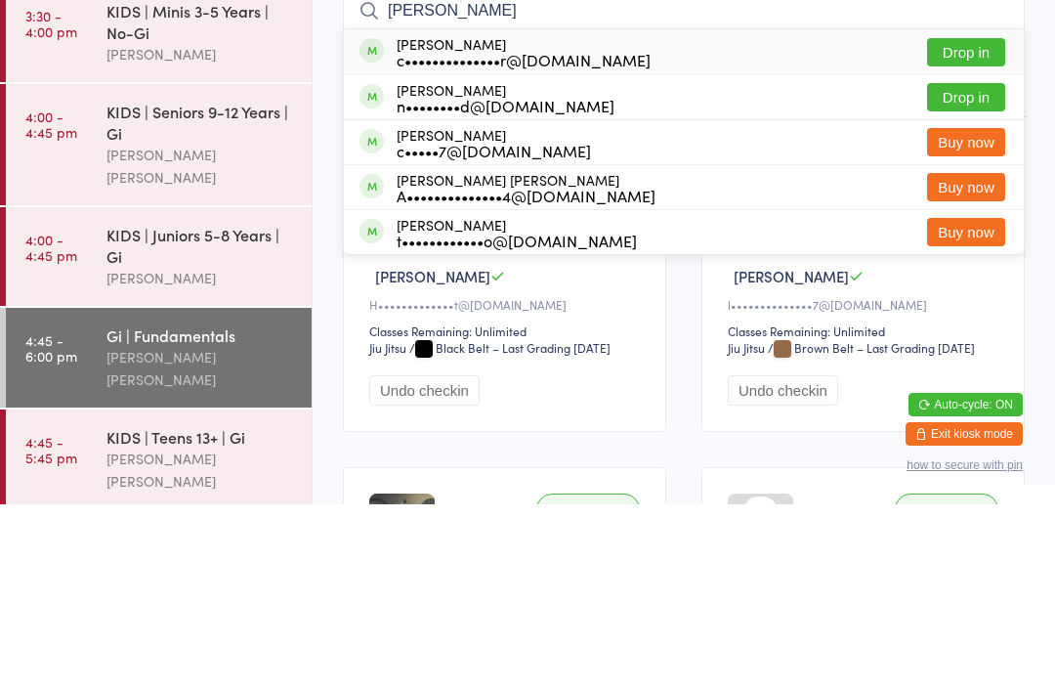
type input "[PERSON_NAME]"
click at [976, 225] on button "Drop in" at bounding box center [966, 239] width 78 height 28
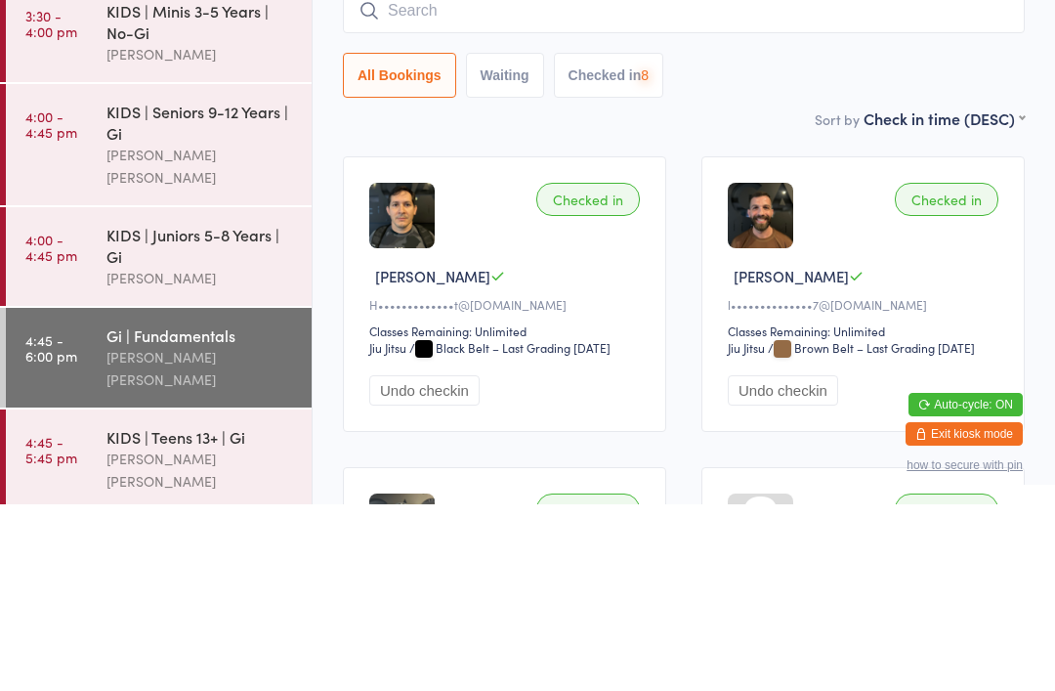
click at [838, 175] on input "search" at bounding box center [684, 197] width 682 height 45
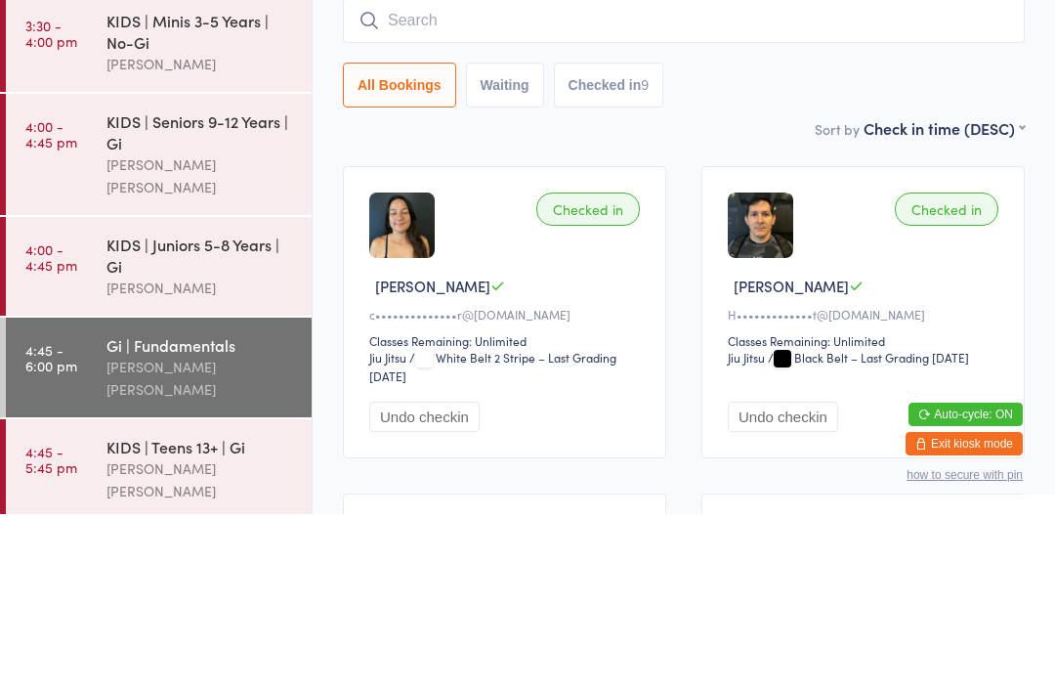
type input "R"
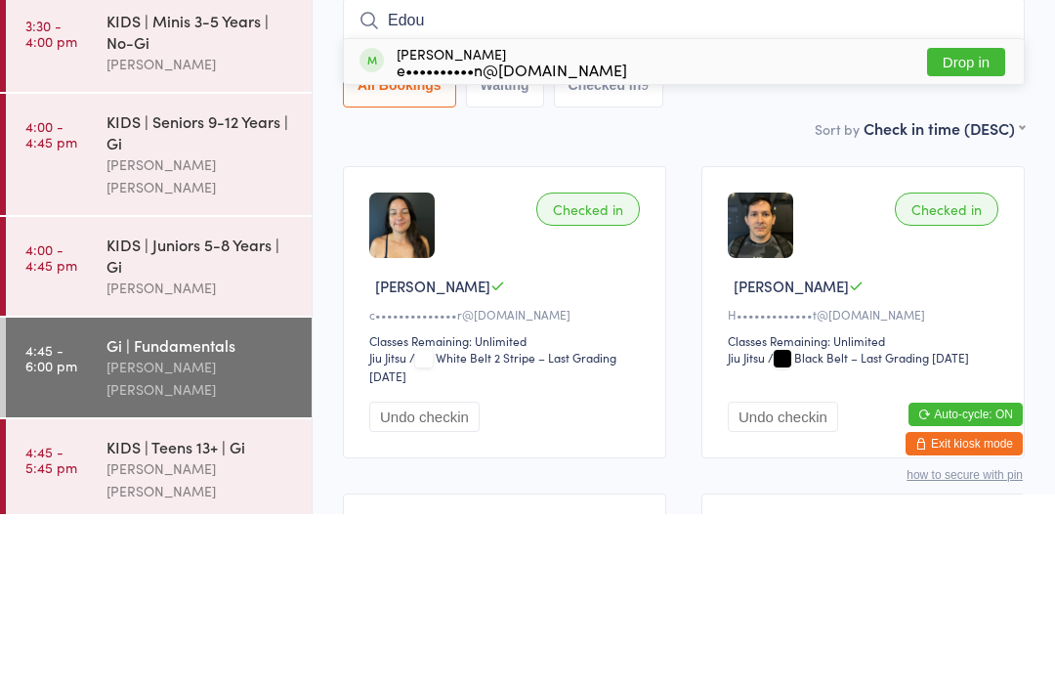
type input "Edou"
click at [970, 225] on button "Drop in" at bounding box center [966, 239] width 78 height 28
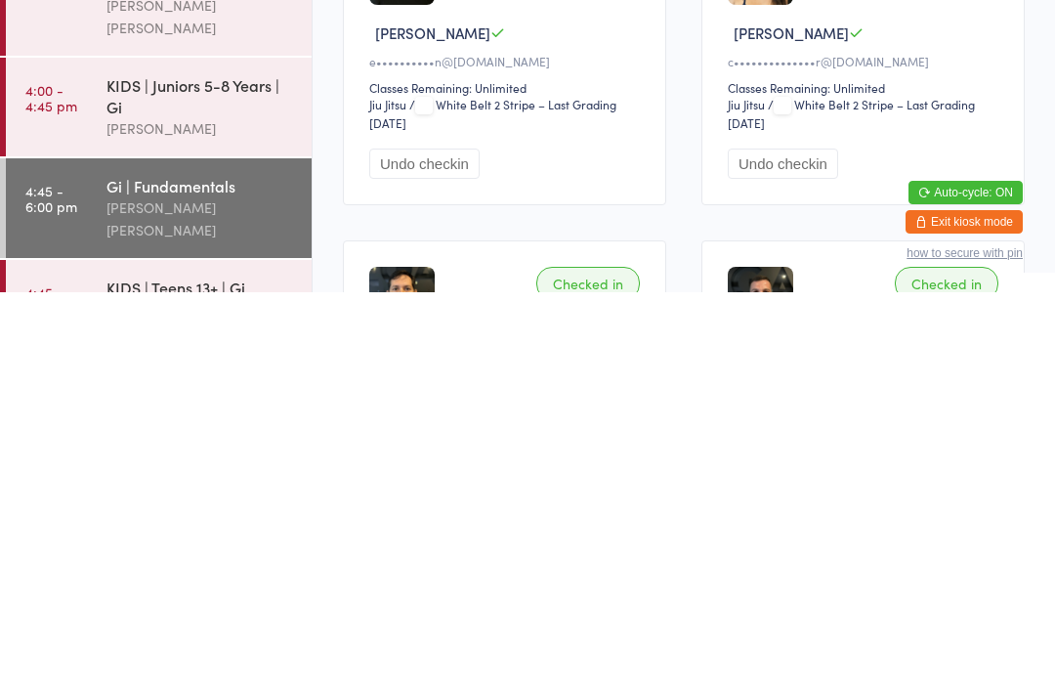
scroll to position [22, 0]
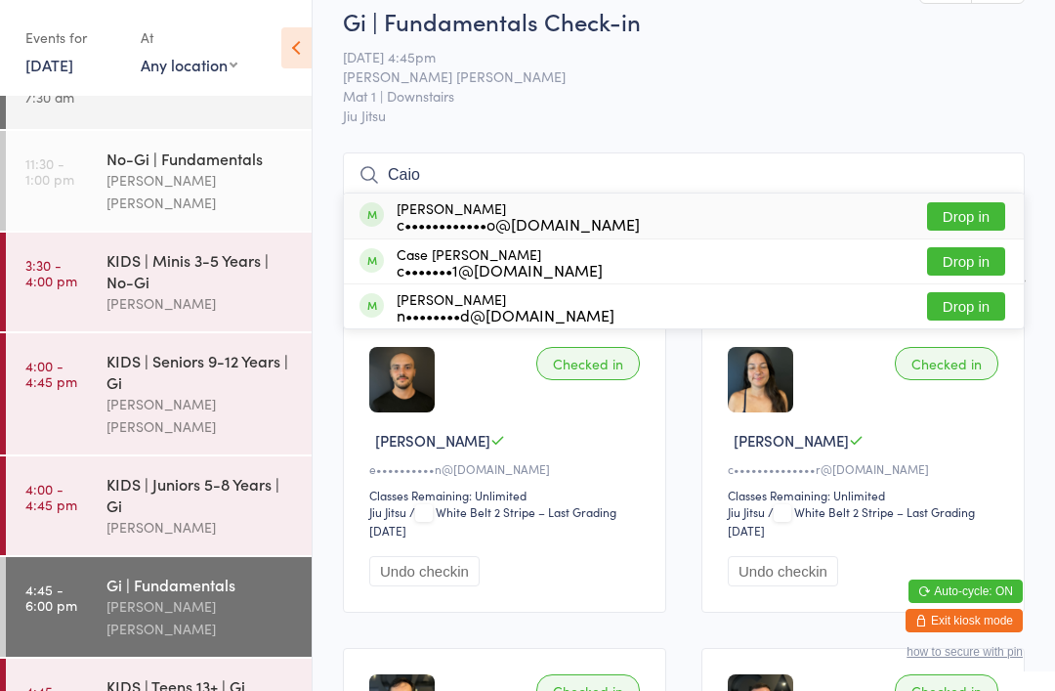
type input "Caio"
click at [971, 216] on button "Drop in" at bounding box center [966, 216] width 78 height 28
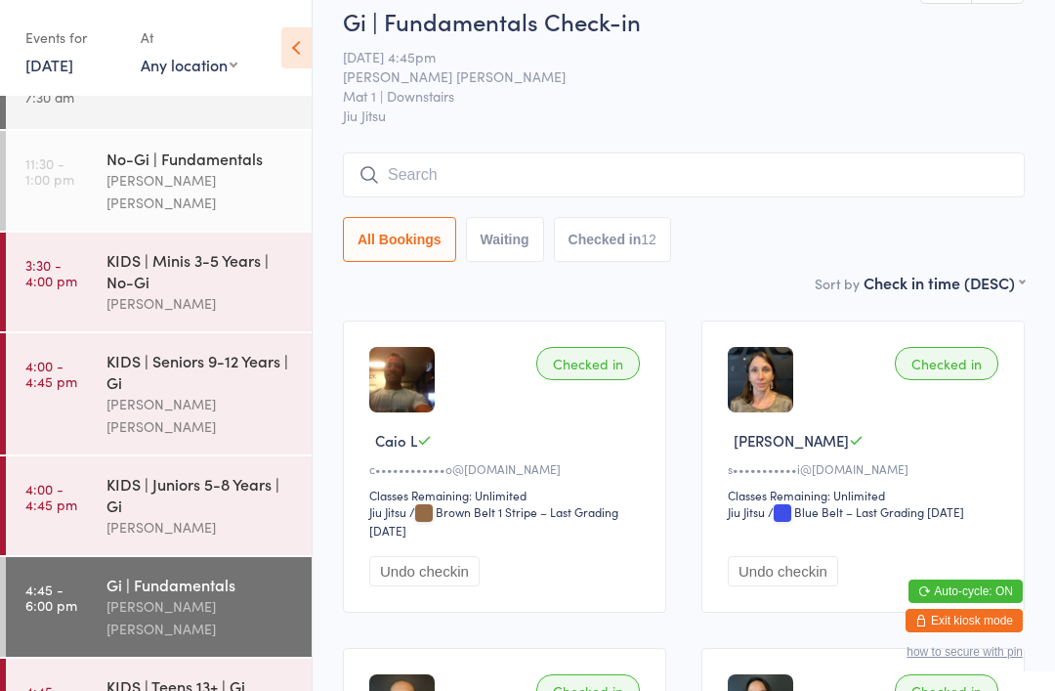
click at [515, 171] on input "search" at bounding box center [684, 174] width 682 height 45
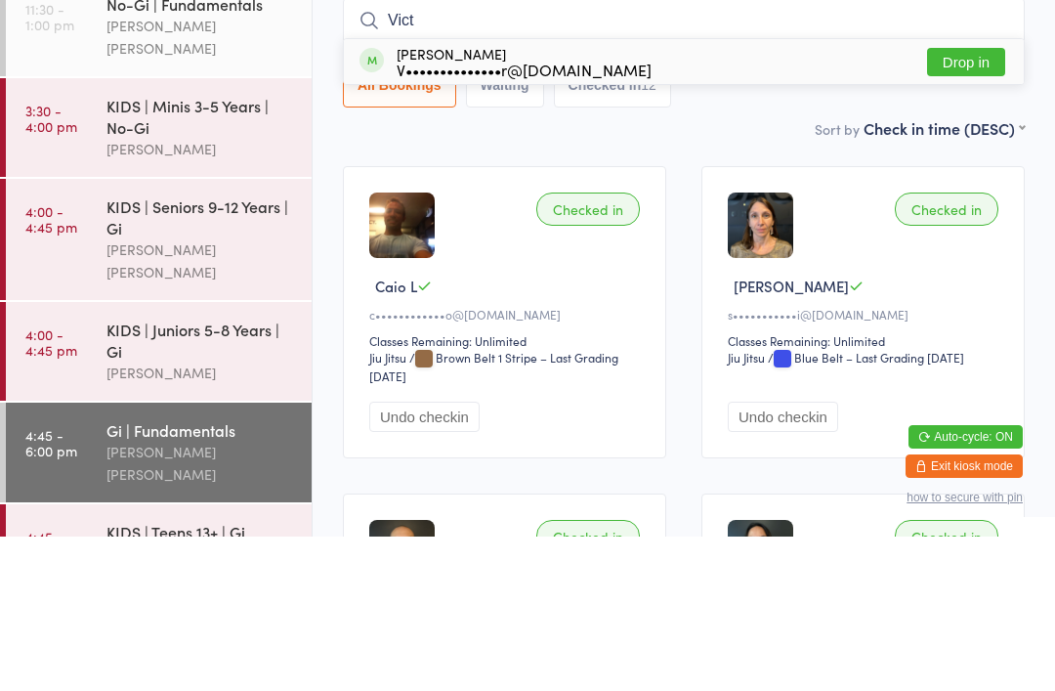
type input "Vict"
click at [962, 202] on button "Drop in" at bounding box center [966, 216] width 78 height 28
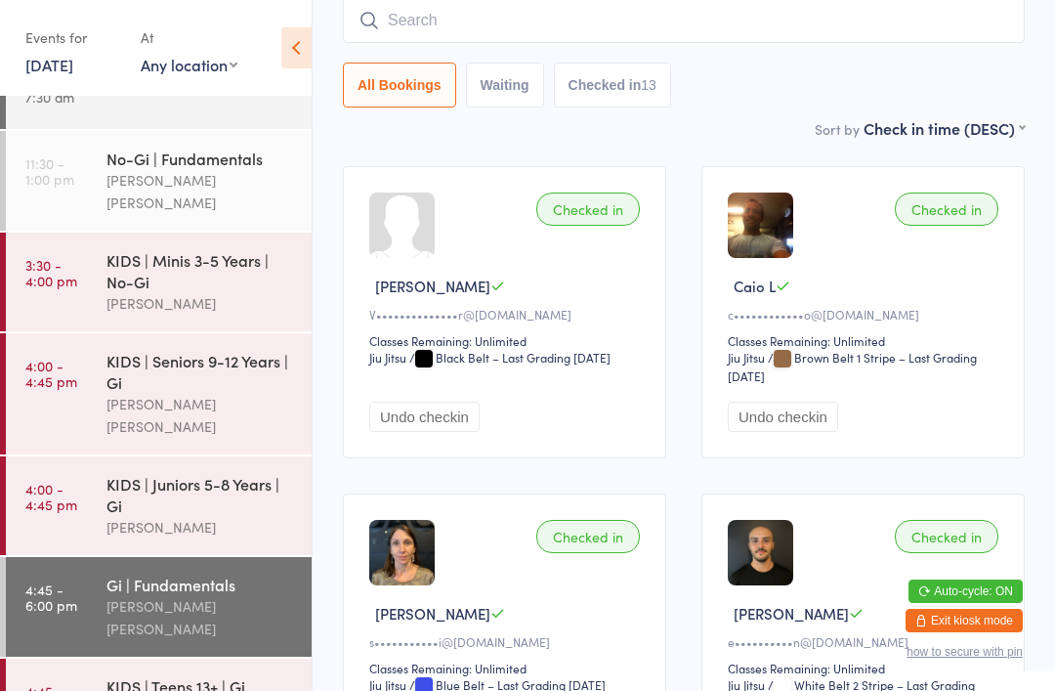
click at [188, 573] on div "Gi | Fundamentals" at bounding box center [200, 583] width 189 height 21
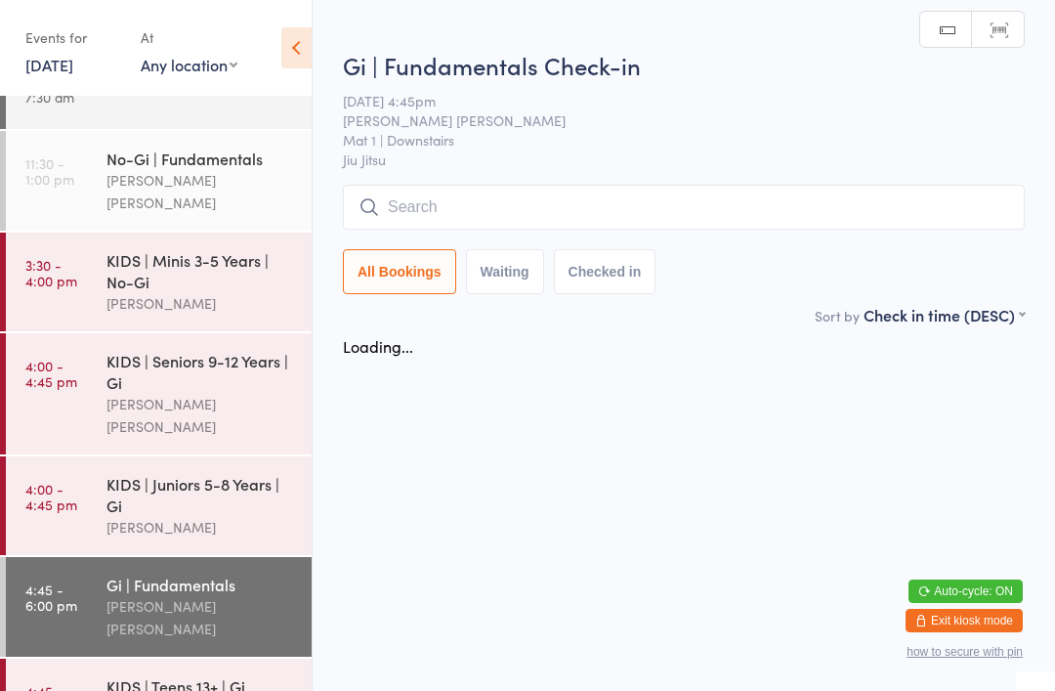
scroll to position [0, 0]
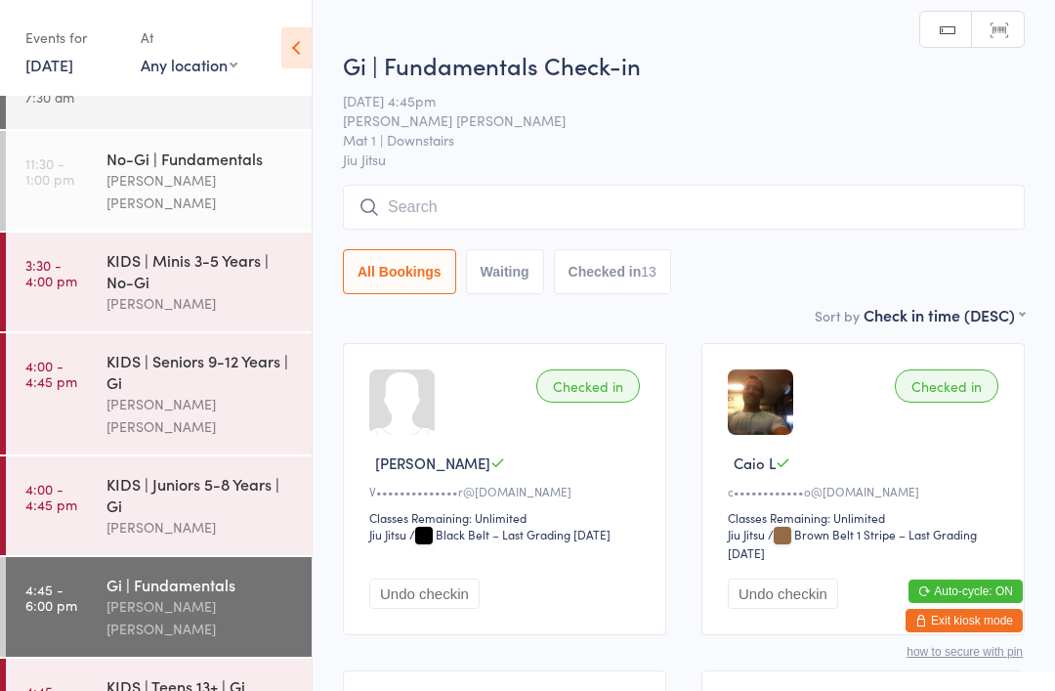
click at [475, 190] on input "search" at bounding box center [684, 207] width 682 height 45
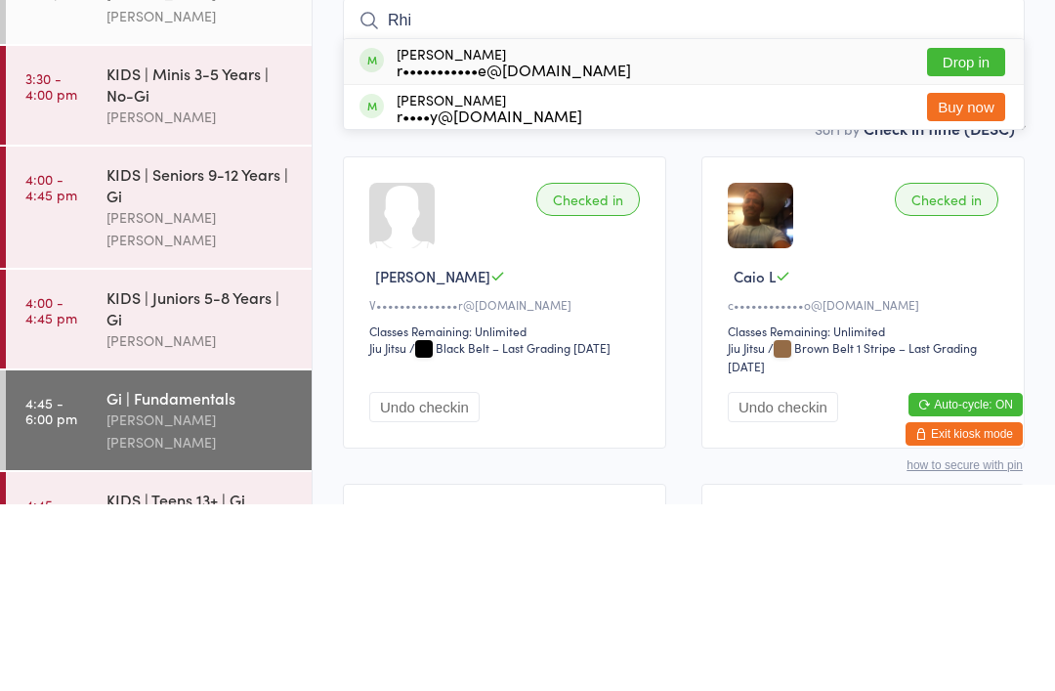
type input "Rhi"
click at [984, 234] on button "Drop in" at bounding box center [966, 248] width 78 height 28
